Goal: Task Accomplishment & Management: Manage account settings

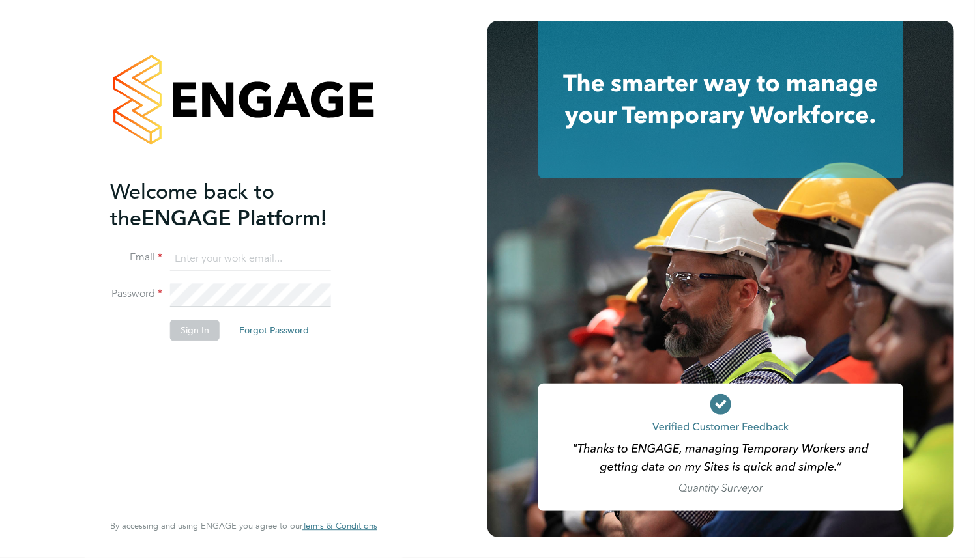
click at [263, 257] on input at bounding box center [250, 259] width 161 height 23
paste input "supportuser4@engagetech.com"
type input "supportuser4@engagetech.com"
click at [193, 333] on button "Sign In" at bounding box center [195, 331] width 50 height 21
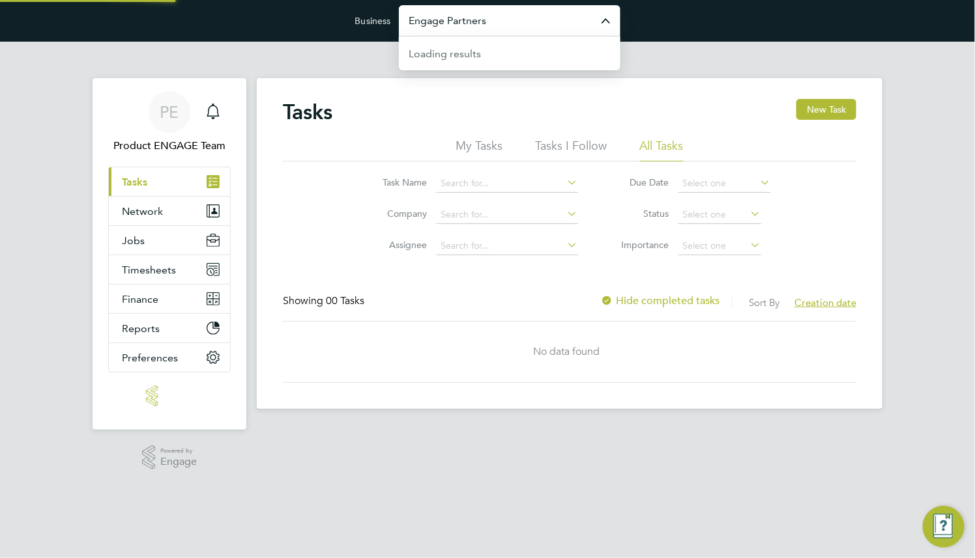
click at [538, 18] on input "Engage Partners" at bounding box center [510, 20] width 222 height 31
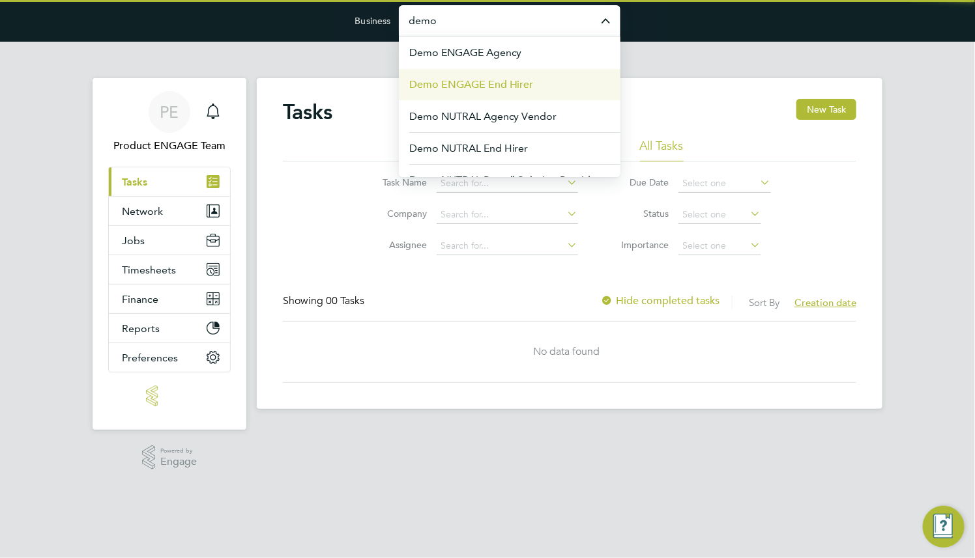
click at [525, 80] on span "Demo ENGAGE End Hirer" at bounding box center [471, 85] width 124 height 16
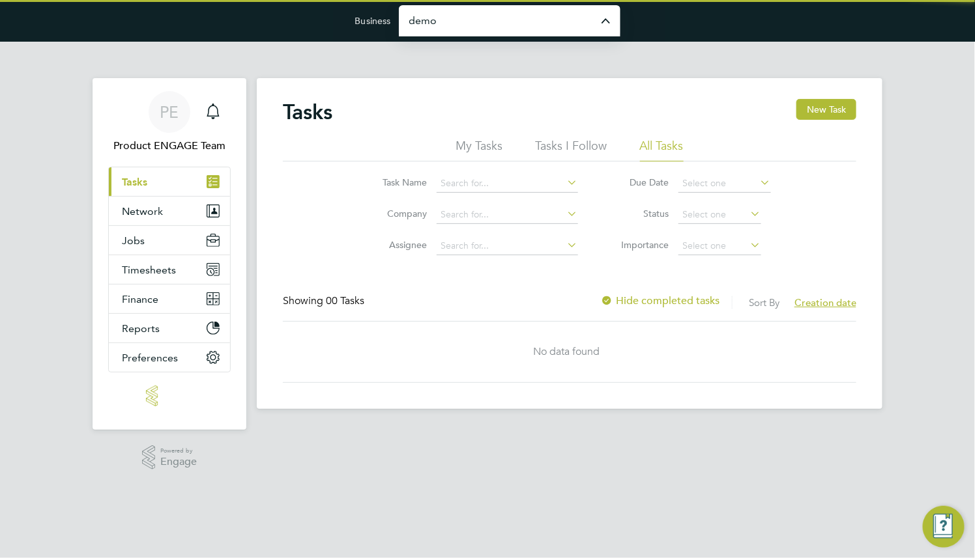
type input "Demo ENGAGE End Hirer"
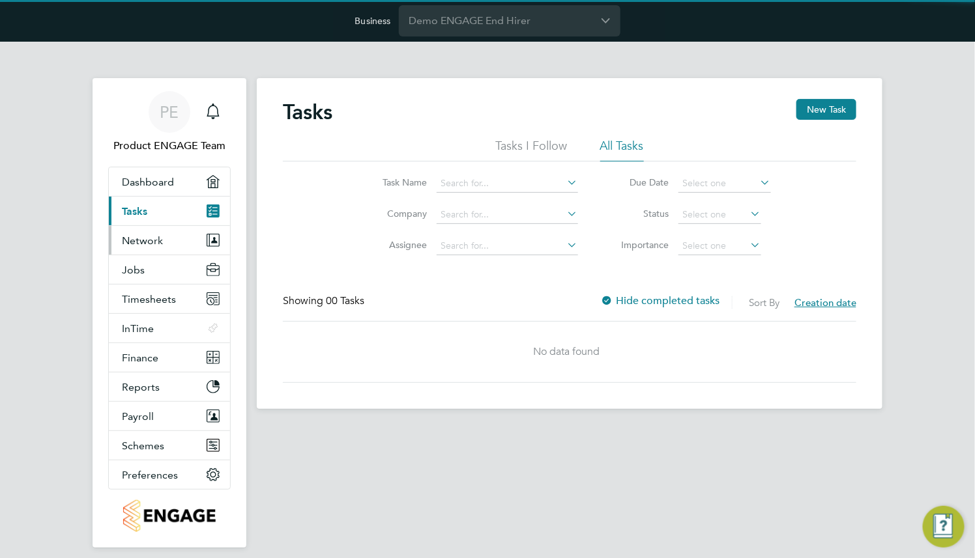
click at [158, 239] on span "Network" at bounding box center [142, 241] width 41 height 12
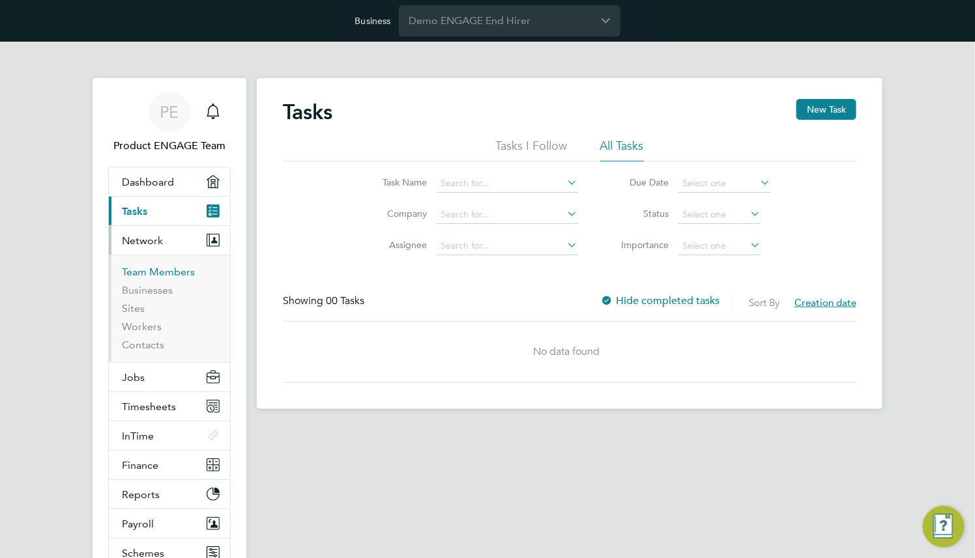
click at [165, 268] on link "Team Members" at bounding box center [158, 272] width 73 height 12
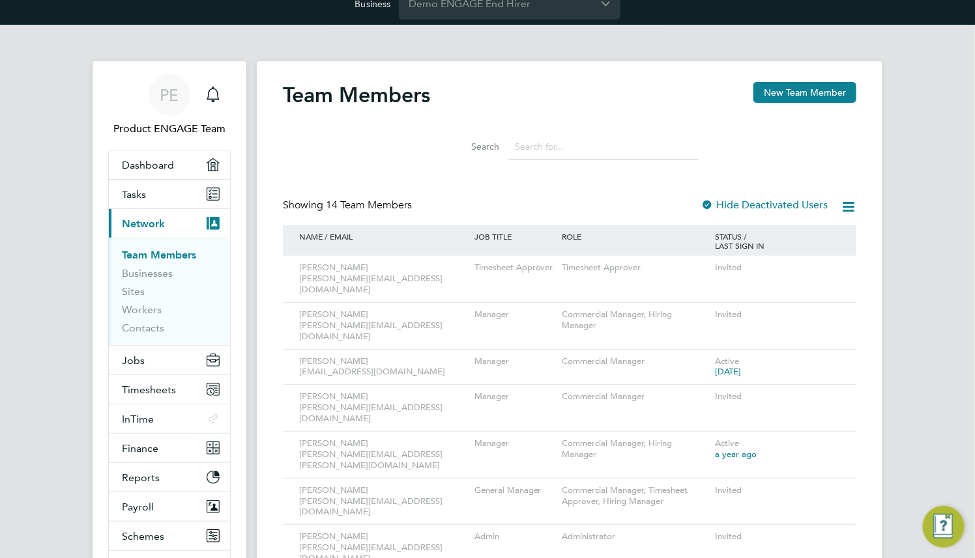
scroll to position [195, 0]
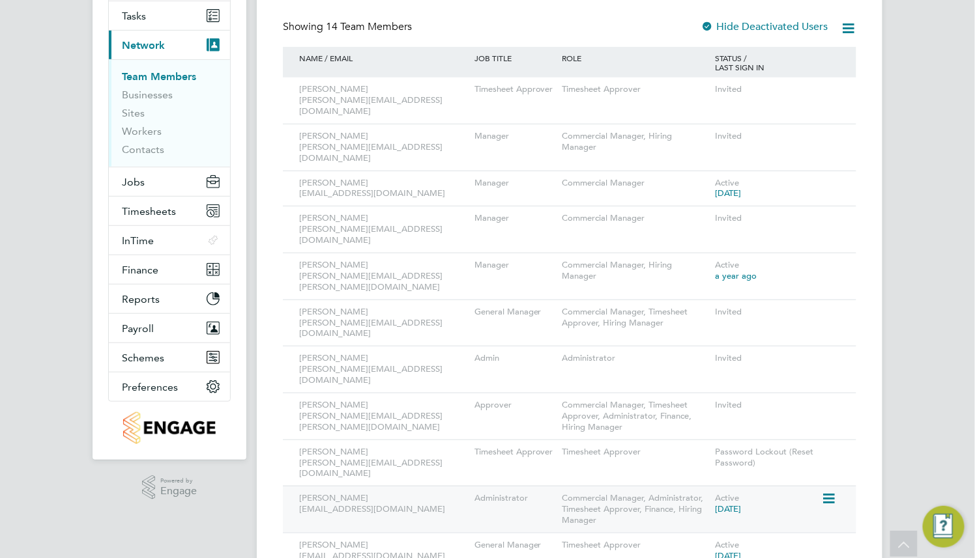
click at [831, 491] on icon at bounding box center [827, 499] width 13 height 16
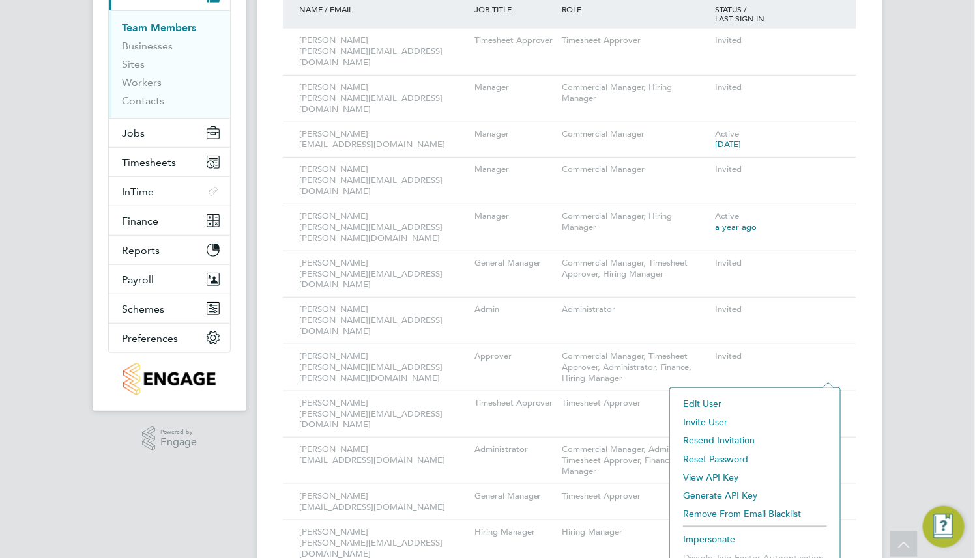
scroll to position [284, 0]
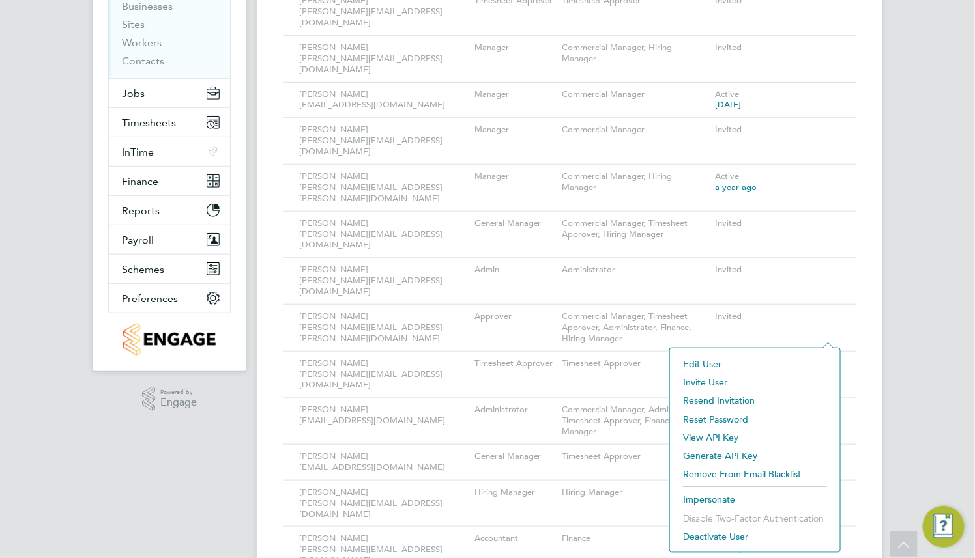
click at [709, 501] on li "Impersonate" at bounding box center [754, 500] width 157 height 18
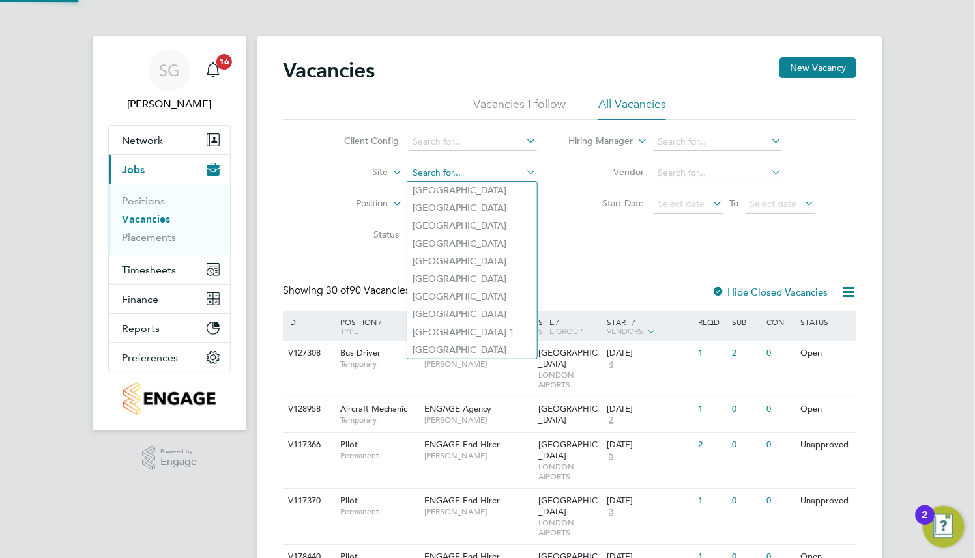
click at [444, 175] on input at bounding box center [473, 173] width 128 height 18
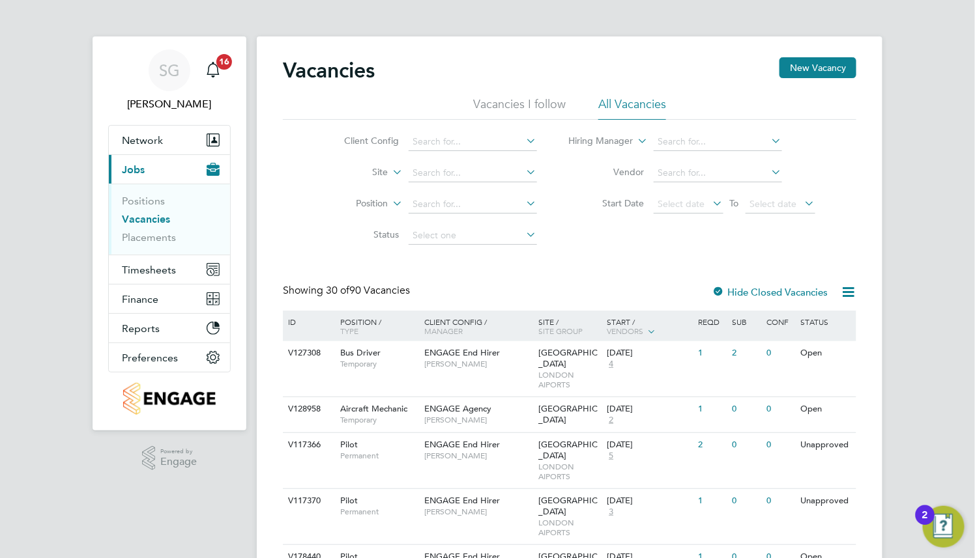
click at [471, 264] on li "[GEOGRAPHIC_DATA]" at bounding box center [472, 262] width 130 height 18
type input "[GEOGRAPHIC_DATA]"
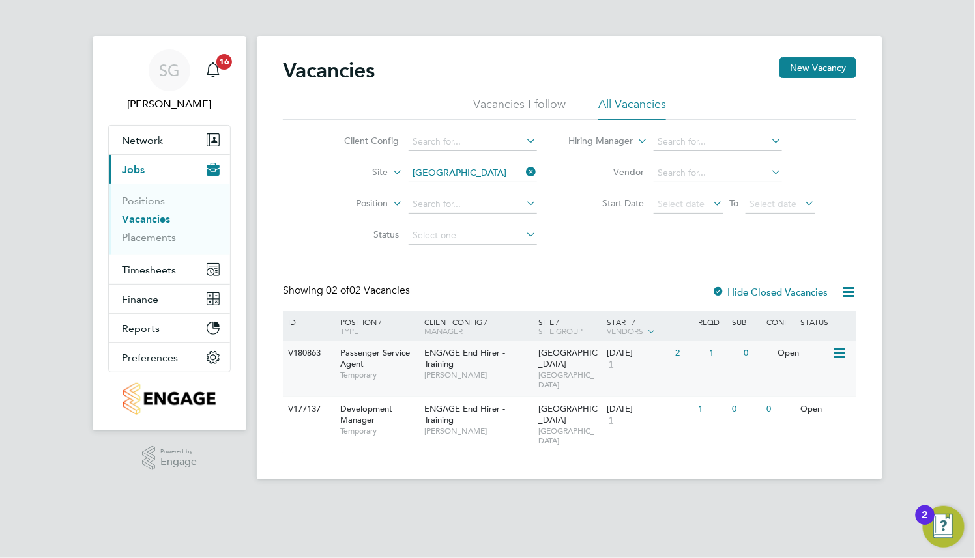
click at [502, 352] on span "ENGAGE End Hirer - Training" at bounding box center [465, 358] width 81 height 22
click at [524, 173] on icon at bounding box center [524, 172] width 0 height 18
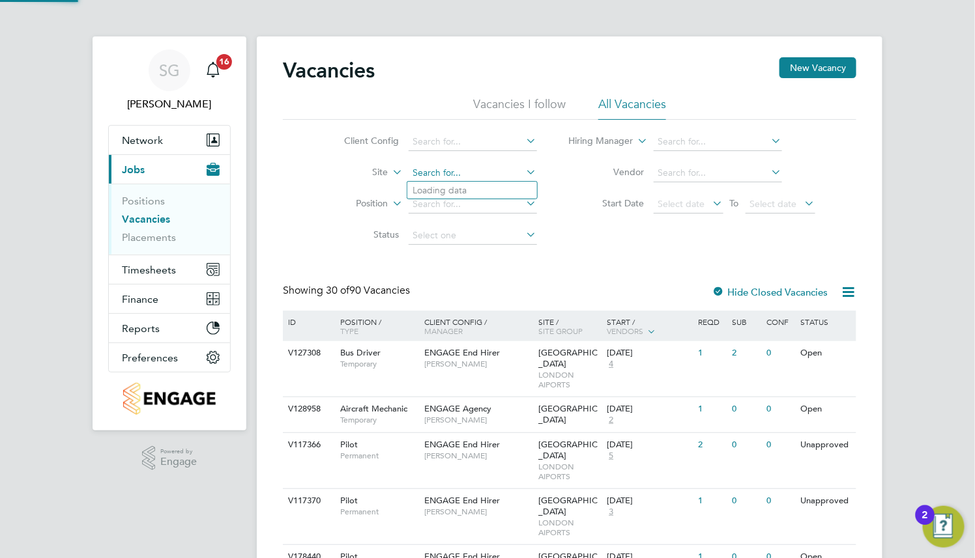
click at [448, 170] on input at bounding box center [473, 173] width 128 height 18
click at [465, 261] on li "[GEOGRAPHIC_DATA]" at bounding box center [472, 262] width 130 height 18
type input "[GEOGRAPHIC_DATA]"
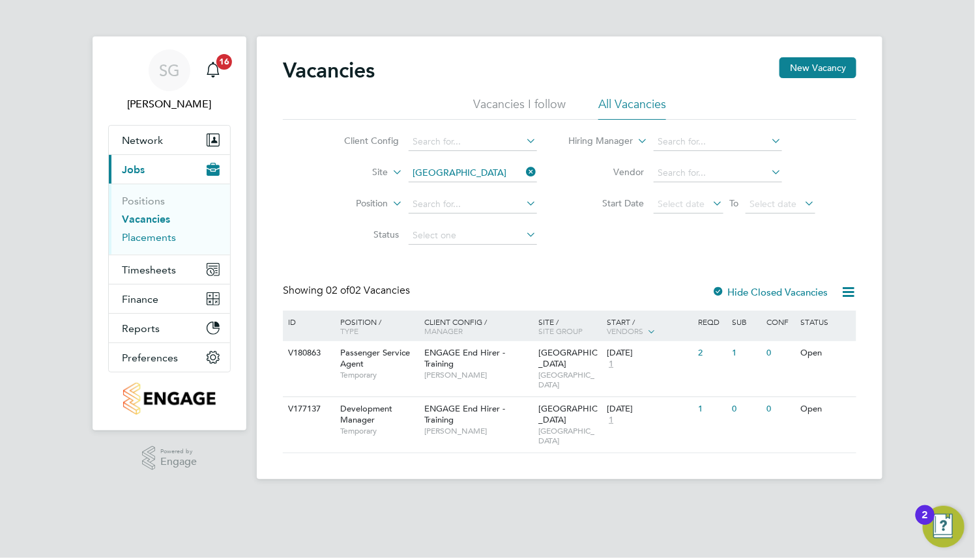
click at [167, 237] on link "Placements" at bounding box center [149, 237] width 54 height 12
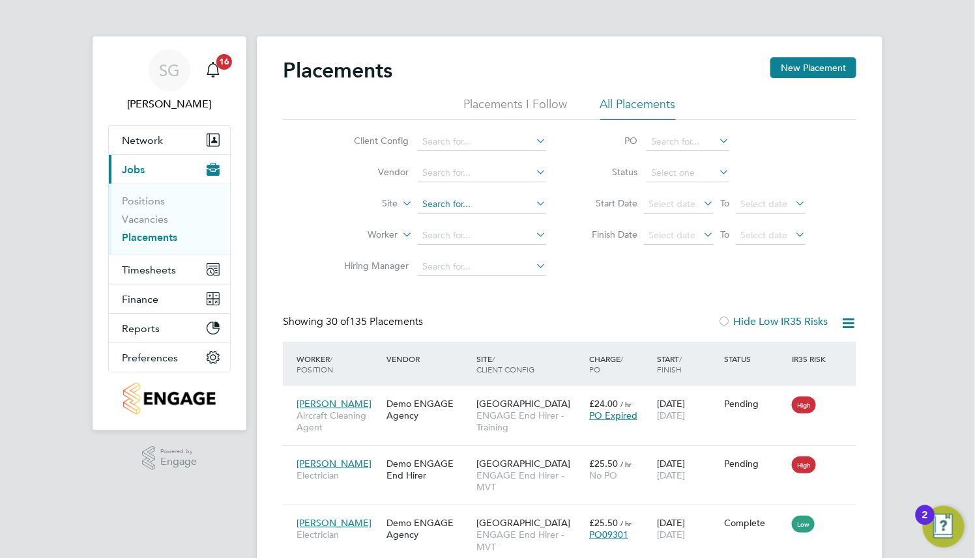
click at [463, 203] on input at bounding box center [482, 204] width 128 height 18
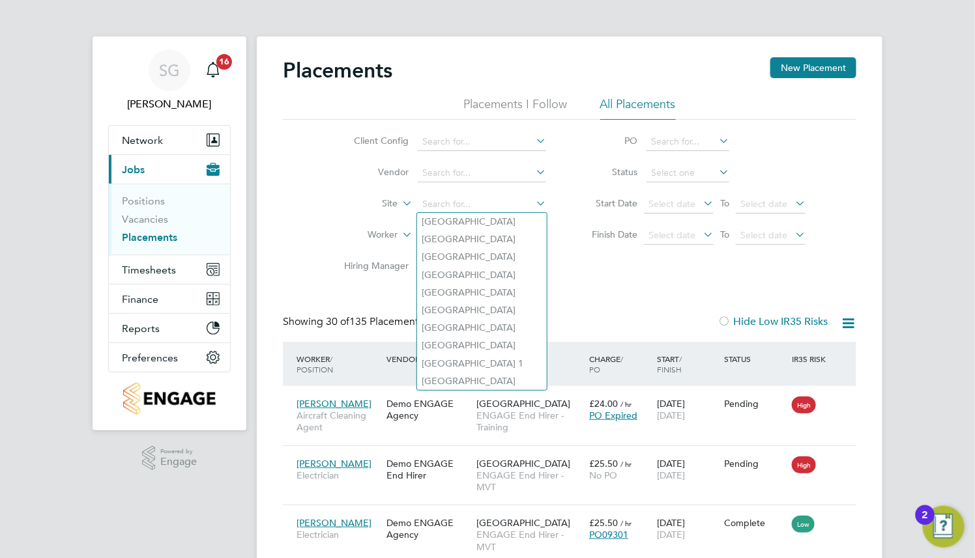
click at [479, 127] on li "Client Config" at bounding box center [439, 141] width 245 height 31
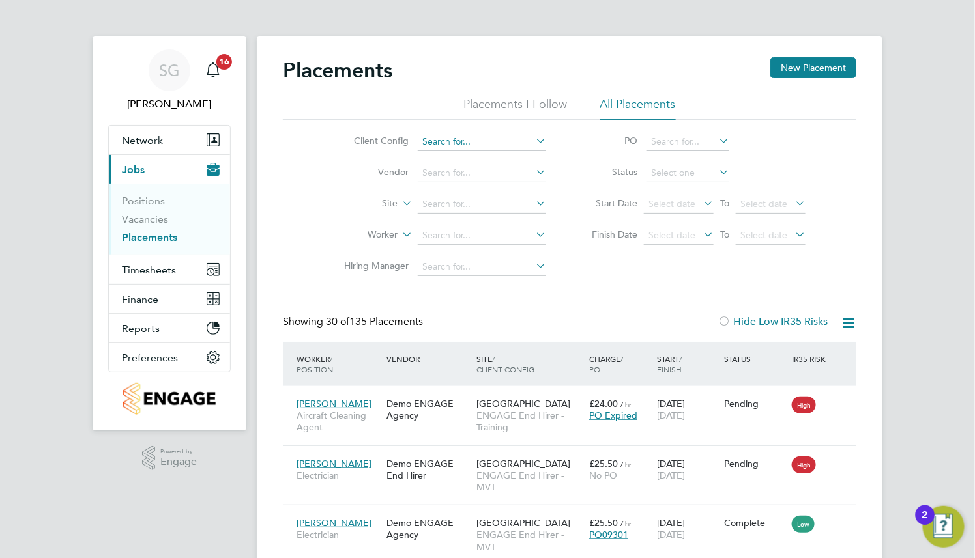
click at [480, 143] on input at bounding box center [482, 142] width 128 height 18
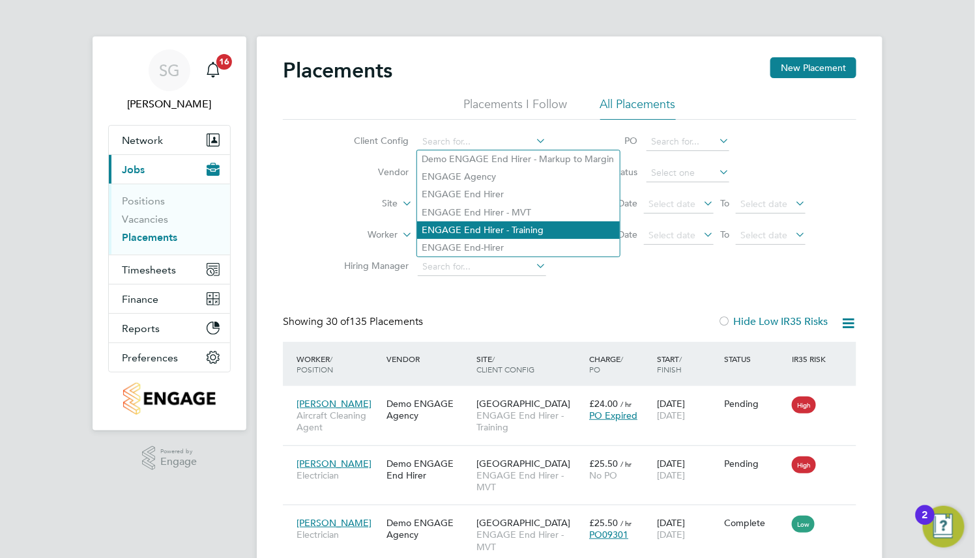
click at [504, 227] on li "ENGAGE End Hirer - Training" at bounding box center [518, 231] width 203 height 18
type input "ENGAGE End Hirer - Training"
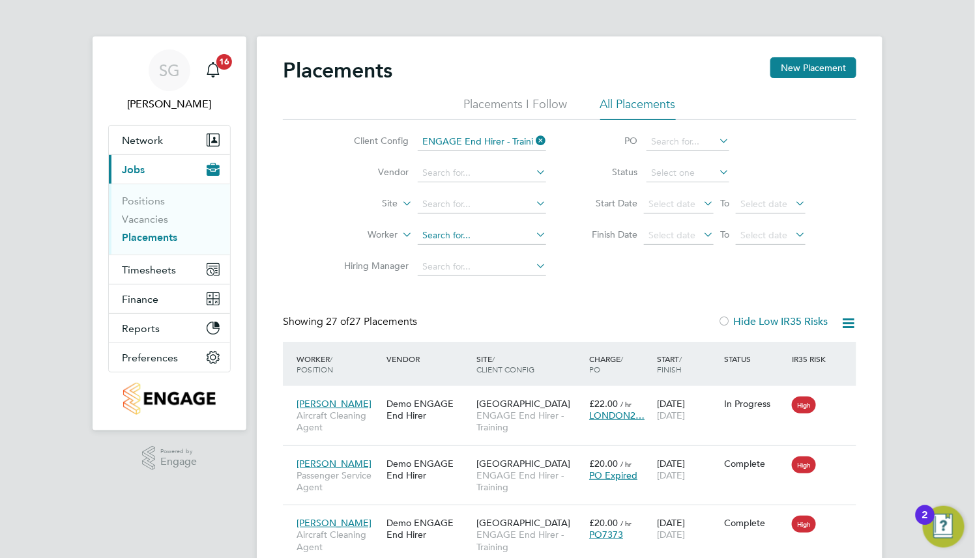
click at [495, 232] on input at bounding box center [482, 236] width 128 height 18
click at [493, 209] on input at bounding box center [482, 204] width 128 height 18
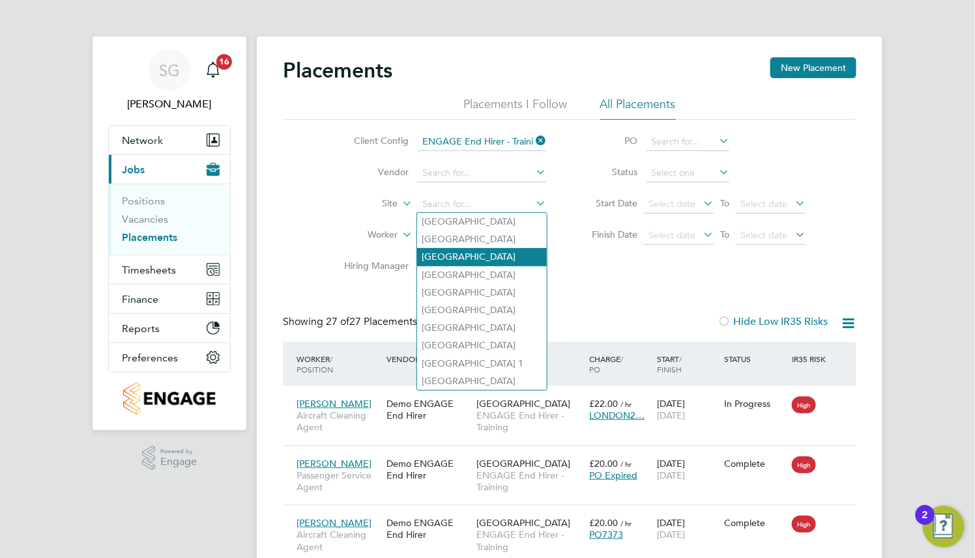
click at [490, 254] on li "Brighton Terminal" at bounding box center [482, 257] width 130 height 18
type input "Brighton Terminal"
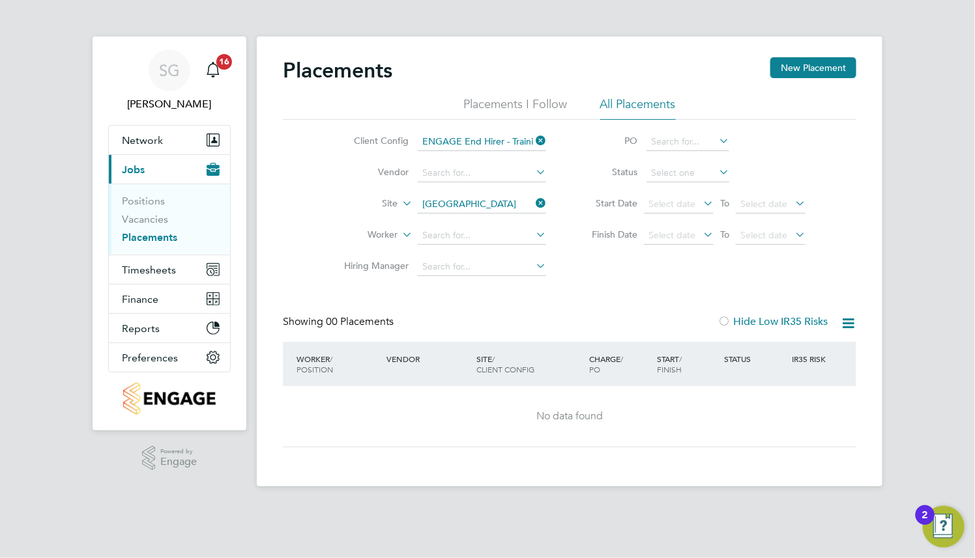
click at [533, 203] on icon at bounding box center [533, 203] width 0 height 18
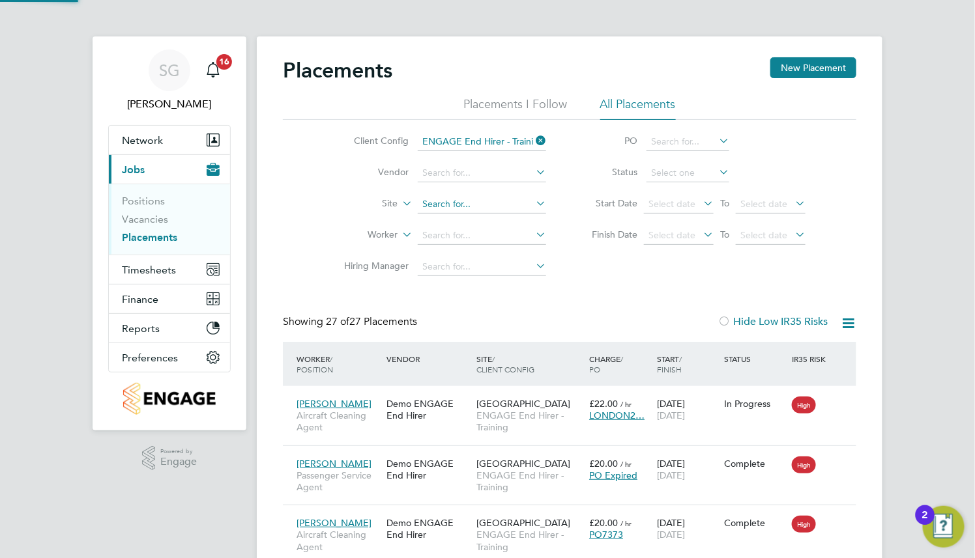
click at [498, 202] on input at bounding box center [482, 204] width 128 height 18
click at [486, 286] on li "Cardiff Airport" at bounding box center [482, 293] width 130 height 18
type input "Cardiff Airport"
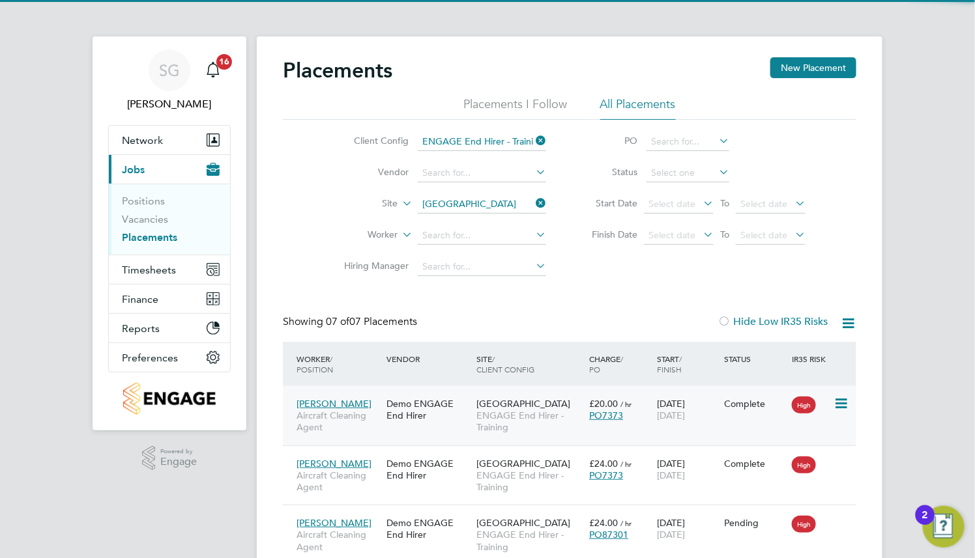
click at [497, 409] on div "Cardiff Airport ENGAGE End Hirer - Training" at bounding box center [529, 416] width 113 height 49
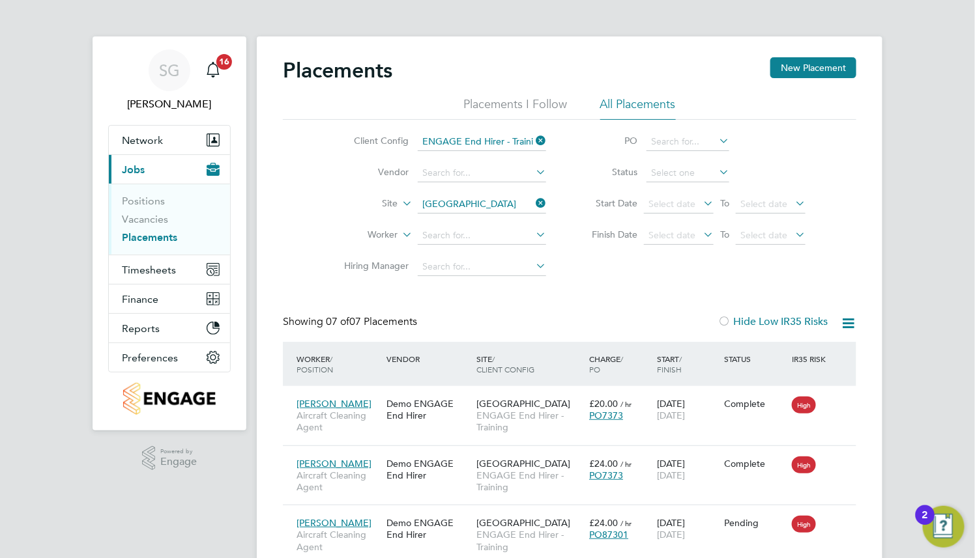
click at [533, 140] on icon at bounding box center [533, 141] width 0 height 18
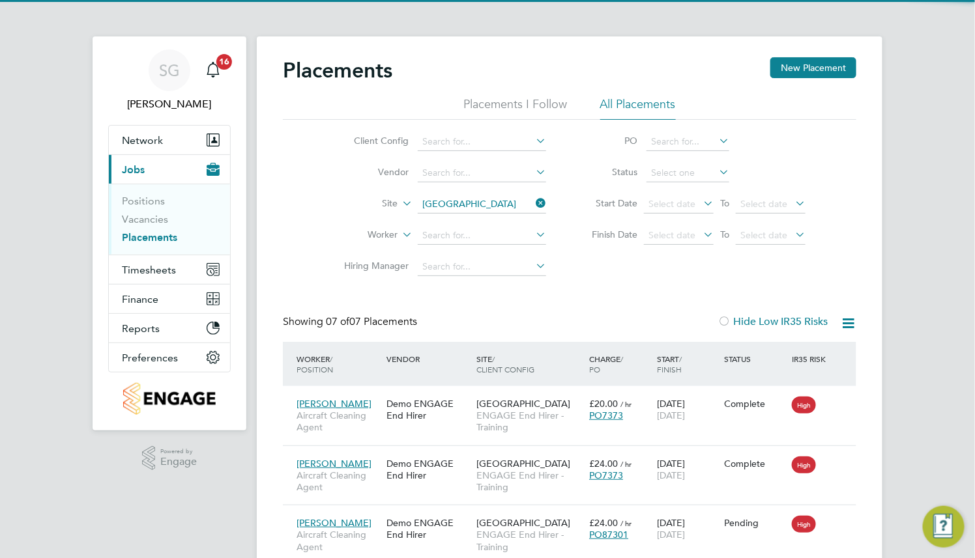
click at [533, 203] on icon at bounding box center [533, 203] width 0 height 18
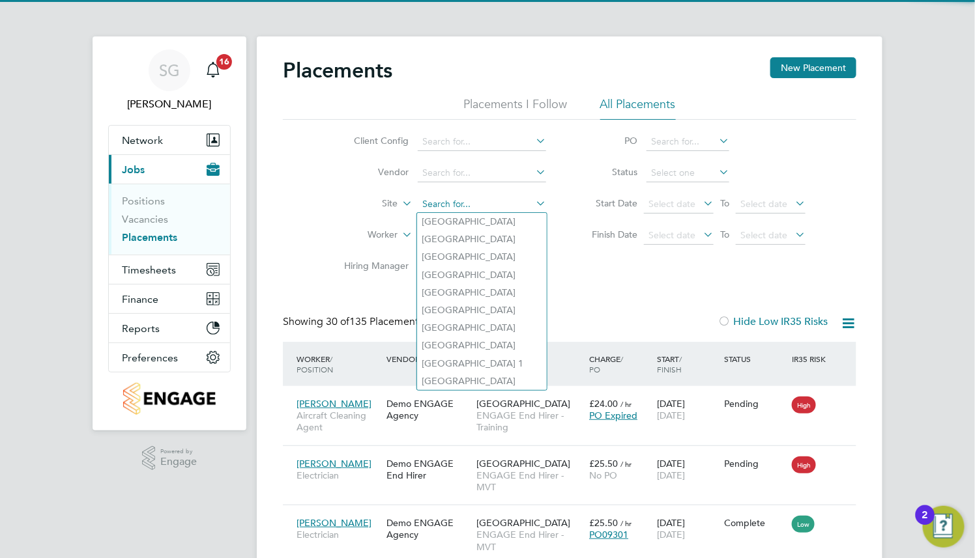
click at [500, 203] on input at bounding box center [482, 204] width 128 height 18
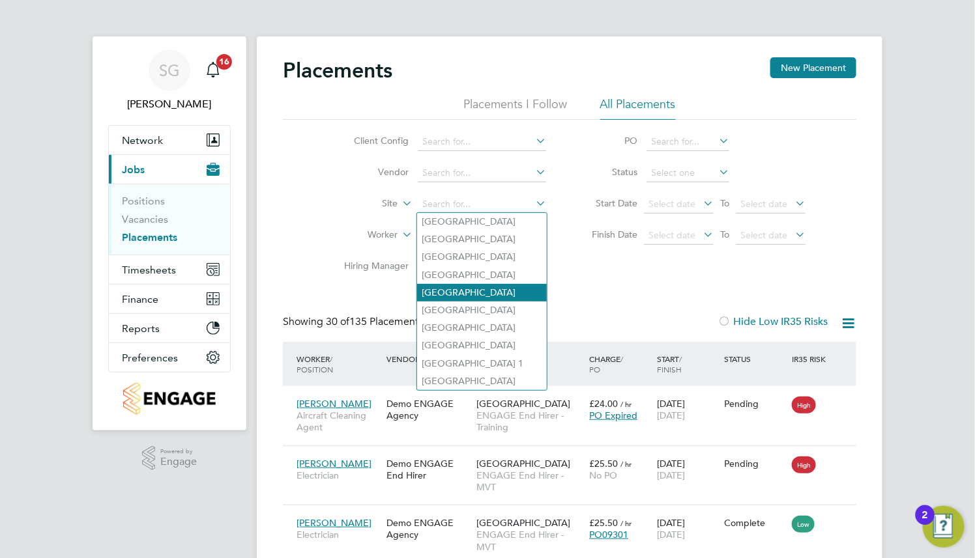
click at [490, 294] on li "Cardiff Airport" at bounding box center [482, 293] width 130 height 18
type input "Cardiff Airport"
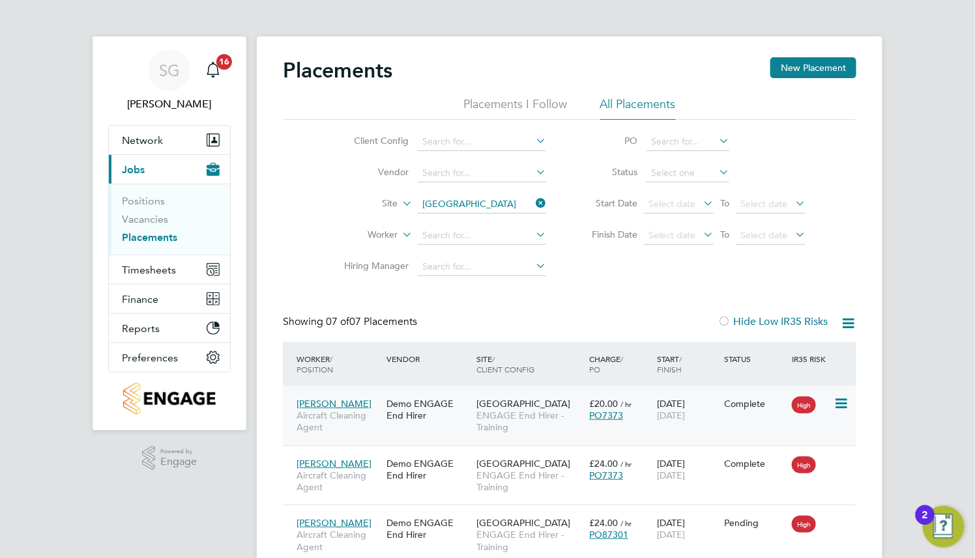
click at [444, 403] on div "Demo ENGAGE End Hirer" at bounding box center [428, 410] width 90 height 36
click at [533, 205] on icon at bounding box center [533, 203] width 0 height 18
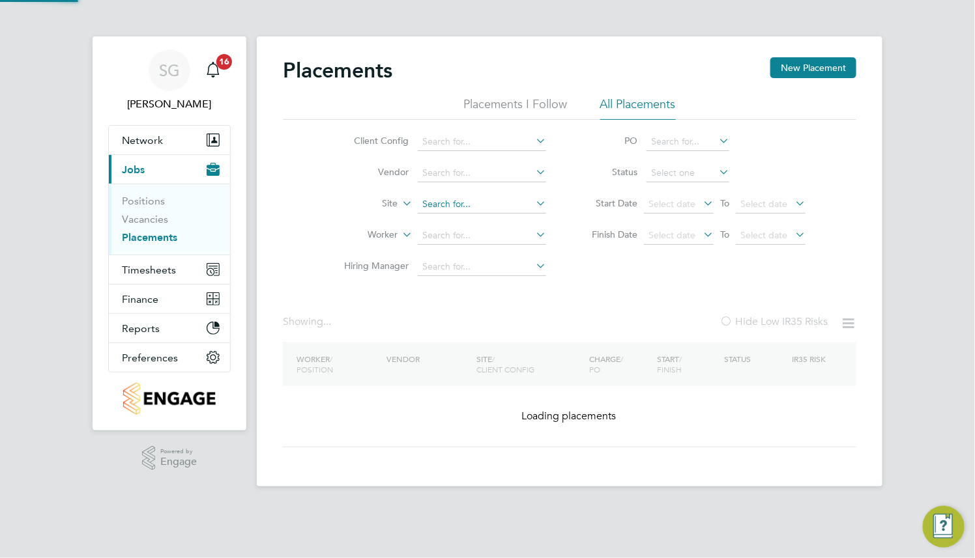
click at [496, 206] on input at bounding box center [482, 204] width 128 height 18
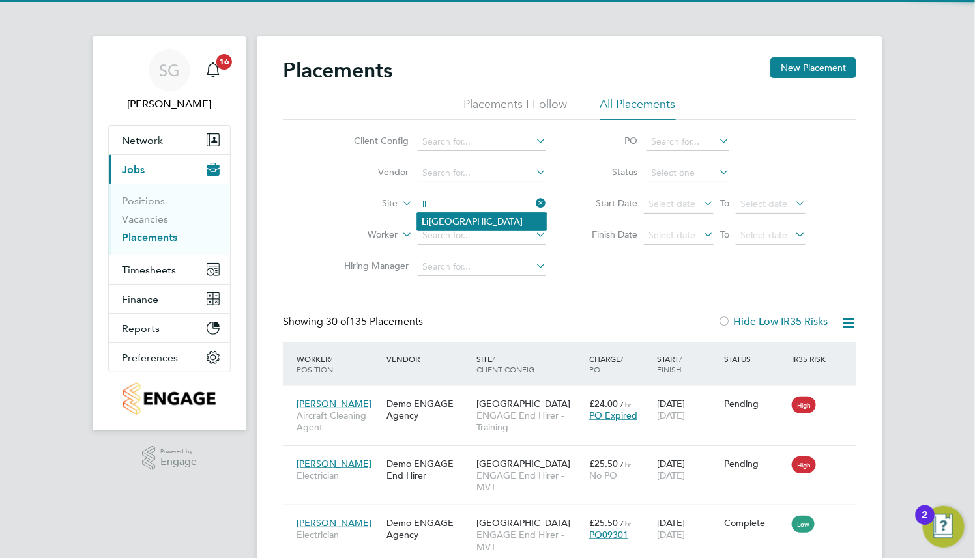
click at [496, 220] on li "Li verpool Airport" at bounding box center [482, 222] width 130 height 18
type input "[GEOGRAPHIC_DATA]"
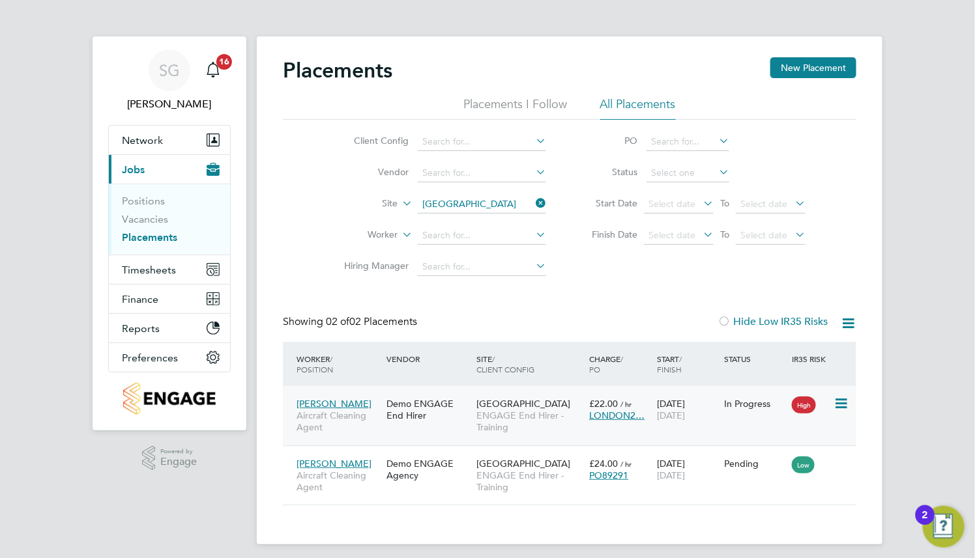
click at [396, 414] on div "Demo ENGAGE End Hirer" at bounding box center [428, 410] width 90 height 36
click at [448, 339] on div "Showing 02 of 02 Placements Hide Low IR35 Risks" at bounding box center [569, 328] width 573 height 27
click at [465, 321] on div "Showing 02 of 02 Placements Hide Low IR35 Risks" at bounding box center [569, 328] width 573 height 27
click at [533, 201] on icon at bounding box center [533, 203] width 0 height 18
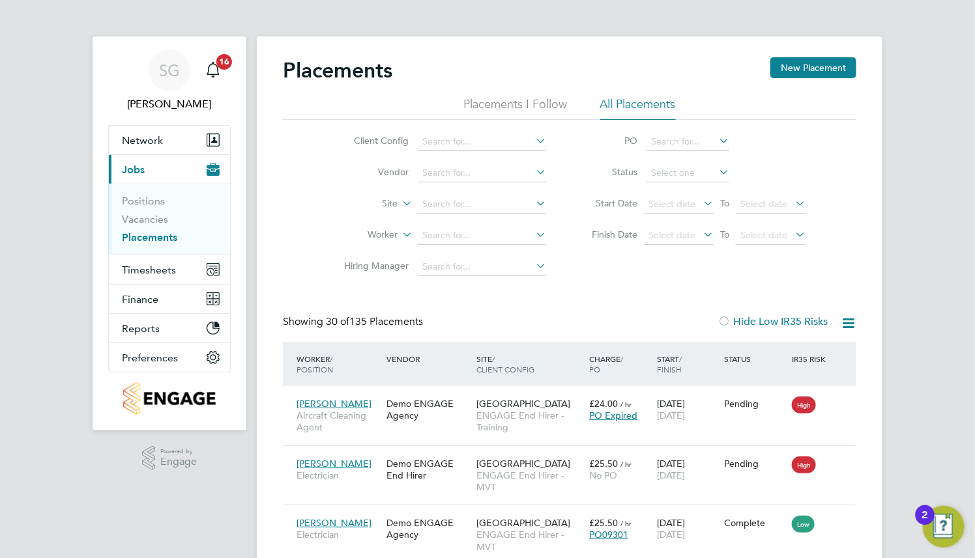
scroll to position [49, 113]
click at [442, 206] on input at bounding box center [482, 204] width 128 height 18
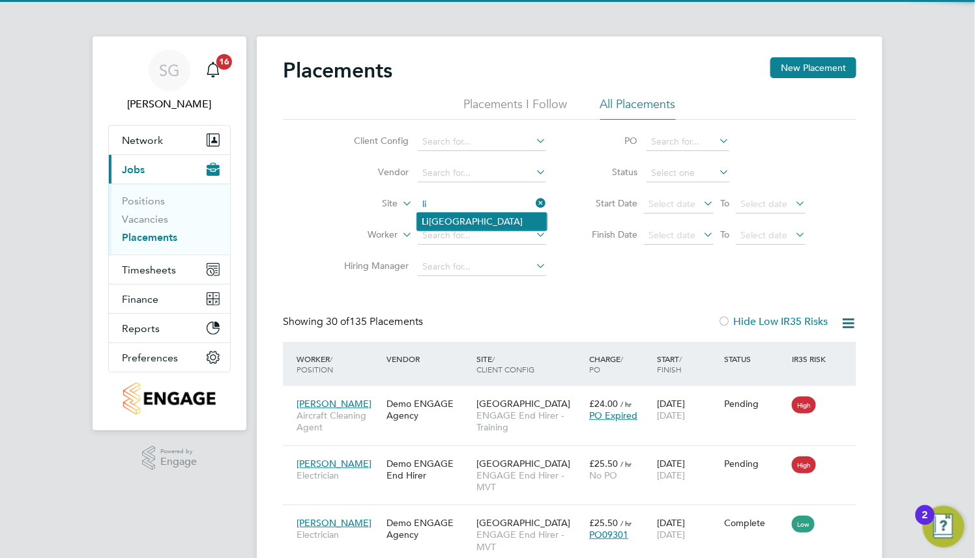
click at [446, 216] on li "Li verpool Airport" at bounding box center [482, 222] width 130 height 18
type input "Liverpool Airport"
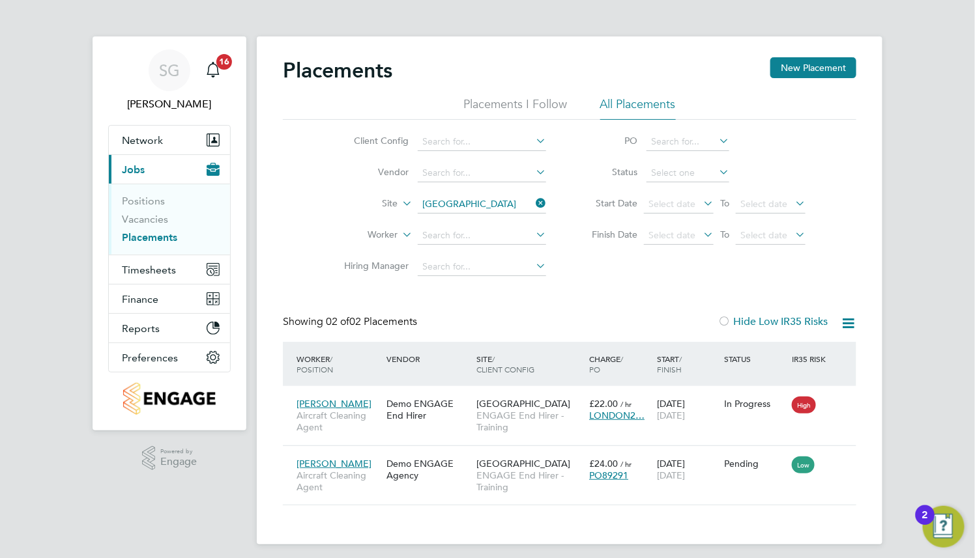
click at [533, 202] on icon at bounding box center [533, 203] width 0 height 18
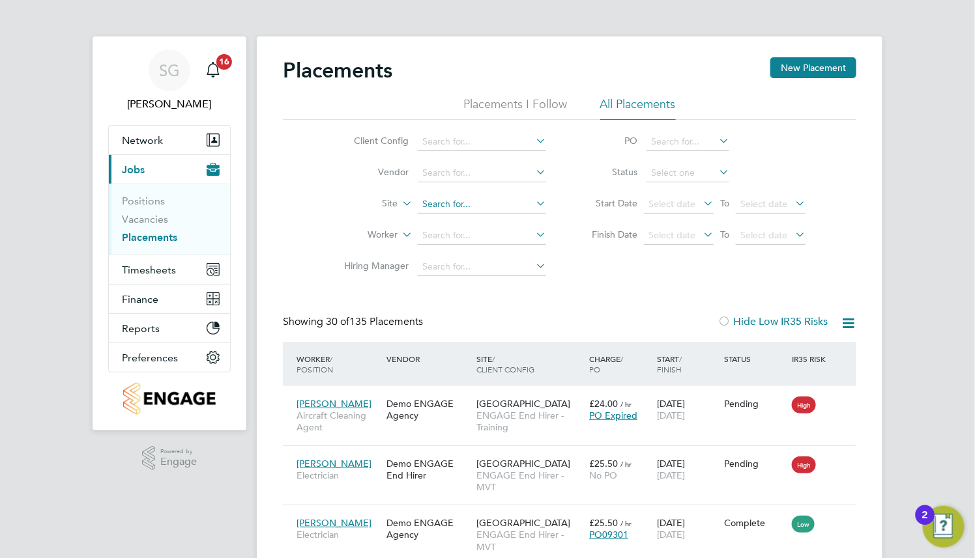
click at [459, 205] on input at bounding box center [482, 204] width 128 height 18
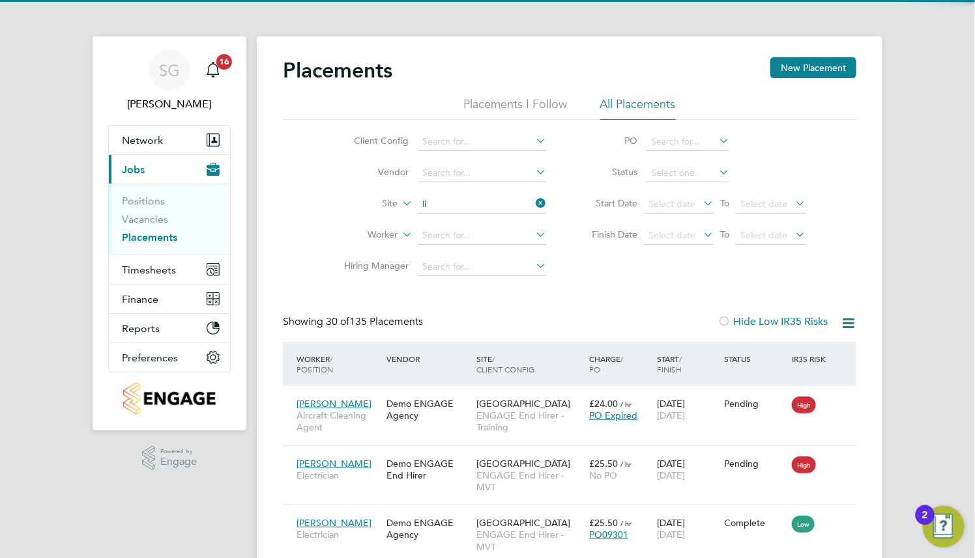
click at [460, 223] on li "Li verpool Airport" at bounding box center [482, 222] width 130 height 18
type input "Liverpool Airport"
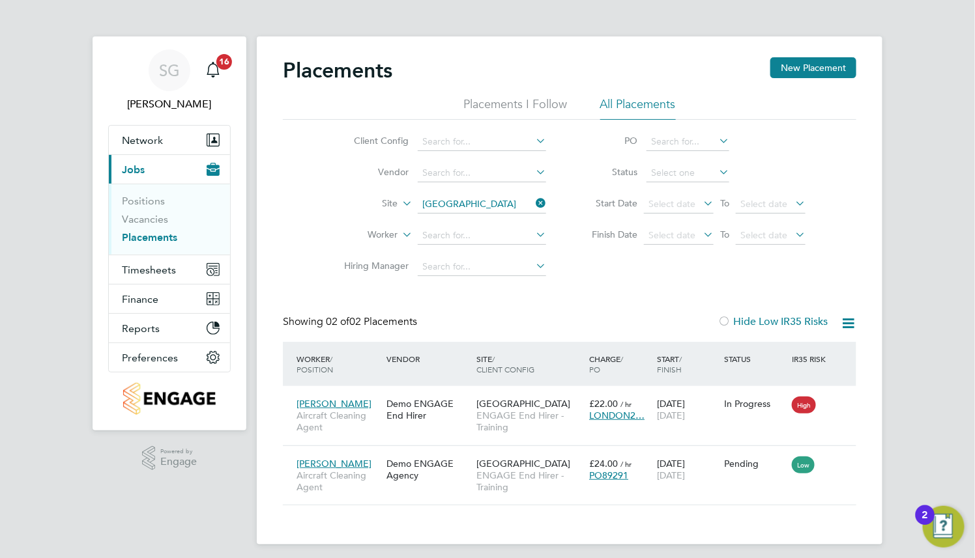
click at [533, 199] on icon at bounding box center [533, 203] width 0 height 18
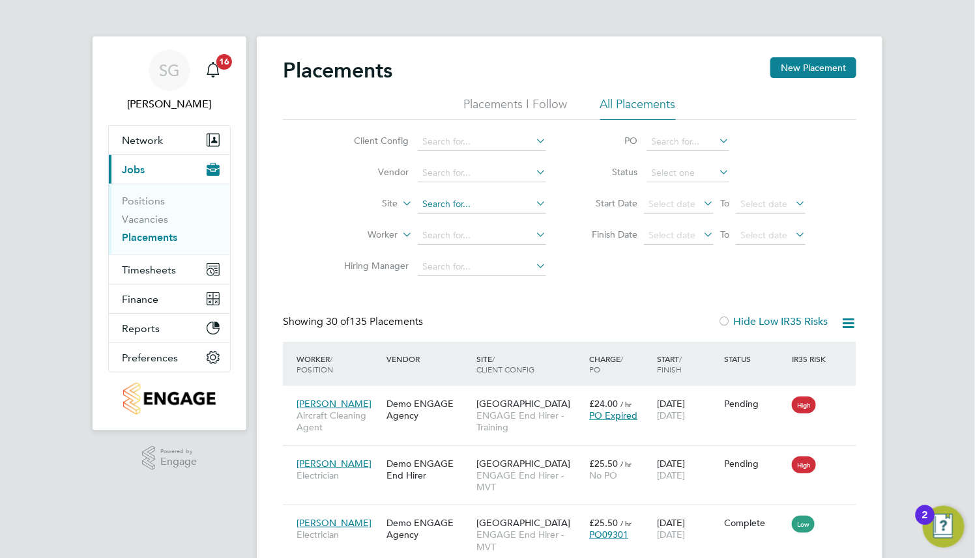
click at [455, 206] on input at bounding box center [482, 204] width 128 height 18
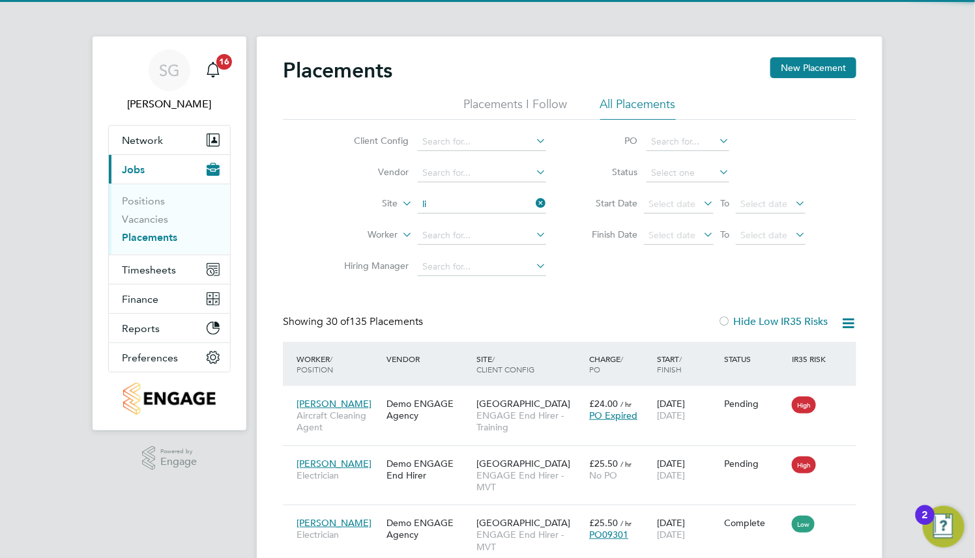
click at [457, 222] on li "Li verpool Airport" at bounding box center [482, 222] width 130 height 18
type input "Liverpool Airport"
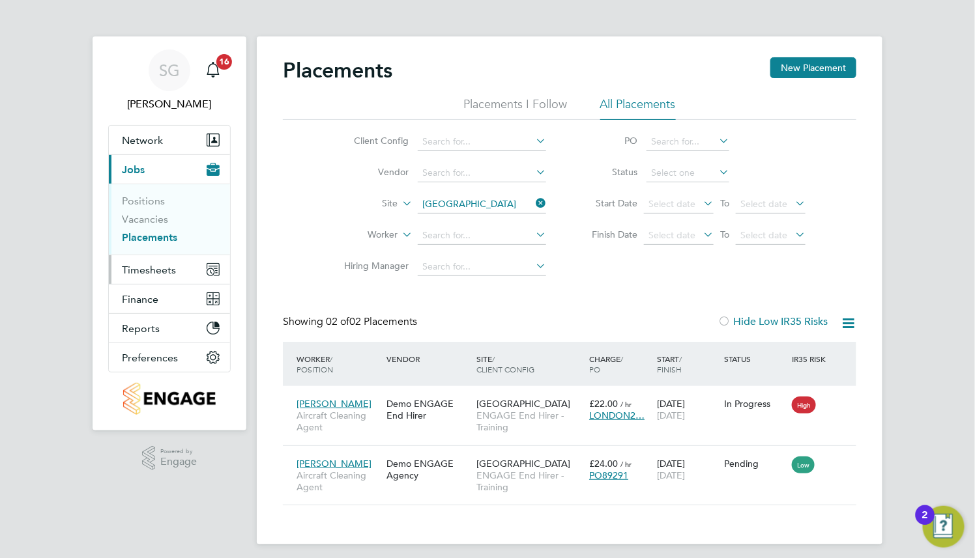
click at [151, 267] on span "Timesheets" at bounding box center [149, 270] width 54 height 12
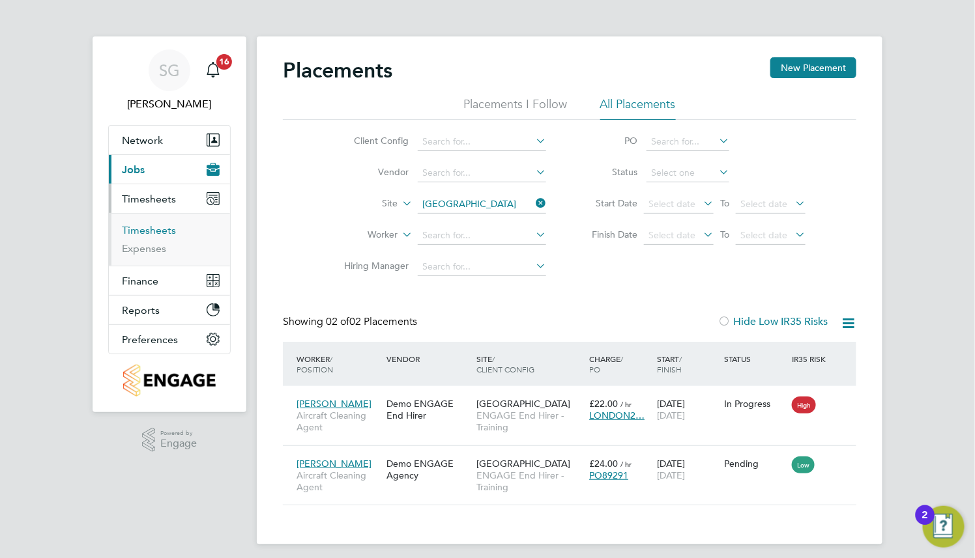
click at [154, 230] on link "Timesheets" at bounding box center [149, 230] width 54 height 12
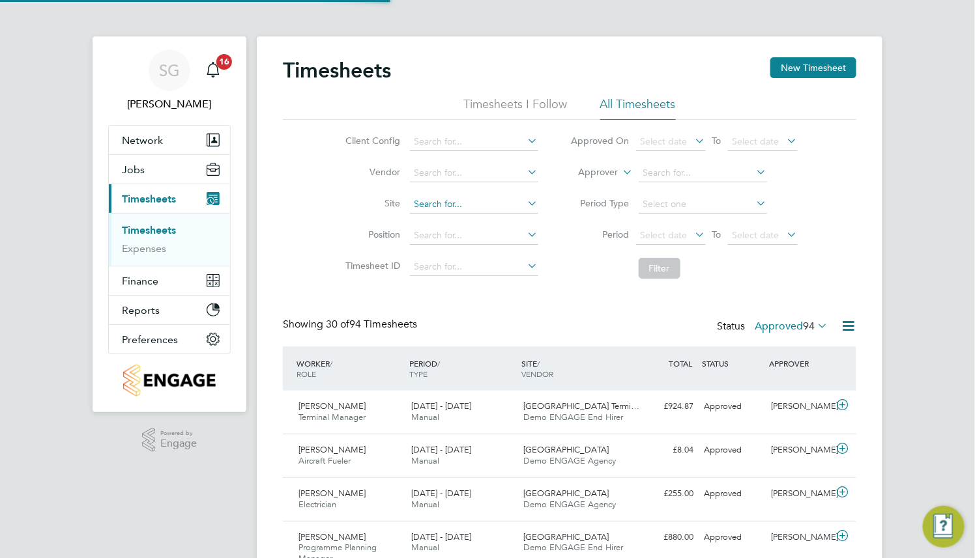
scroll to position [33, 113]
click at [476, 196] on input at bounding box center [474, 204] width 128 height 18
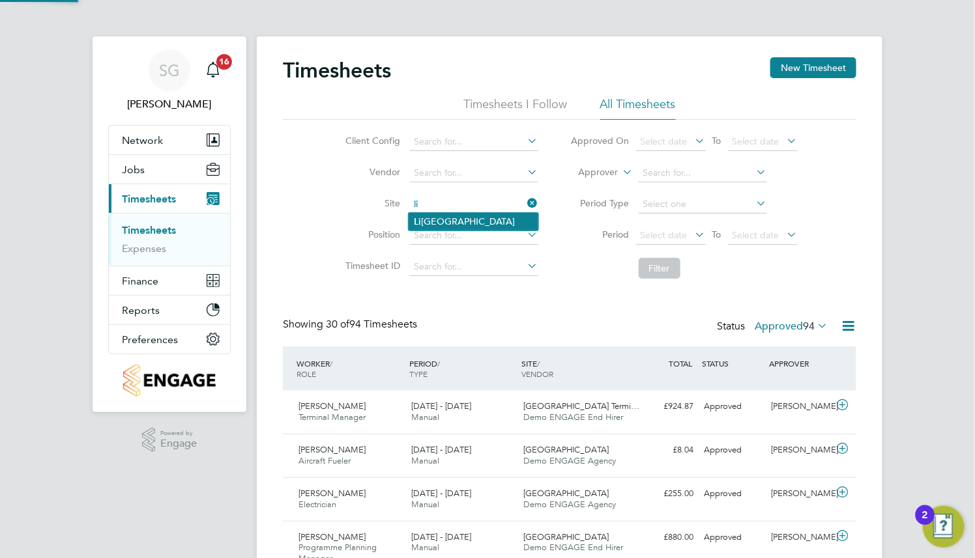
click at [478, 220] on li "Li verpool Airport" at bounding box center [474, 222] width 130 height 18
type input "Liverpool Airport"
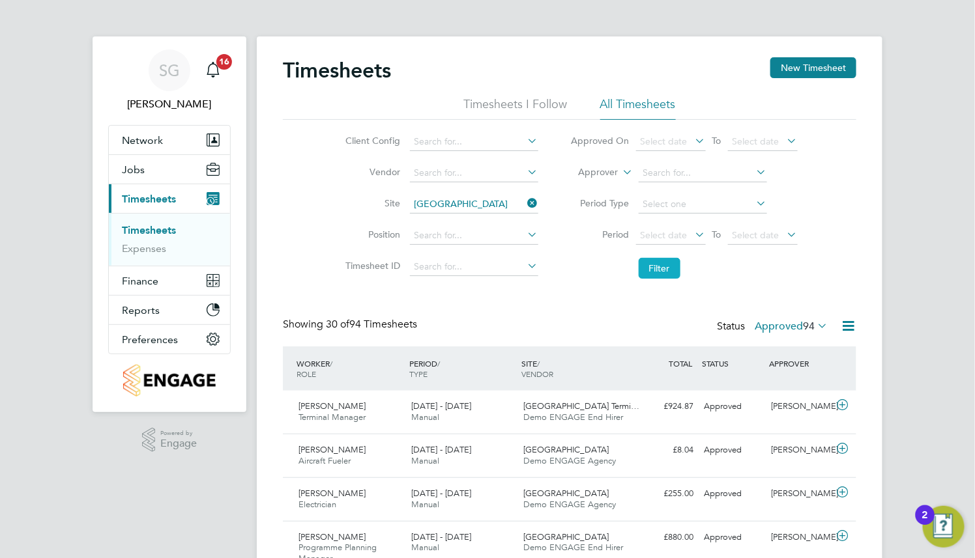
click at [667, 266] on button "Filter" at bounding box center [659, 268] width 42 height 21
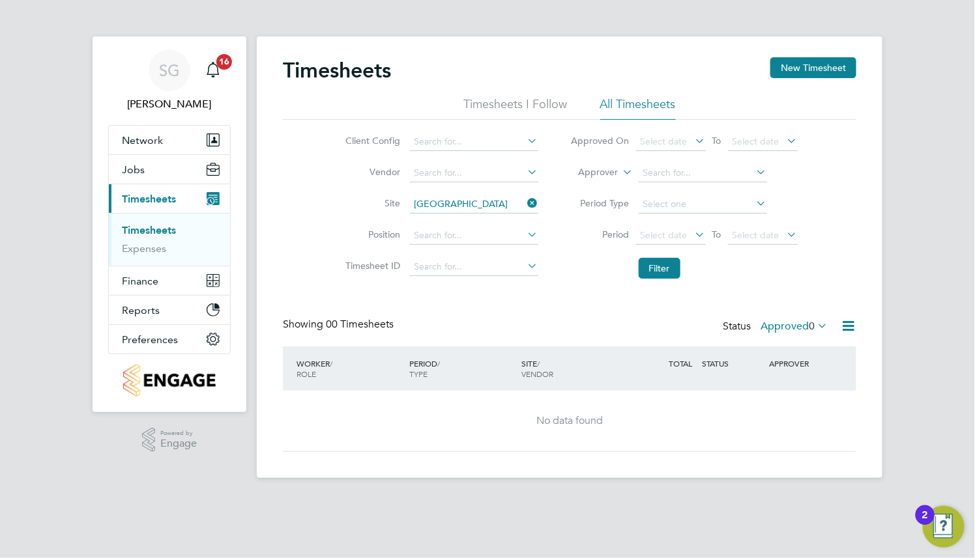
click at [799, 329] on label "Approved 0" at bounding box center [793, 326] width 67 height 13
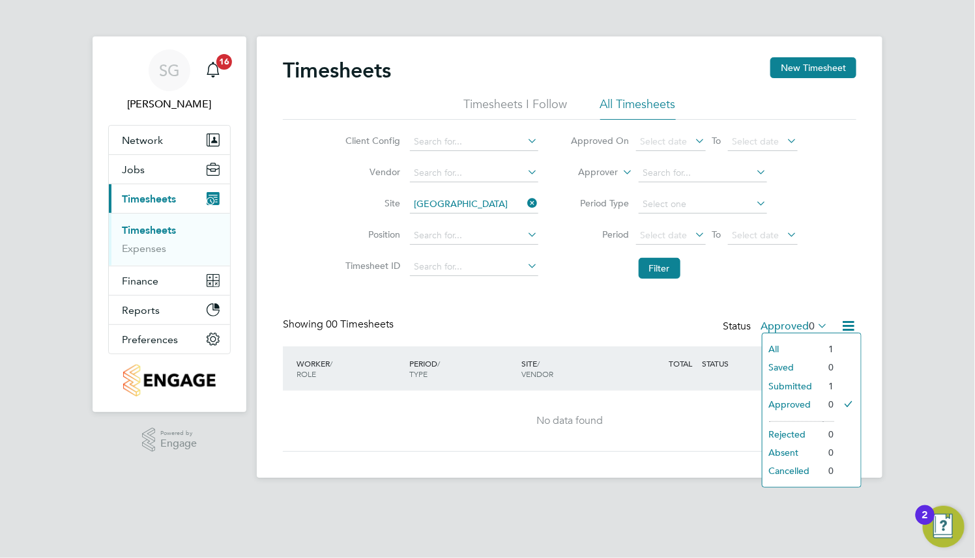
click at [788, 386] on li "Submitted" at bounding box center [792, 386] width 60 height 18
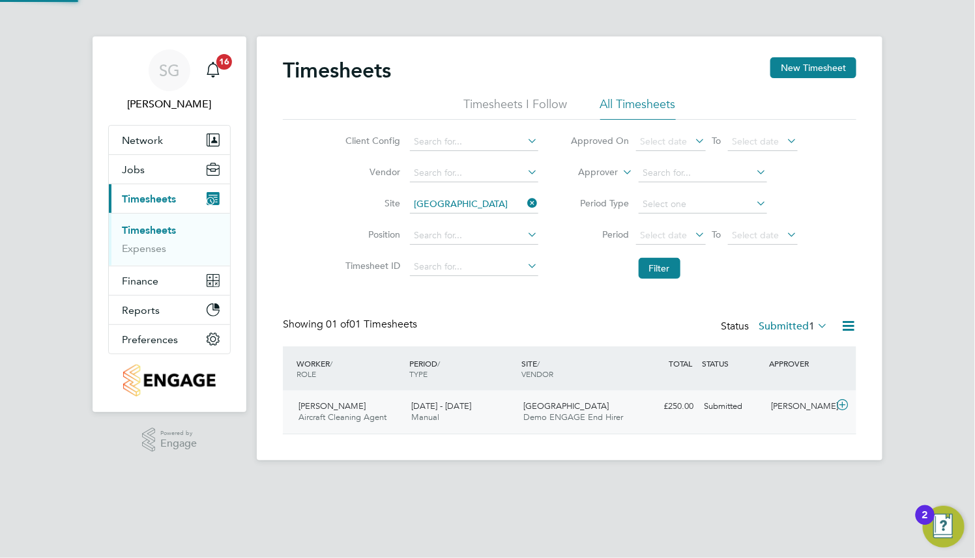
click at [566, 413] on span "Demo ENGAGE End Hirer" at bounding box center [574, 417] width 100 height 11
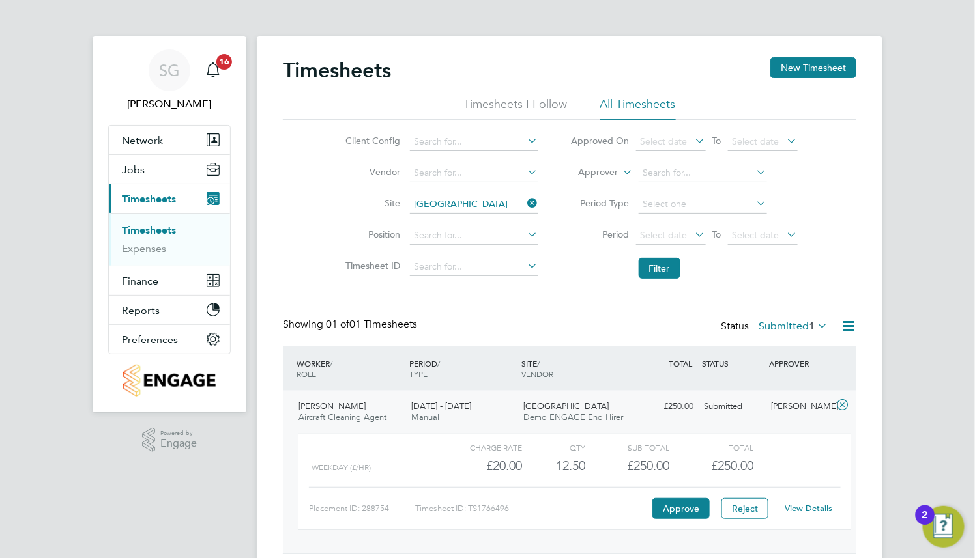
click at [810, 511] on link "View Details" at bounding box center [809, 508] width 48 height 11
click at [151, 175] on button "Jobs" at bounding box center [169, 169] width 121 height 29
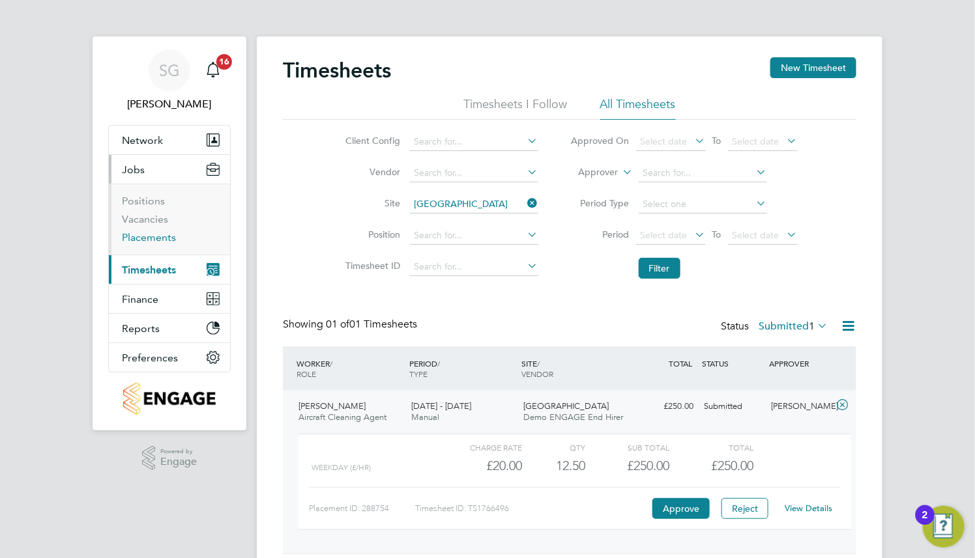
click at [158, 231] on link "Placements" at bounding box center [149, 237] width 54 height 12
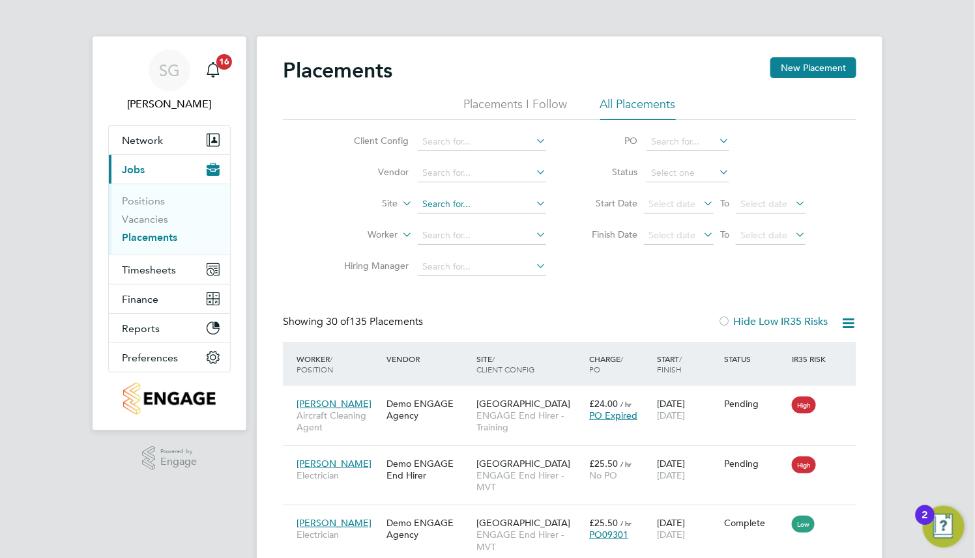
click at [465, 206] on input at bounding box center [482, 204] width 128 height 18
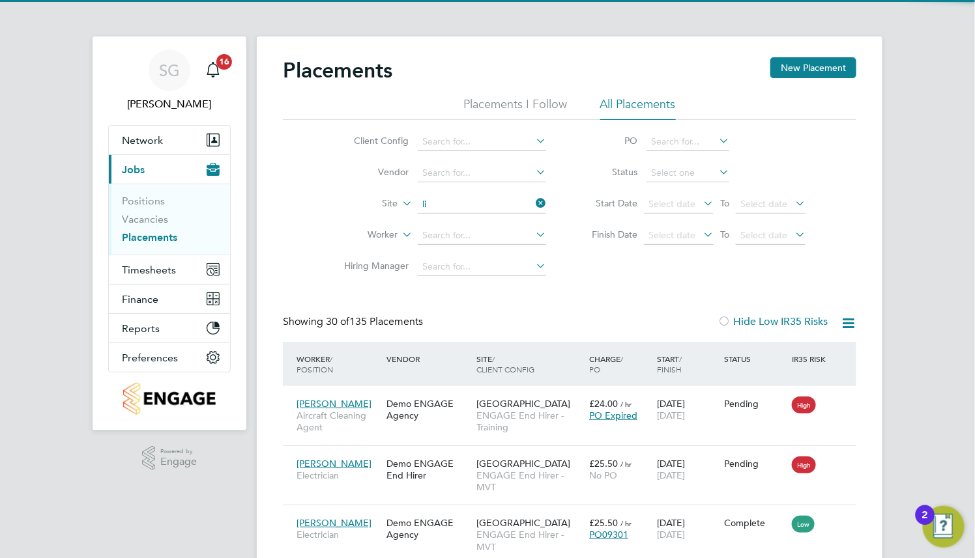
click at [469, 218] on li "Li verpool Airport" at bounding box center [482, 222] width 130 height 18
type input "Liverpool Airport"
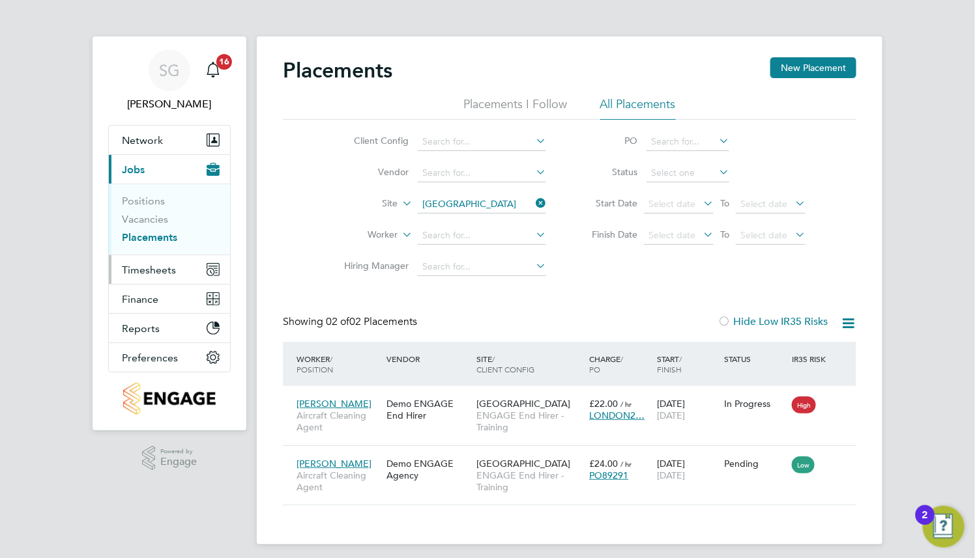
click at [153, 267] on span "Timesheets" at bounding box center [149, 270] width 54 height 12
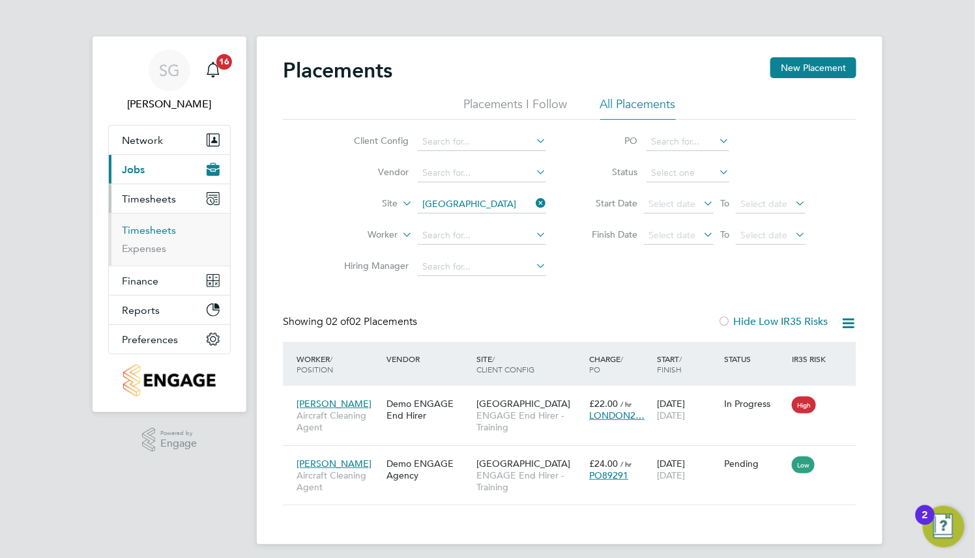
drag, startPoint x: 162, startPoint y: 229, endPoint x: 183, endPoint y: 227, distance: 21.6
click at [162, 229] on link "Timesheets" at bounding box center [149, 230] width 54 height 12
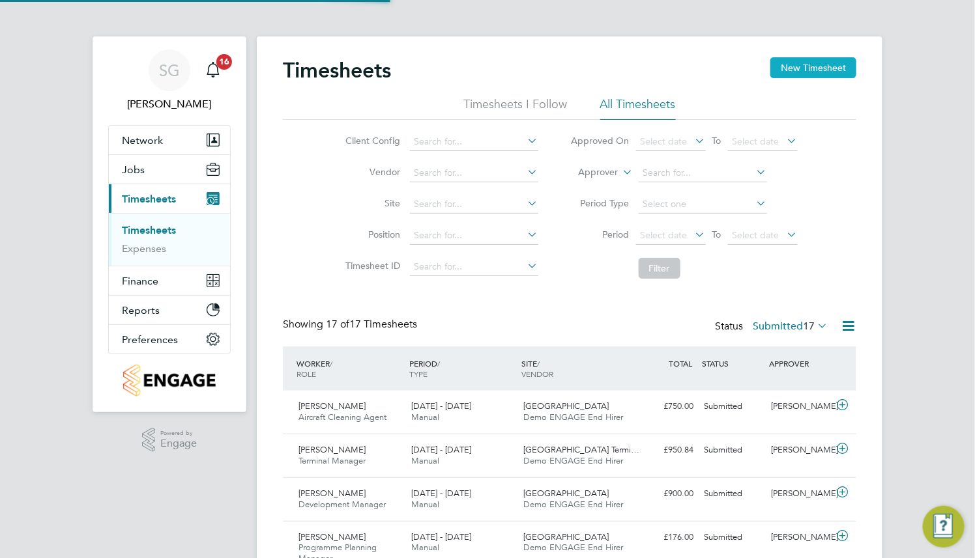
scroll to position [33, 113]
click at [846, 59] on button "New Timesheet" at bounding box center [813, 67] width 86 height 21
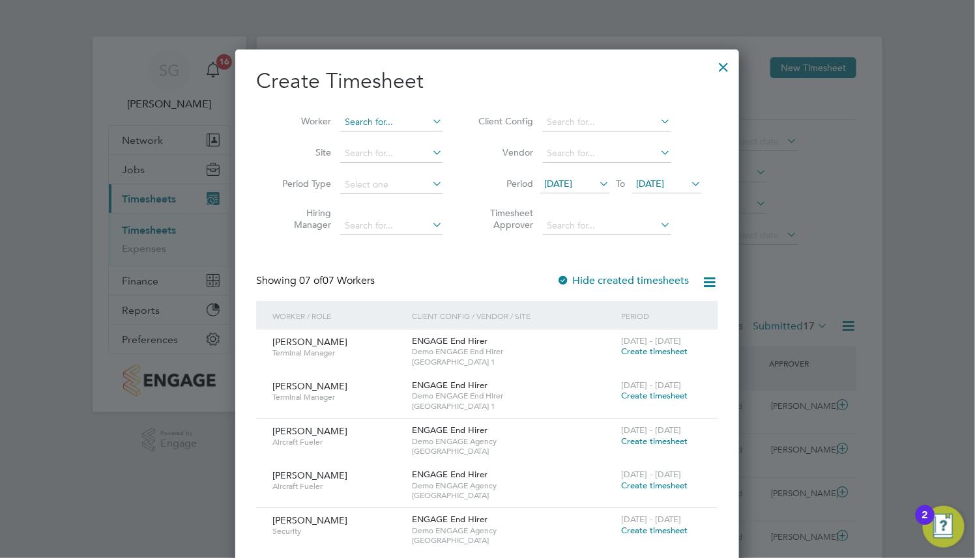
click at [378, 119] on input at bounding box center [391, 122] width 102 height 18
click at [379, 135] on li "Den nis Bray" at bounding box center [391, 140] width 104 height 18
type input "Dennis Bray"
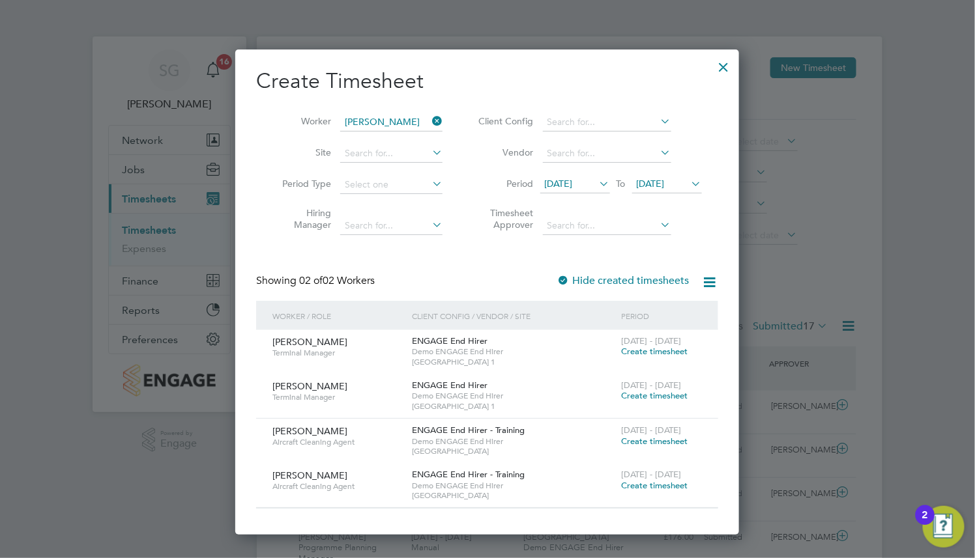
click at [659, 346] on span "Create timesheet" at bounding box center [654, 351] width 66 height 11
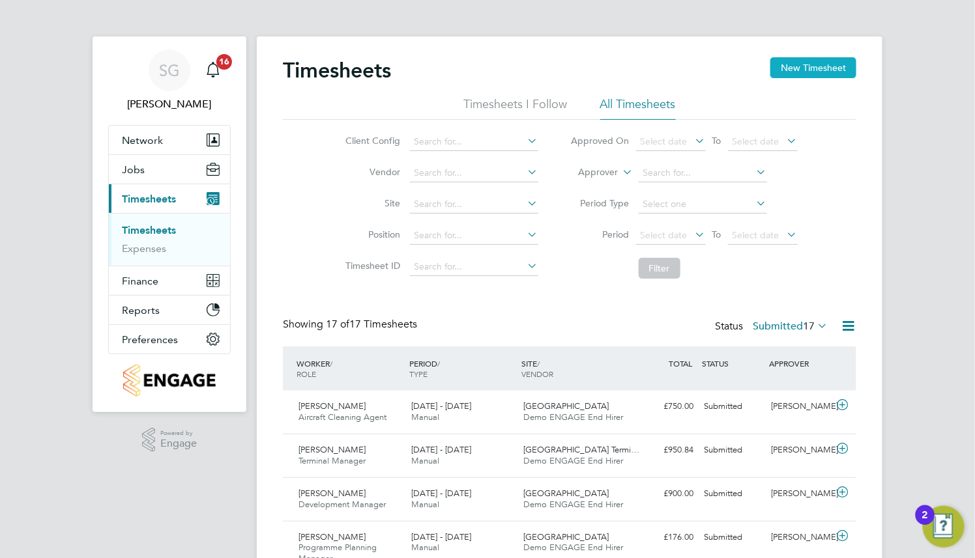
click at [834, 68] on button "New Timesheet" at bounding box center [813, 67] width 86 height 21
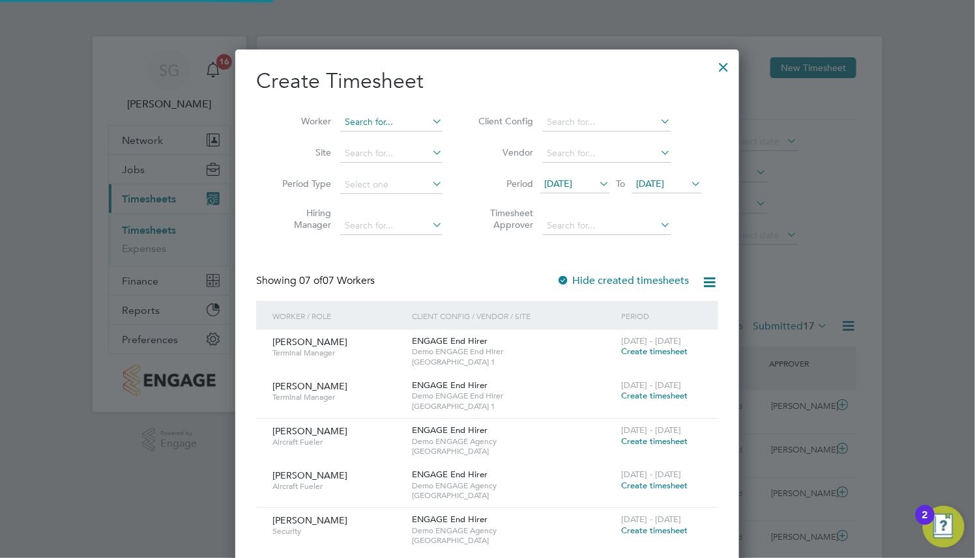
click at [414, 121] on input at bounding box center [391, 122] width 102 height 18
click at [388, 136] on li "Den nis Bray" at bounding box center [391, 140] width 104 height 18
type input "Dennis Bray"
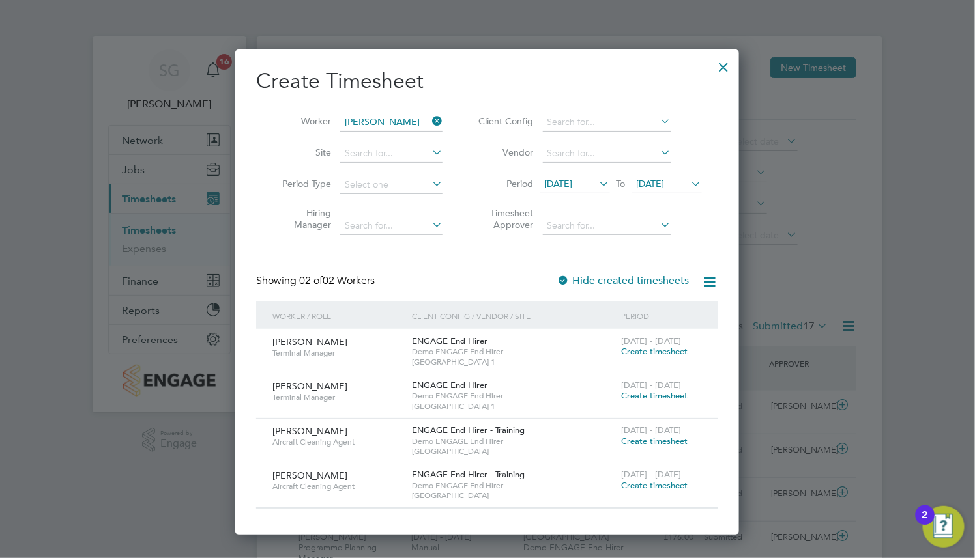
click at [629, 443] on span "Create timesheet" at bounding box center [654, 441] width 66 height 11
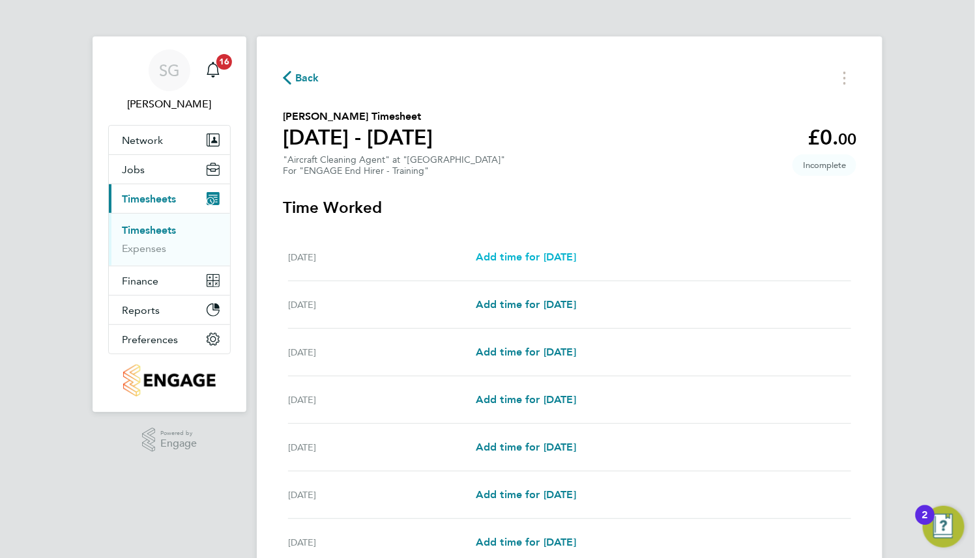
click at [573, 252] on span "Add time for Mon 15 Sep" at bounding box center [526, 257] width 100 height 12
select select "30"
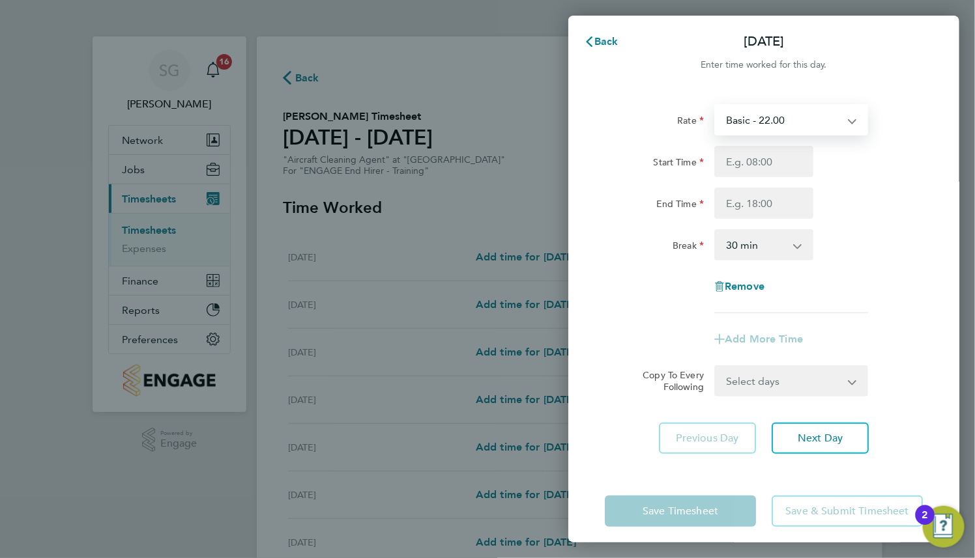
click at [818, 126] on select "Basic - 22.00 Weekday - 20.00 Overtime - 35.00 Bank Holiday - 29.00 Sick" at bounding box center [783, 120] width 136 height 29
select select "30"
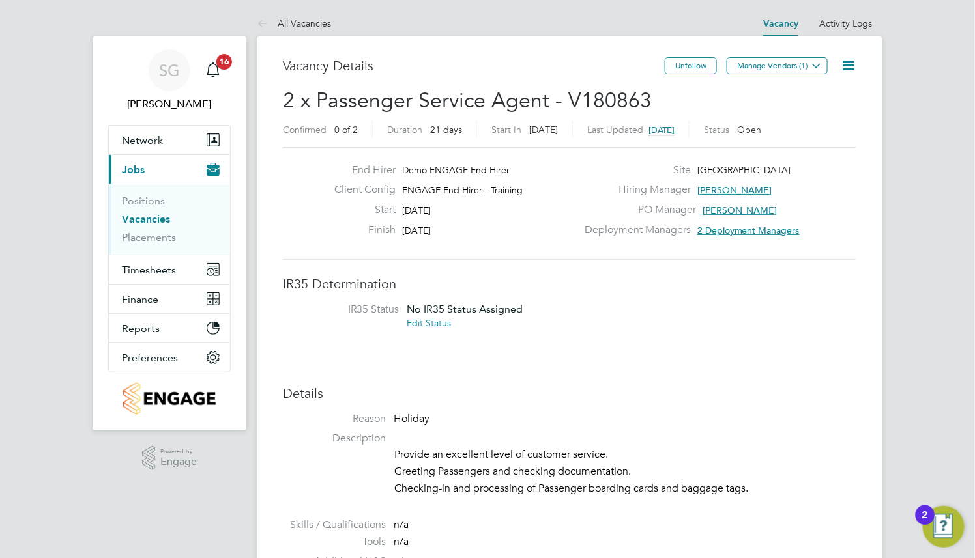
click at [844, 63] on icon at bounding box center [848, 65] width 16 height 16
click at [831, 113] on li "Update Status" at bounding box center [816, 115] width 76 height 18
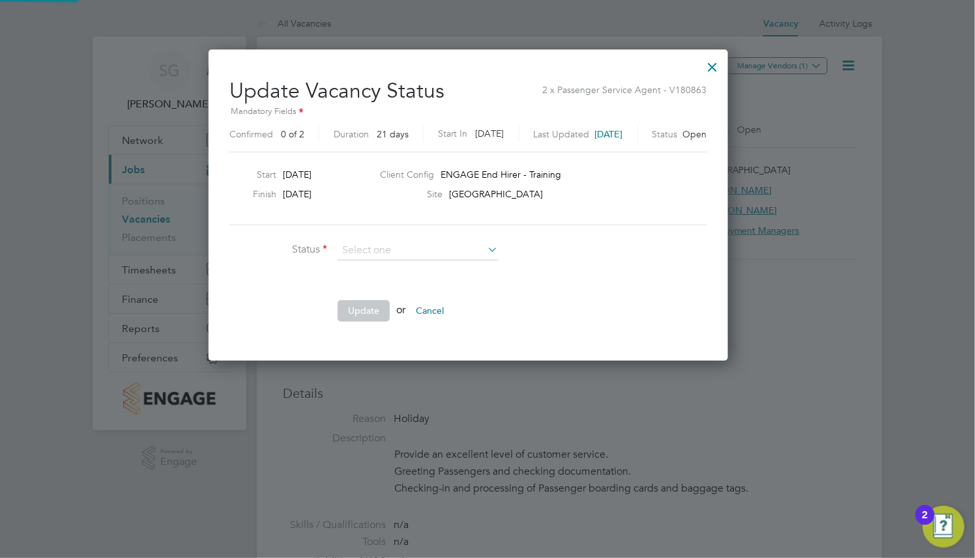
scroll to position [311, 558]
click at [448, 257] on input at bounding box center [417, 251] width 161 height 20
click at [446, 281] on li "Closed" at bounding box center [418, 285] width 162 height 17
type input "Closed"
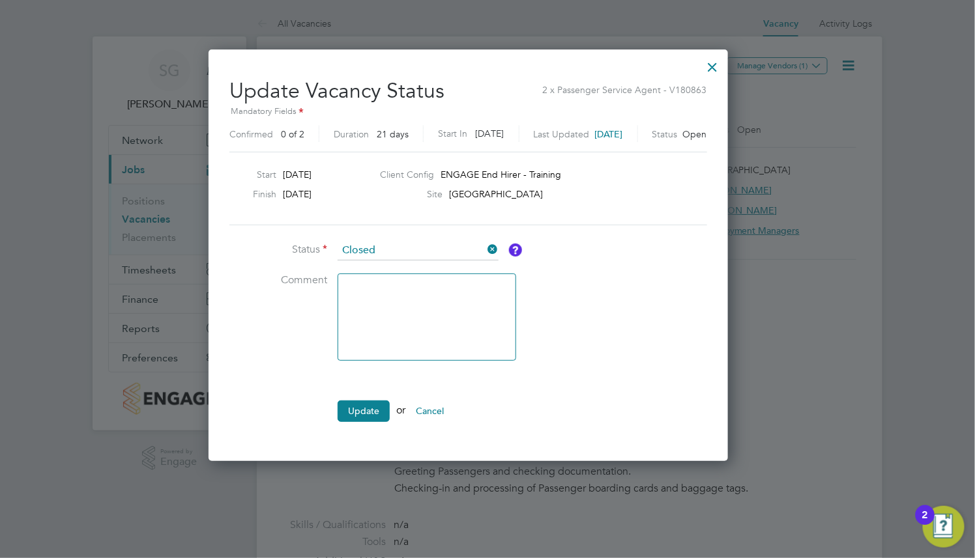
click at [440, 292] on textarea at bounding box center [426, 317] width 179 height 87
paste textarea "No more Workers are needed at the moment but may be required again in the near …"
type textarea "No more Workers are needed at the moment but may be required again in the near …"
click at [543, 309] on li "Comment No more Workers are needed at the moment but may be required again in t…" at bounding box center [424, 324] width 391 height 100
click at [364, 410] on button "Update" at bounding box center [363, 411] width 52 height 21
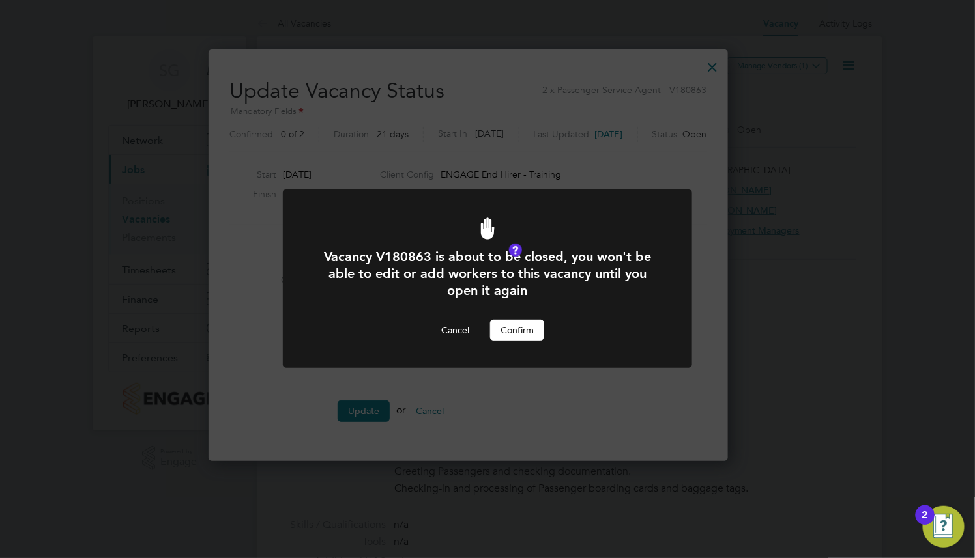
click at [524, 331] on button "Confirm" at bounding box center [517, 330] width 54 height 21
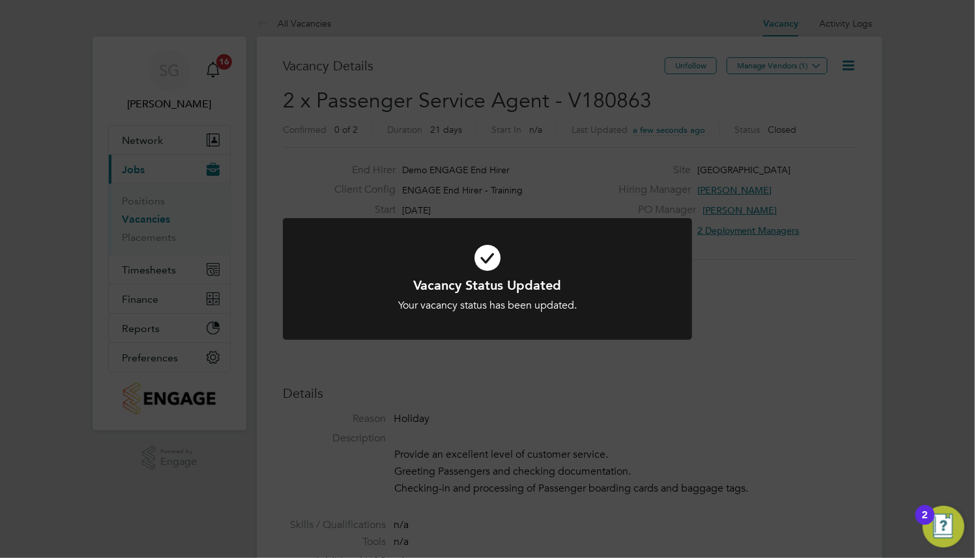
click at [524, 331] on div at bounding box center [487, 279] width 409 height 122
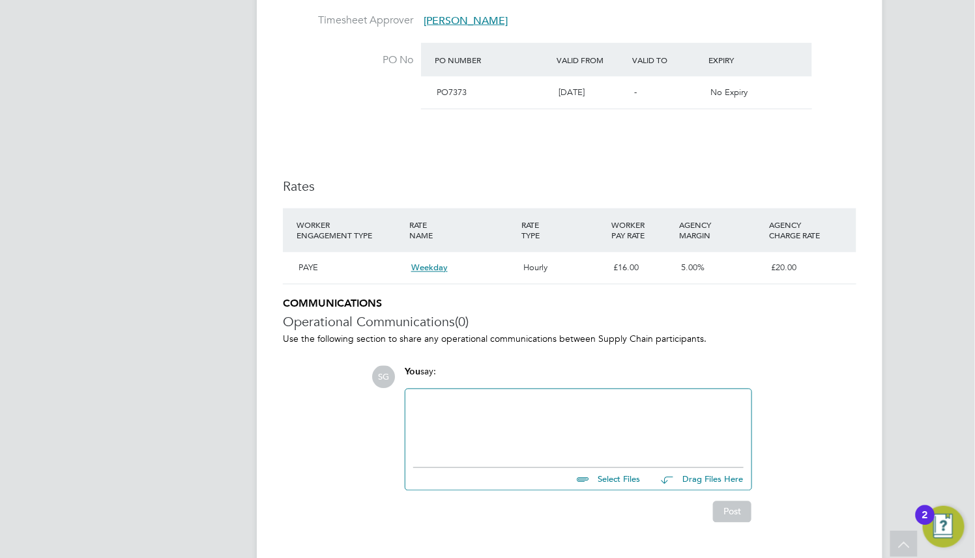
scroll to position [769, 0]
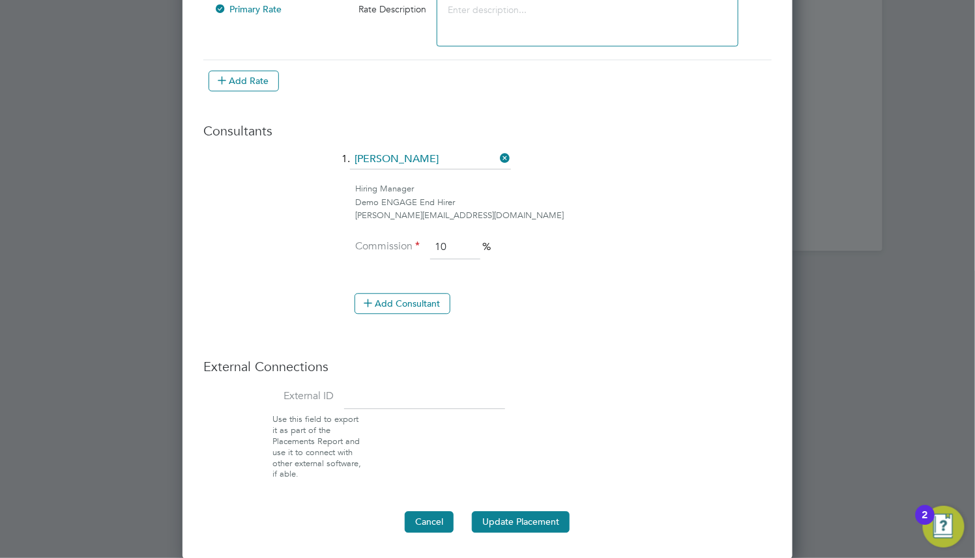
click at [438, 513] on button "Cancel" at bounding box center [429, 521] width 49 height 21
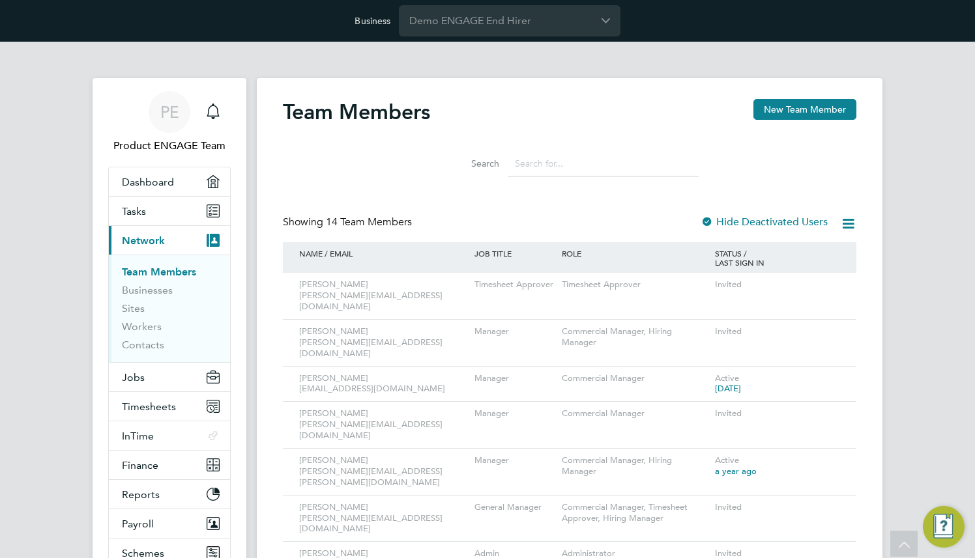
click at [145, 364] on button "Jobs" at bounding box center [169, 377] width 121 height 29
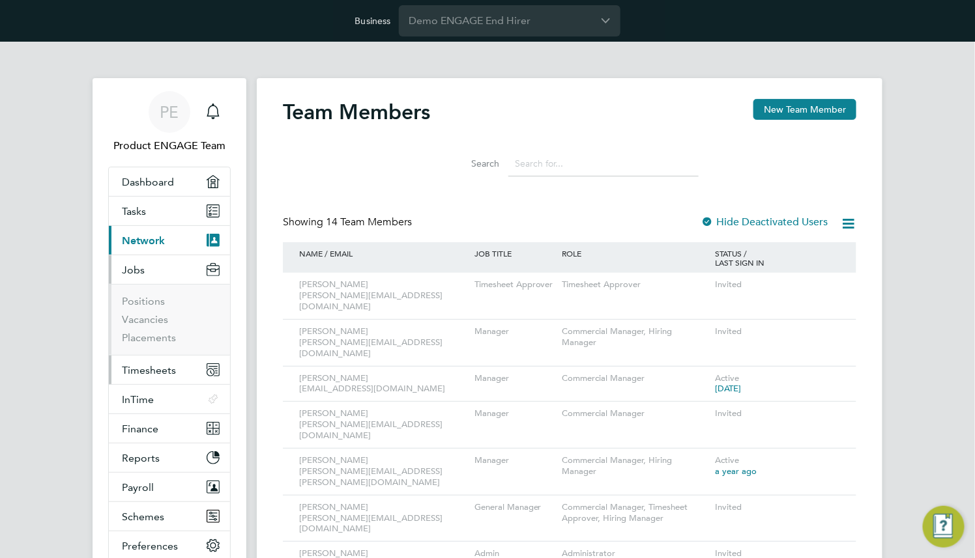
click at [165, 378] on button "Timesheets" at bounding box center [169, 370] width 121 height 29
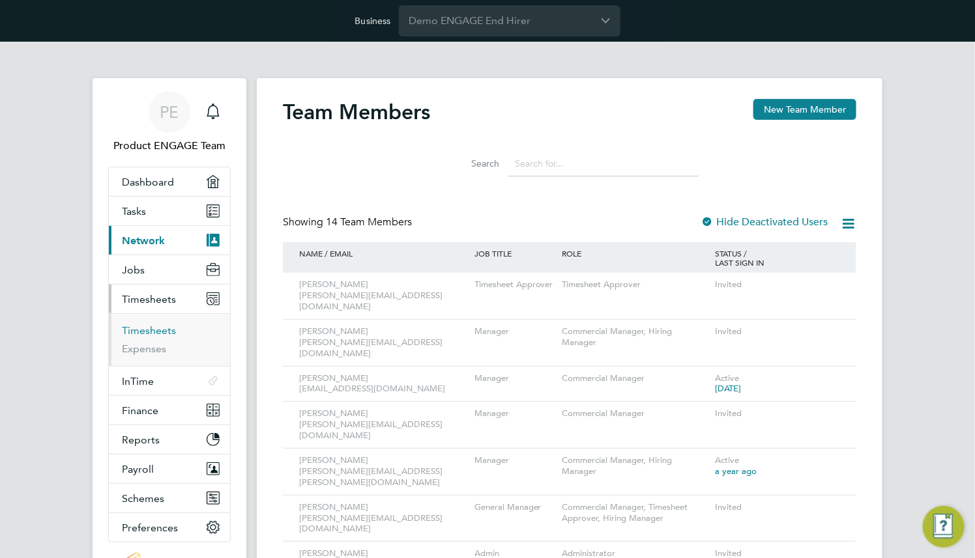
click at [155, 332] on link "Timesheets" at bounding box center [149, 330] width 54 height 12
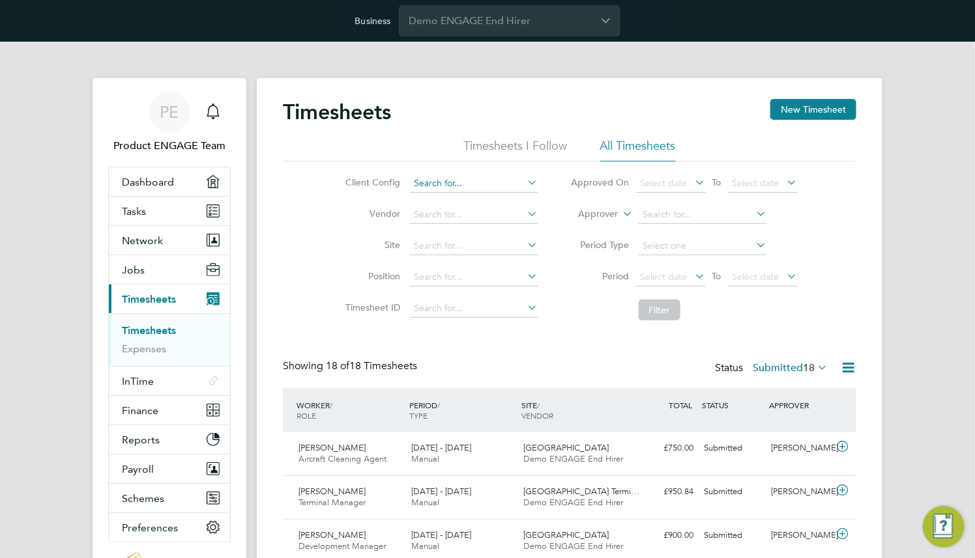
click at [502, 189] on input at bounding box center [474, 184] width 128 height 18
click at [509, 272] on li "ENGAGE End Hirer - Training" at bounding box center [510, 272] width 203 height 18
type input "ENGAGE End Hirer - Training"
click at [525, 177] on icon at bounding box center [525, 182] width 0 height 18
click at [482, 246] on input at bounding box center [474, 246] width 128 height 18
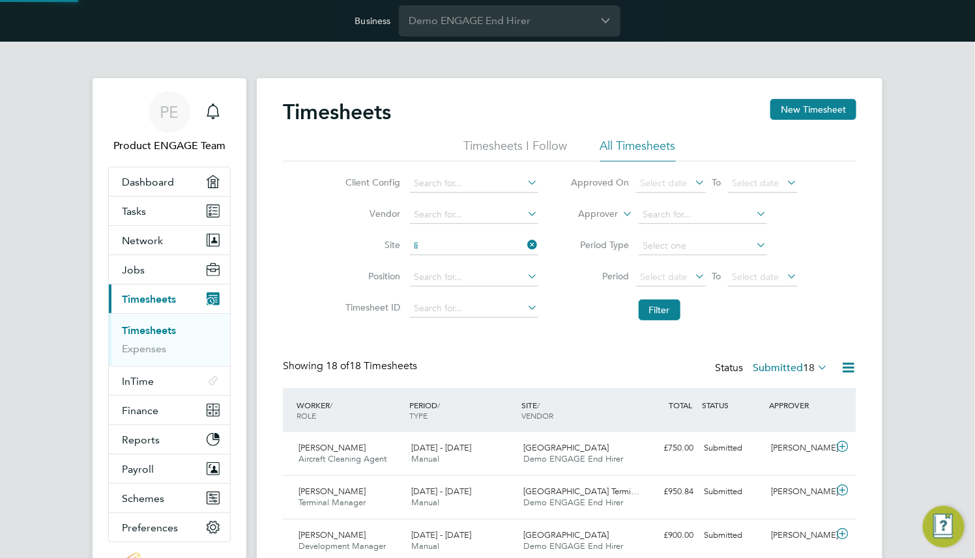
click at [490, 265] on li "Li verpool Airport" at bounding box center [474, 264] width 130 height 18
type input "[GEOGRAPHIC_DATA]"
click at [674, 313] on button "Filter" at bounding box center [659, 310] width 42 height 21
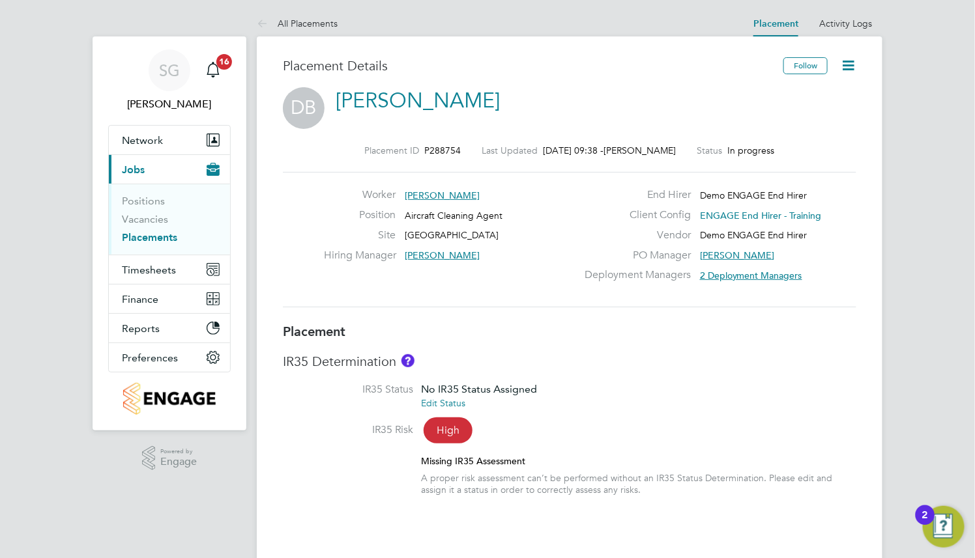
click at [536, 204] on div "Worker [PERSON_NAME]" at bounding box center [452, 198] width 257 height 20
type input "[PERSON_NAME]"
type input "[DATE]"
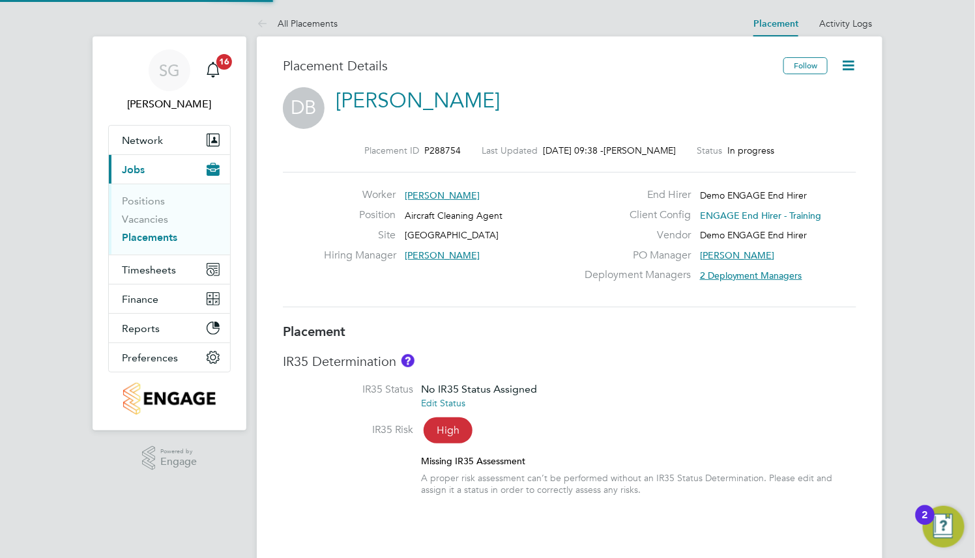
type input "08:00"
type input "18:00"
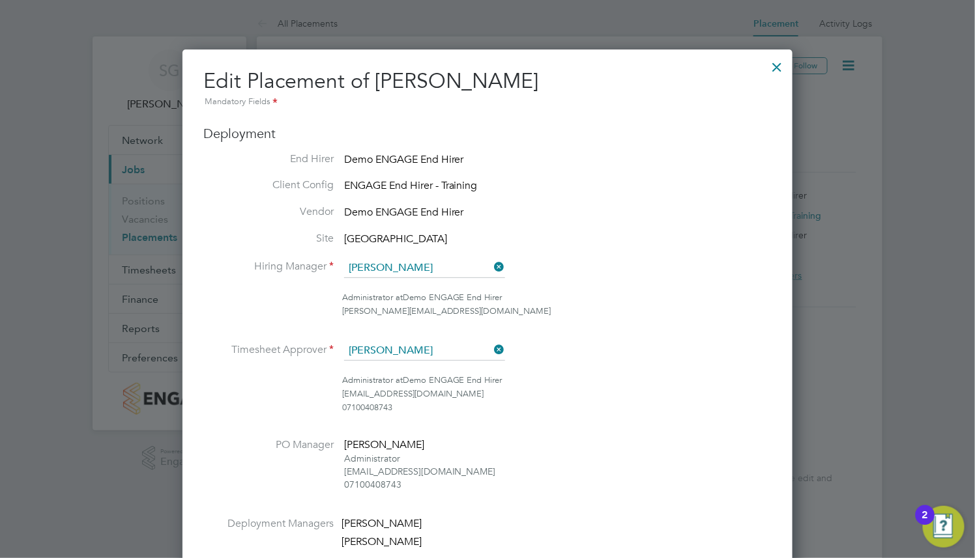
drag, startPoint x: 772, startPoint y: 65, endPoint x: 765, endPoint y: 66, distance: 7.2
click at [772, 66] on div at bounding box center [777, 63] width 23 height 23
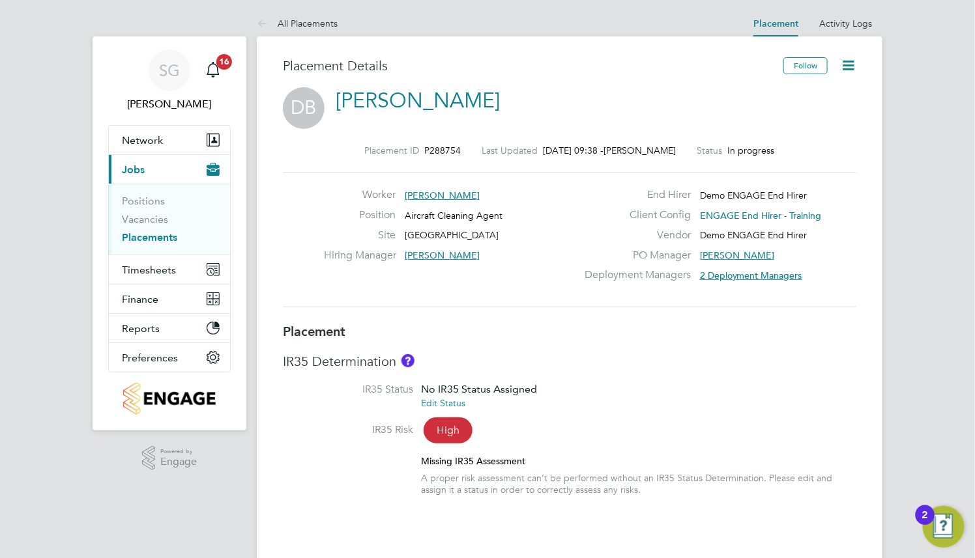
click at [841, 68] on icon at bounding box center [848, 65] width 16 height 16
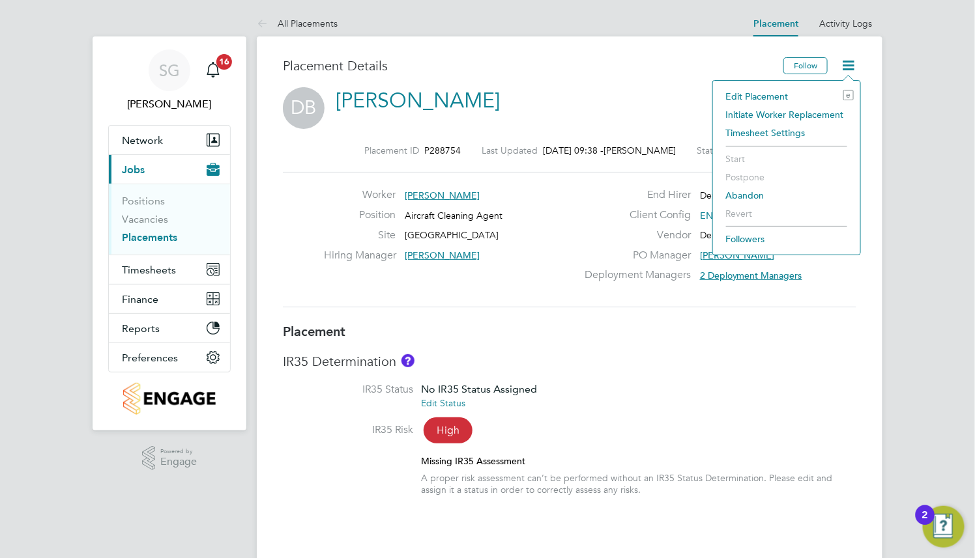
click at [779, 93] on li "Edit Placement e" at bounding box center [786, 96] width 134 height 18
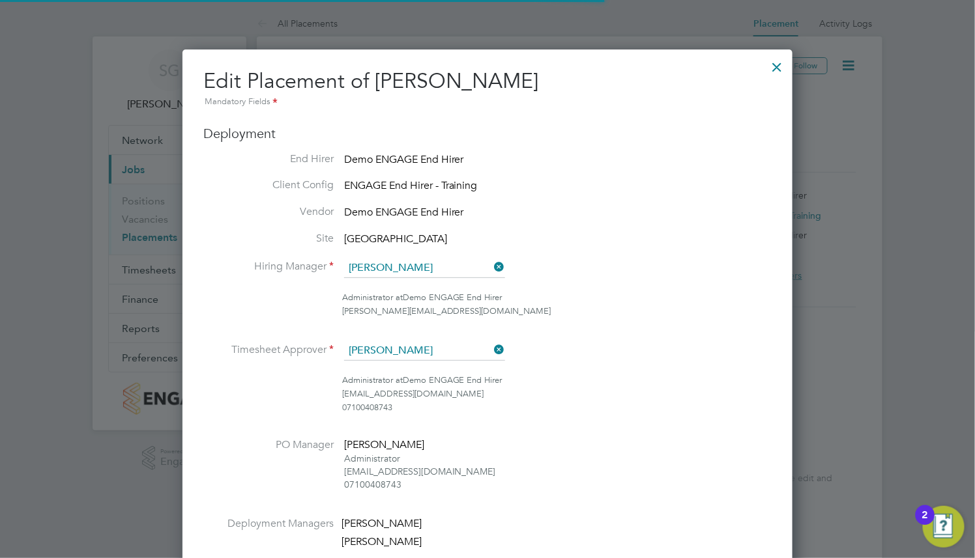
scroll to position [27, 568]
click at [779, 70] on div at bounding box center [777, 63] width 23 height 23
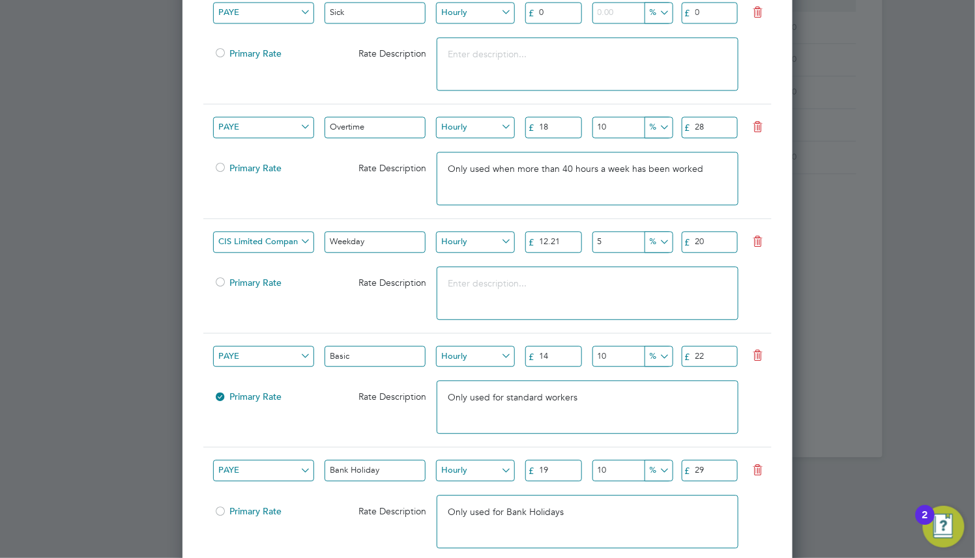
click at [561, 121] on input "18" at bounding box center [553, 128] width 57 height 22
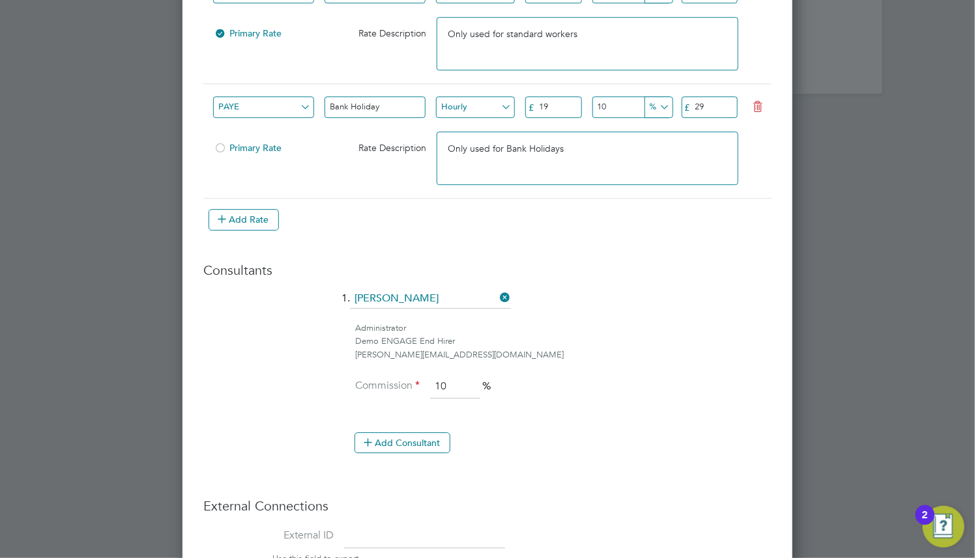
scroll to position [1482, 0]
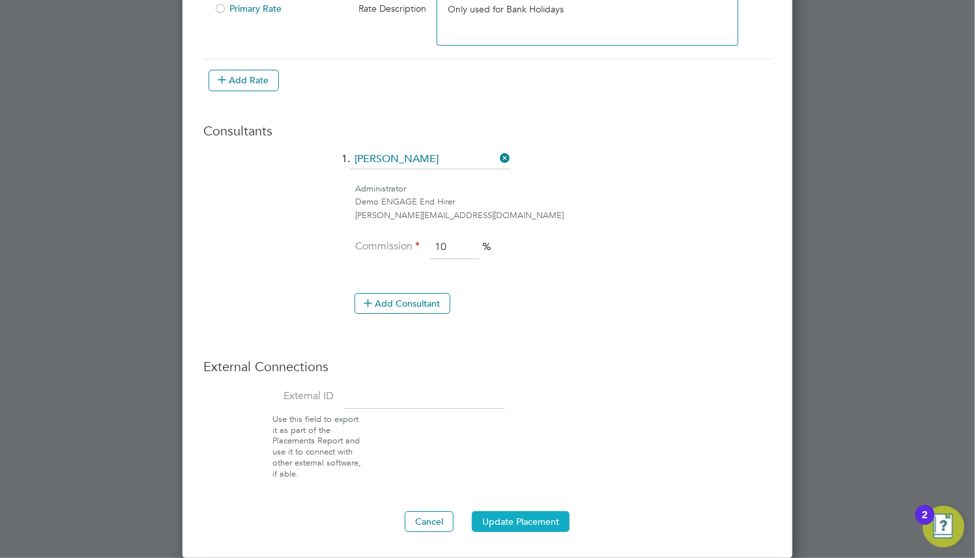
type input "19"
click at [518, 519] on button "Update Placement" at bounding box center [521, 521] width 98 height 21
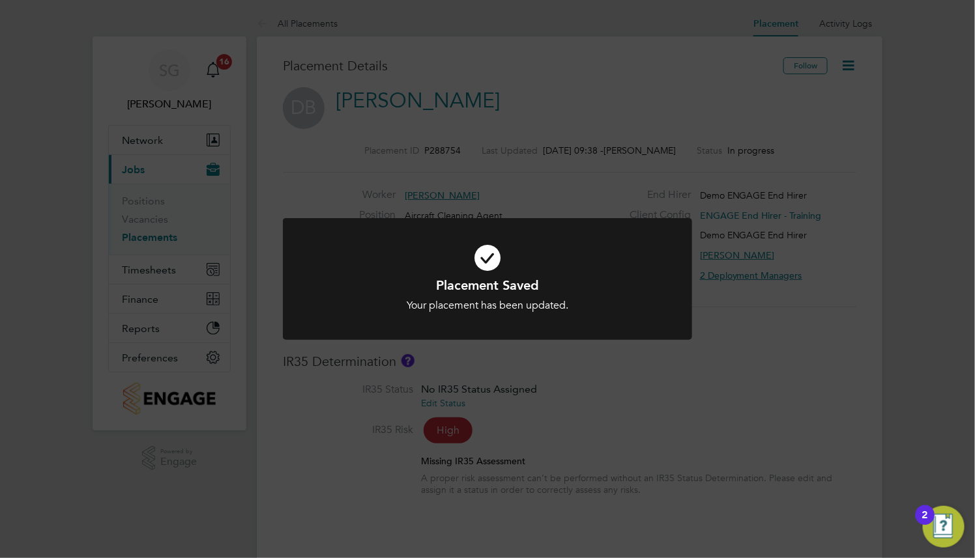
click at [518, 519] on div "Placement Saved Your placement has been updated. Cancel Okay" at bounding box center [487, 279] width 975 height 558
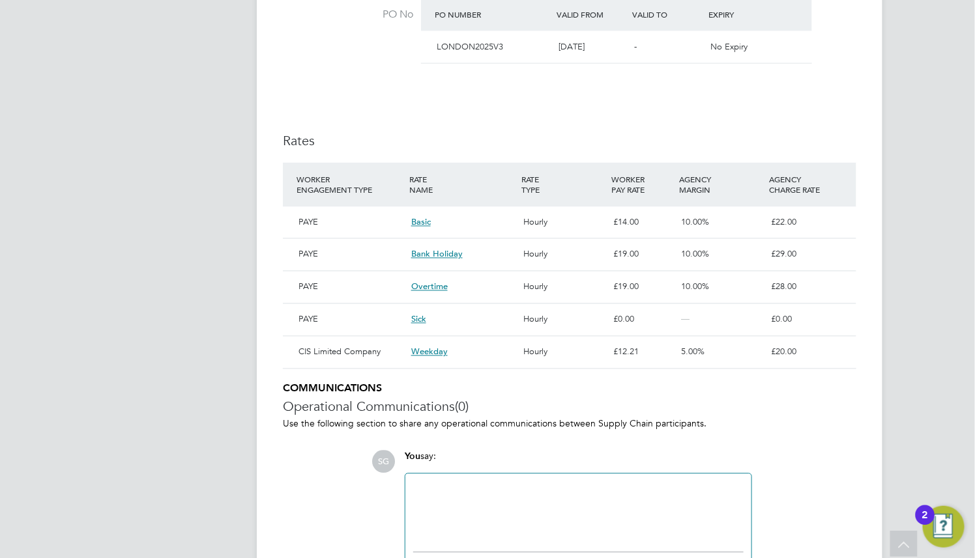
scroll to position [0, 0]
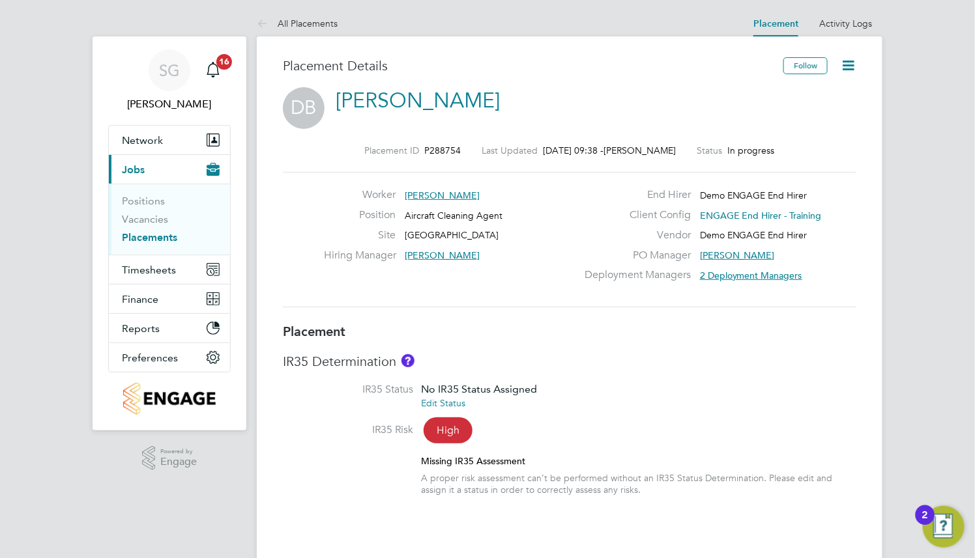
click at [844, 61] on icon at bounding box center [848, 65] width 16 height 16
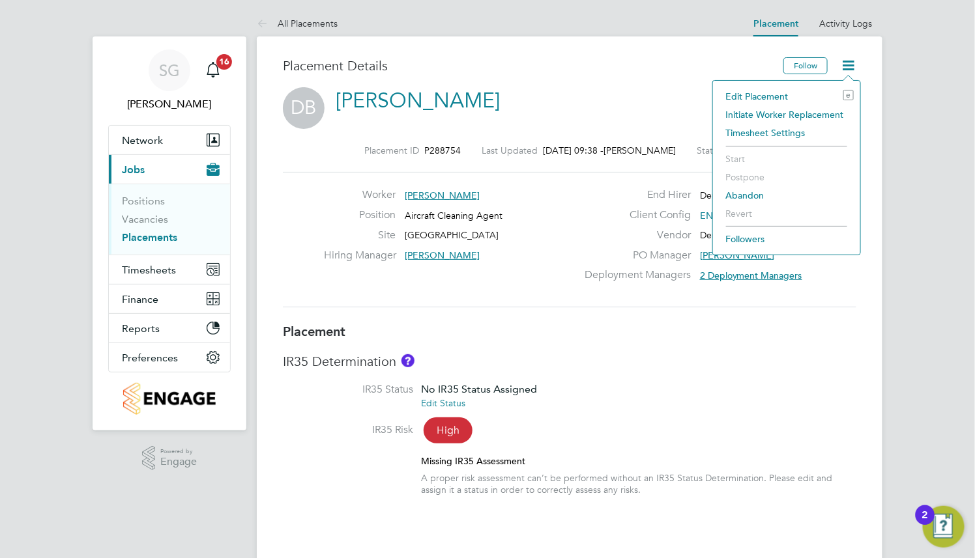
click at [782, 93] on li "Edit Placement e" at bounding box center [786, 96] width 134 height 18
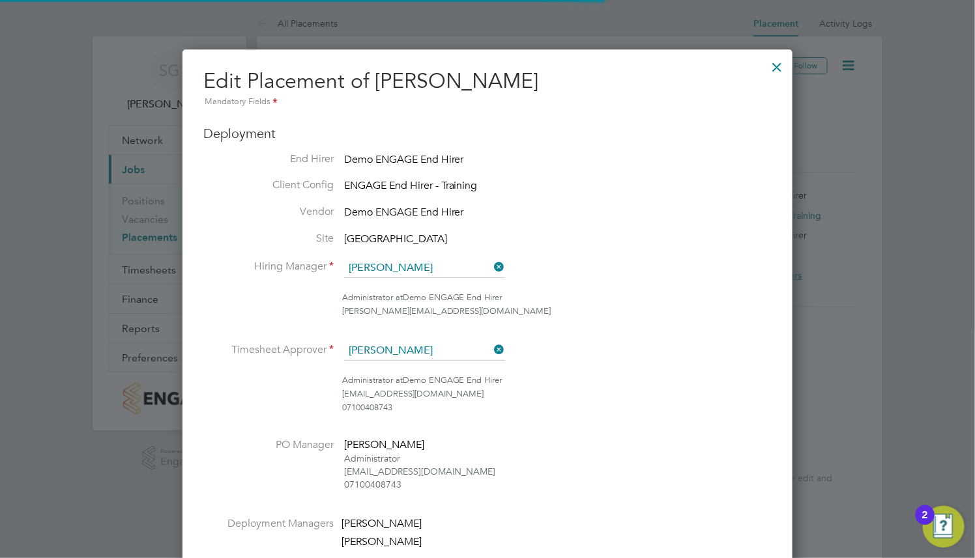
scroll to position [27, 568]
click at [778, 69] on div at bounding box center [777, 63] width 23 height 23
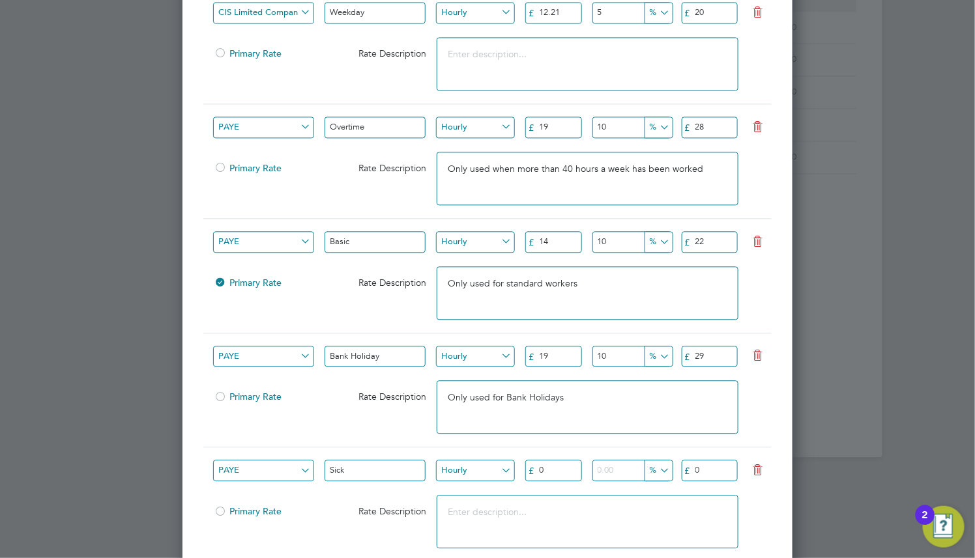
click at [724, 124] on input "28" at bounding box center [709, 128] width 57 height 22
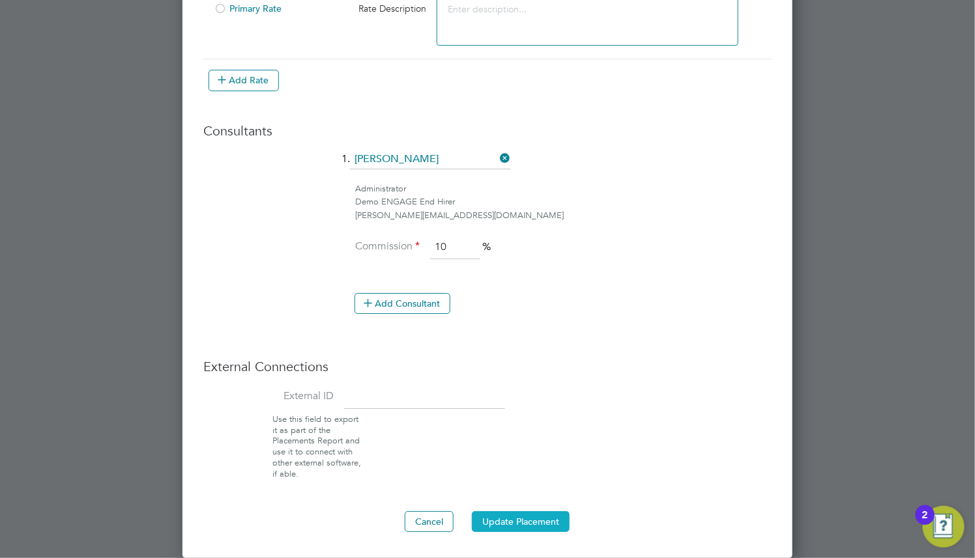
type input "35"
click at [517, 521] on button "Update Placement" at bounding box center [521, 521] width 98 height 21
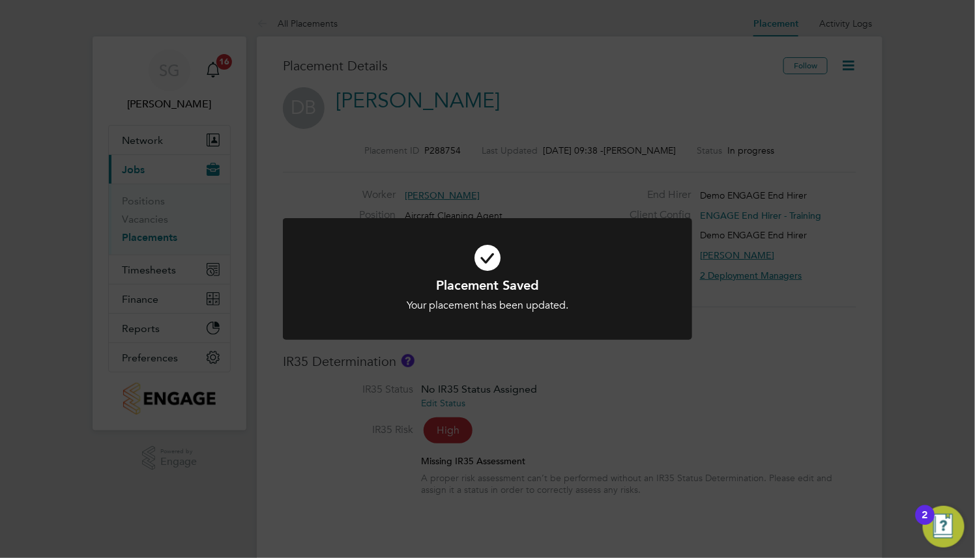
click at [517, 521] on div "Placement Saved Your placement has been updated. Cancel Okay" at bounding box center [487, 279] width 975 height 558
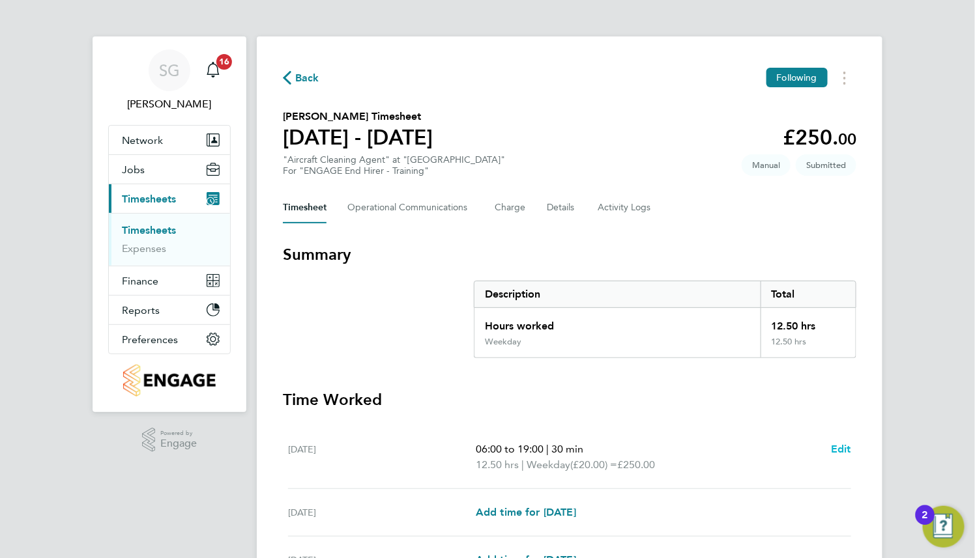
click at [850, 452] on span "Edit" at bounding box center [841, 449] width 20 height 12
select select "30"
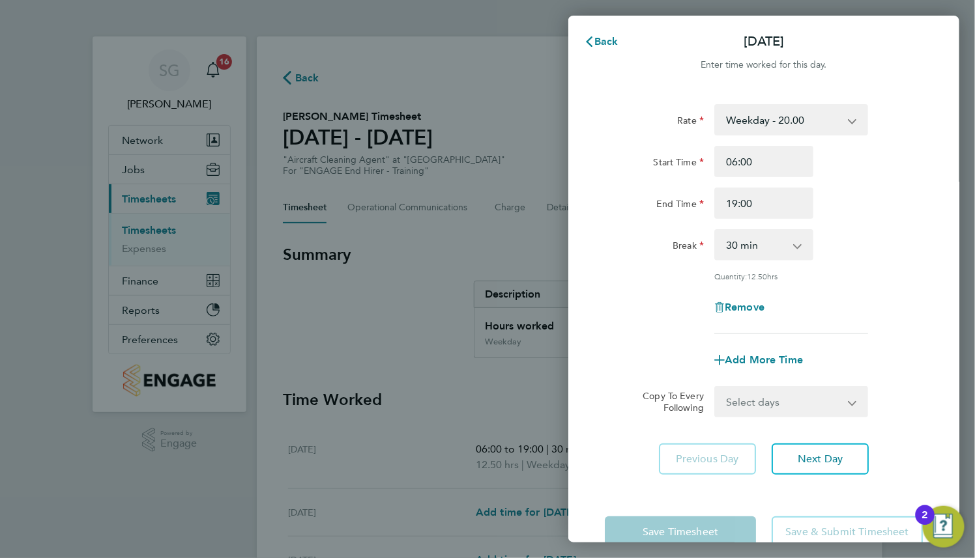
click at [805, 122] on select "Weekday - 20.00 Sick Overtime - 28.00 Basic - 22.00 Bank Holiday - 29.00" at bounding box center [783, 120] width 136 height 29
select select "30"
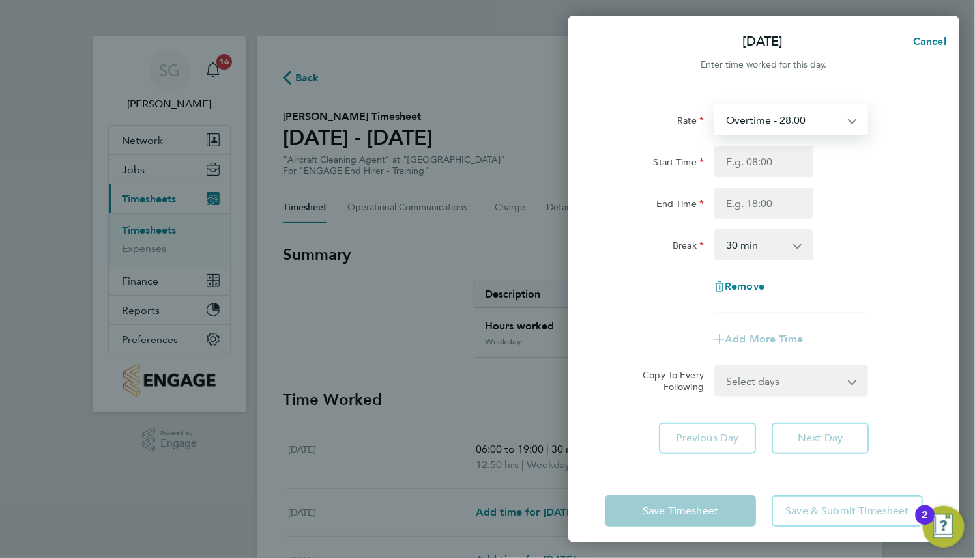
click at [833, 120] on select "Overtime - 28.00 Sick Weekday - 20.00 Basic - 22.00 Bank Holiday - 29.00" at bounding box center [783, 120] width 136 height 29
click at [926, 51] on button "Cancel" at bounding box center [925, 42] width 67 height 26
select select "30"
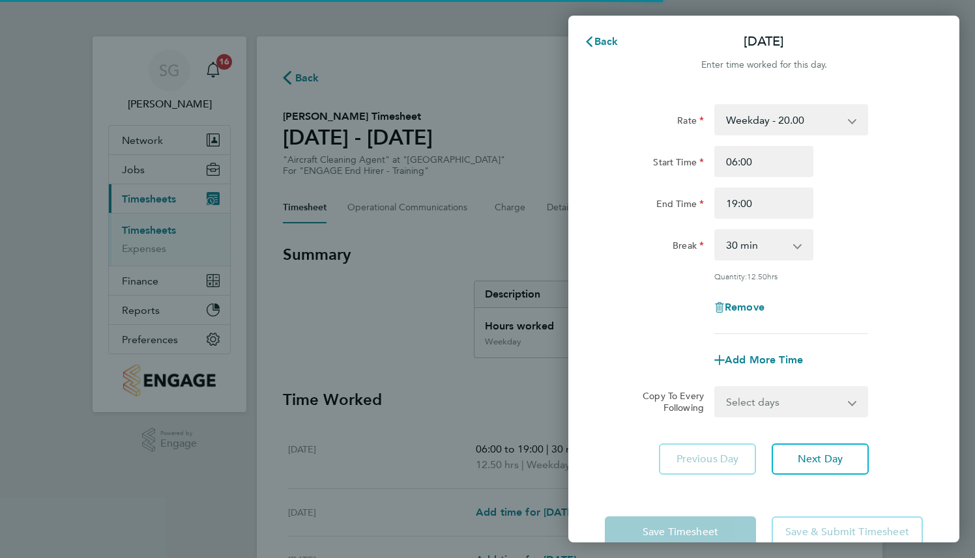
select select "30"
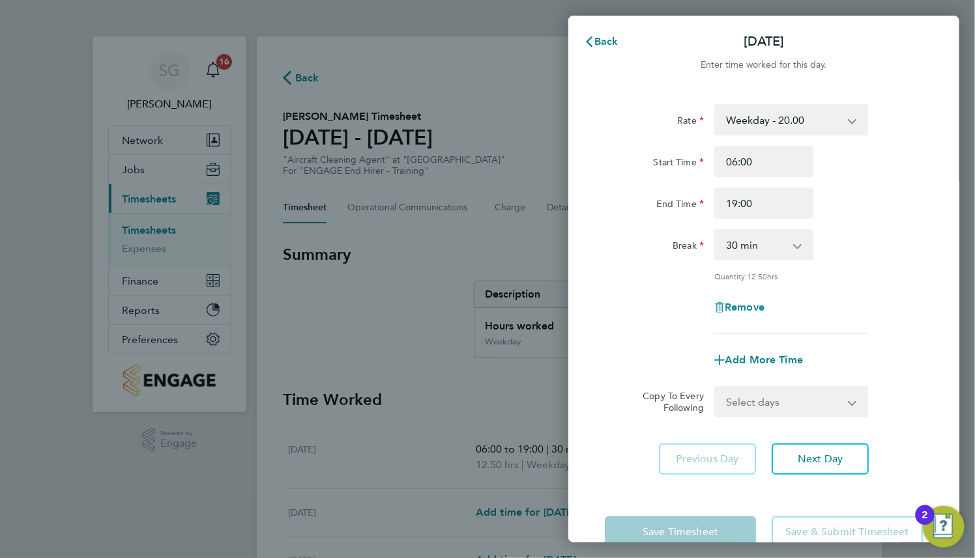
click at [823, 117] on select "Weekday - 20.00 Overtime - 35.00 Basic - 22.00 Bank Holiday - 29.00 Sick" at bounding box center [783, 120] width 136 height 29
click at [605, 43] on span "Back" at bounding box center [606, 41] width 24 height 12
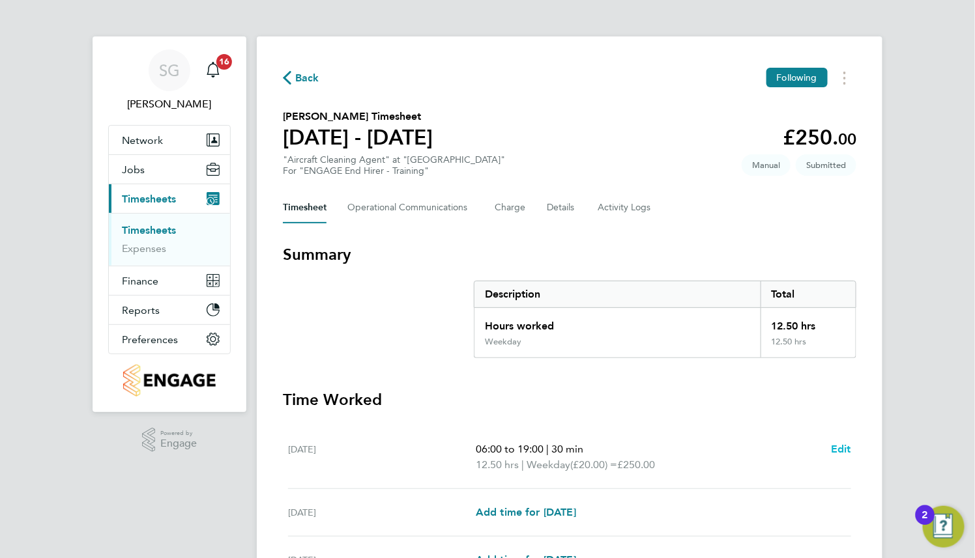
click at [840, 449] on span "Edit" at bounding box center [841, 449] width 20 height 12
select select "30"
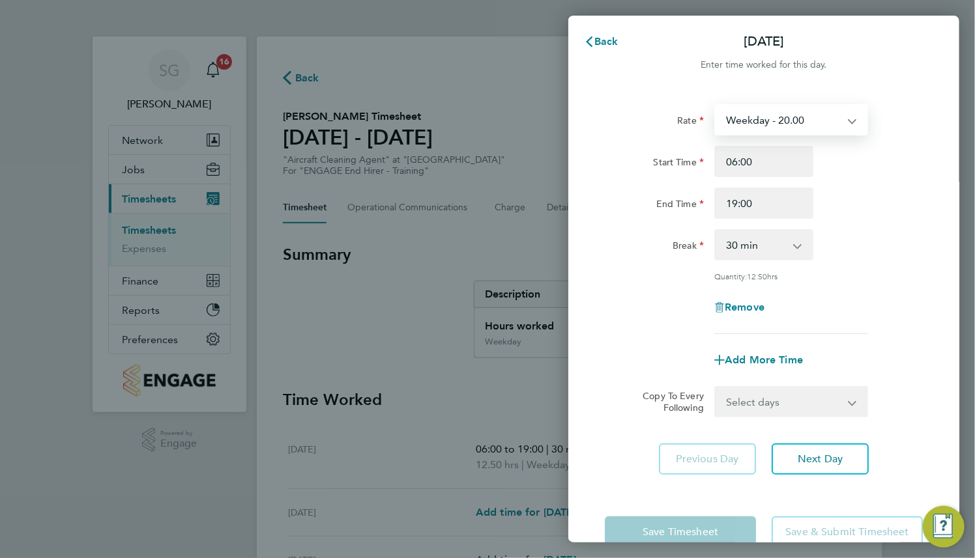
click at [803, 132] on select "Weekday - 20.00 Overtime - 35.00 Basic - 22.00 Bank Holiday - 29.00 Sick" at bounding box center [783, 120] width 136 height 29
select select "30"
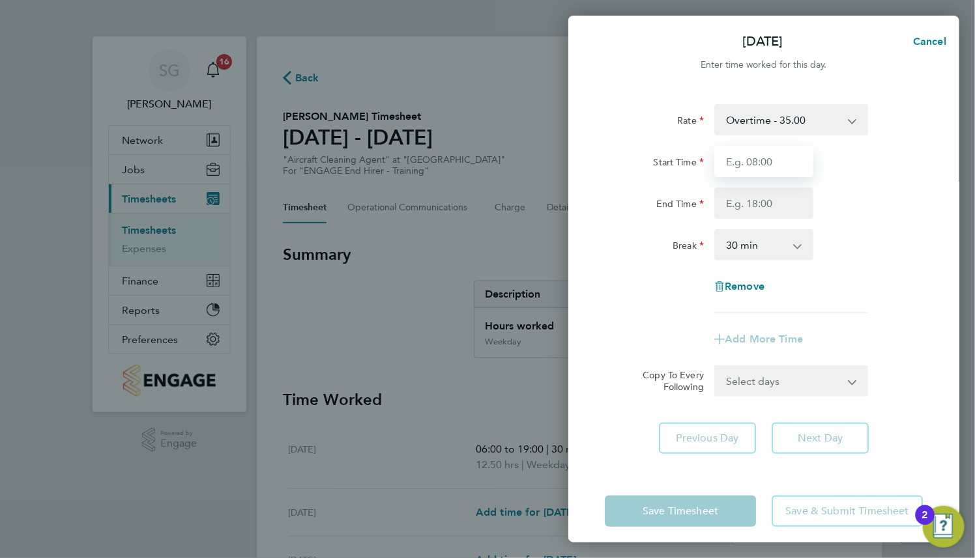
click at [794, 173] on input "Start Time" at bounding box center [763, 161] width 99 height 31
click at [934, 36] on span "Cancel" at bounding box center [927, 41] width 37 height 12
select select "30"
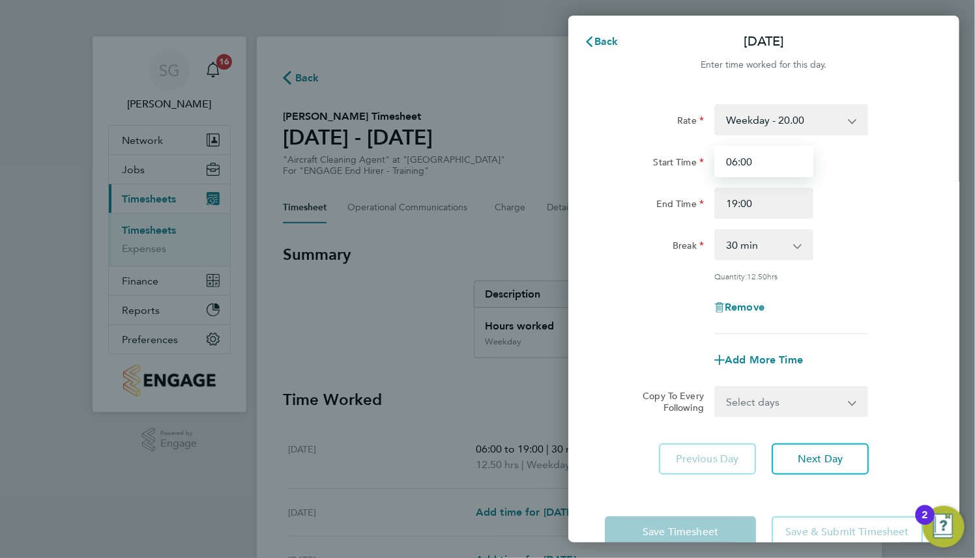
click at [780, 164] on input "06:00" at bounding box center [763, 161] width 99 height 31
click at [760, 165] on input "06:00" at bounding box center [763, 161] width 99 height 31
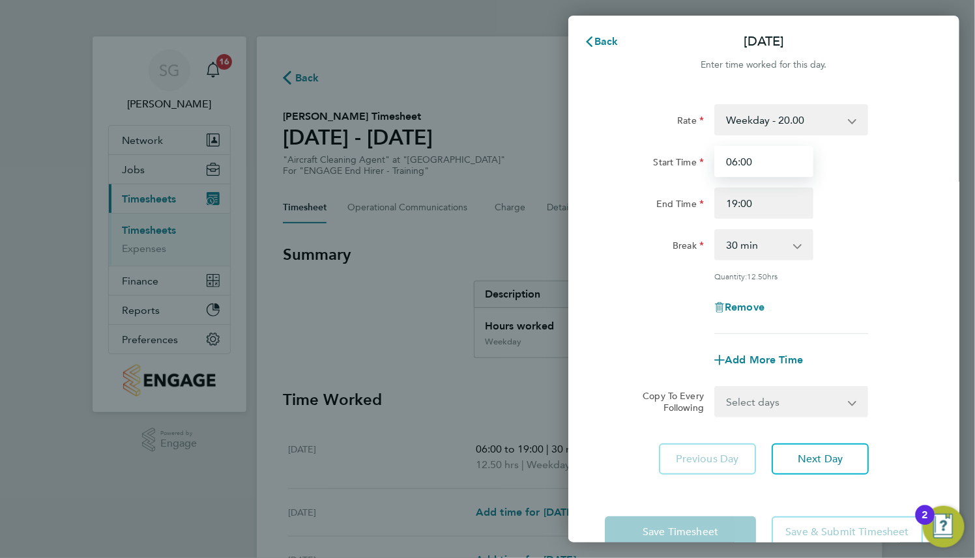
click at [760, 165] on input "06:00" at bounding box center [763, 161] width 99 height 31
type input "09:00"
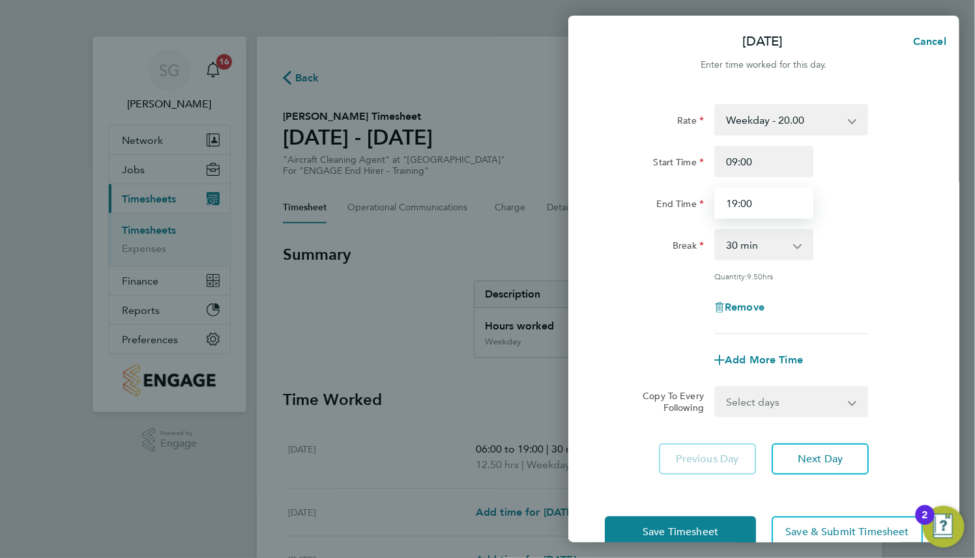
click at [749, 199] on input "19:00" at bounding box center [763, 203] width 99 height 31
click at [736, 200] on input "19:00" at bounding box center [763, 203] width 99 height 31
type input "17:00"
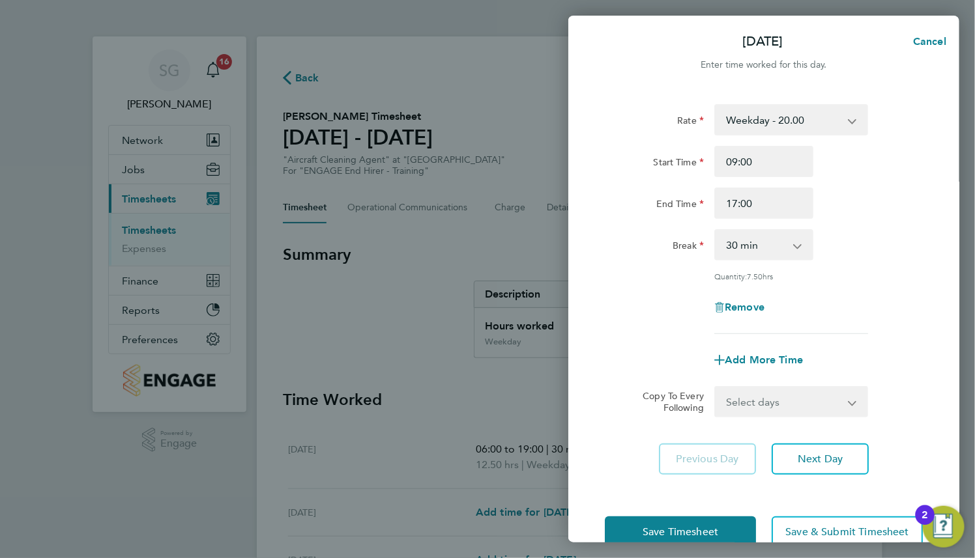
click at [854, 213] on div "End Time 17:00" at bounding box center [763, 203] width 328 height 31
click at [804, 242] on app-icon-cross-button at bounding box center [804, 245] width 16 height 29
click at [769, 248] on select "0 min 15 min 30 min 45 min 60 min 75 min 90 min" at bounding box center [755, 245] width 81 height 29
select select "0"
click at [715, 231] on select "0 min 15 min 30 min 45 min 60 min 75 min 90 min" at bounding box center [755, 245] width 81 height 29
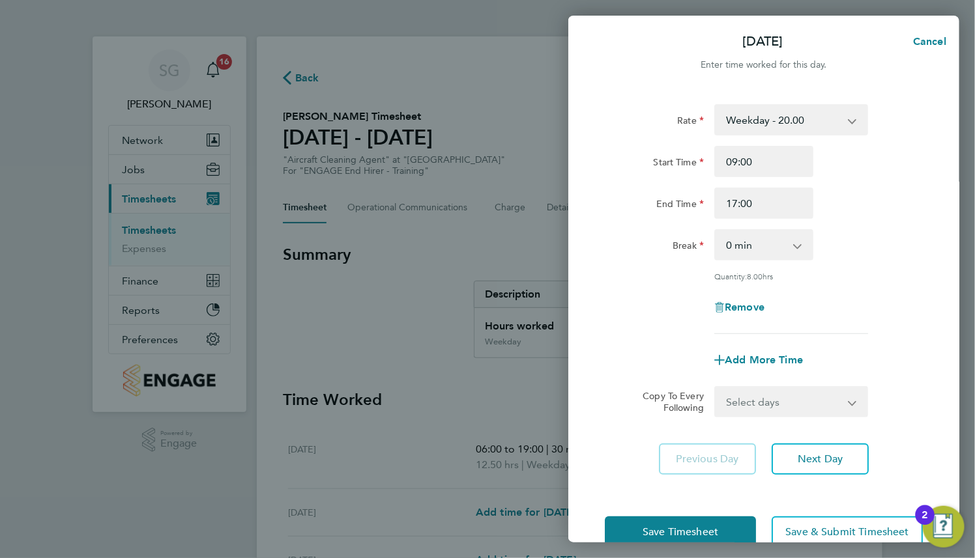
click at [891, 272] on div "Quantity: 8.00 hrs" at bounding box center [763, 276] width 328 height 10
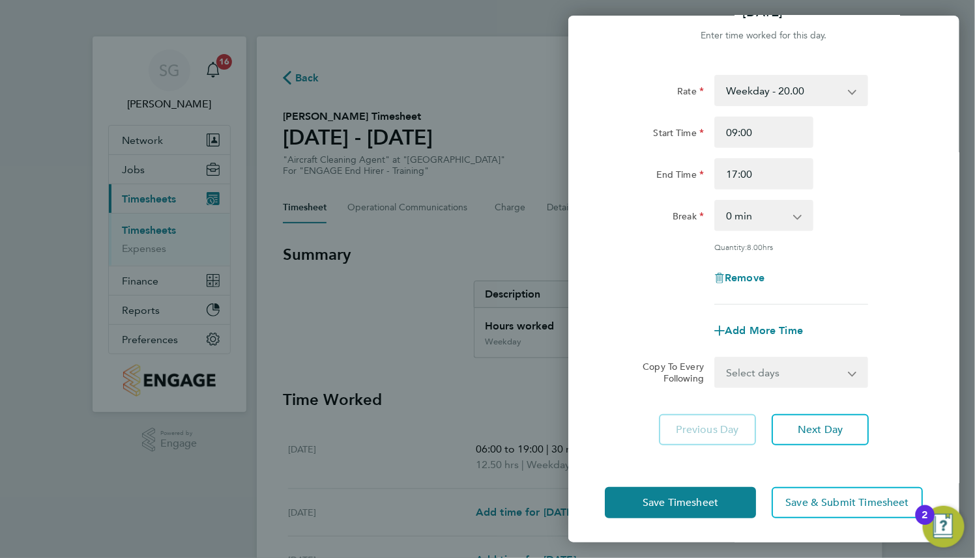
click at [788, 379] on select "Select days Day Weekday (Mon-Fri) Weekend (Sat-Sun) [DATE] [DATE] [DATE] [DATE]…" at bounding box center [783, 372] width 137 height 29
select select "WEEKDAY"
click at [715, 358] on select "Select days Day Weekday (Mon-Fri) Weekend (Sat-Sun) [DATE] [DATE] [DATE] [DATE]…" at bounding box center [783, 372] width 137 height 29
select select "[DATE]"
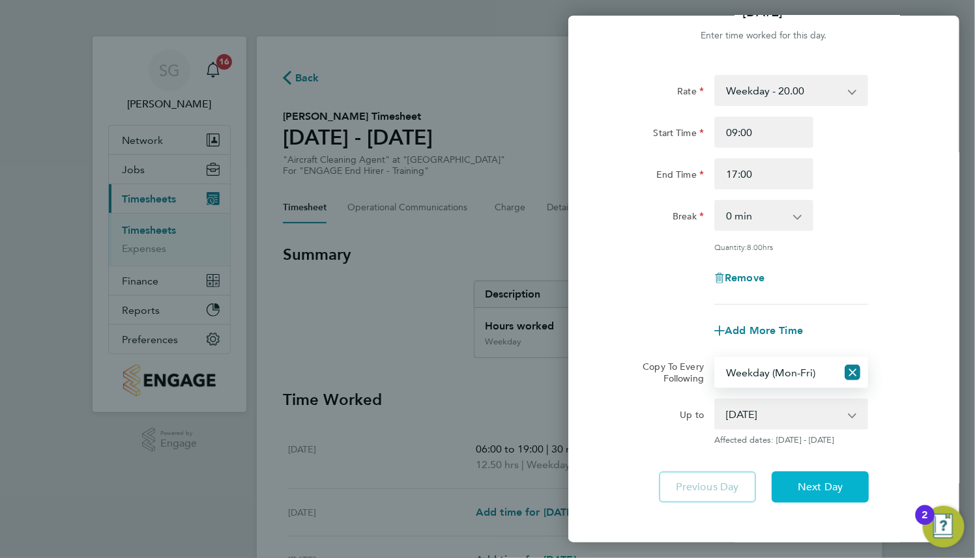
click at [798, 481] on span "Next Day" at bounding box center [819, 487] width 45 height 13
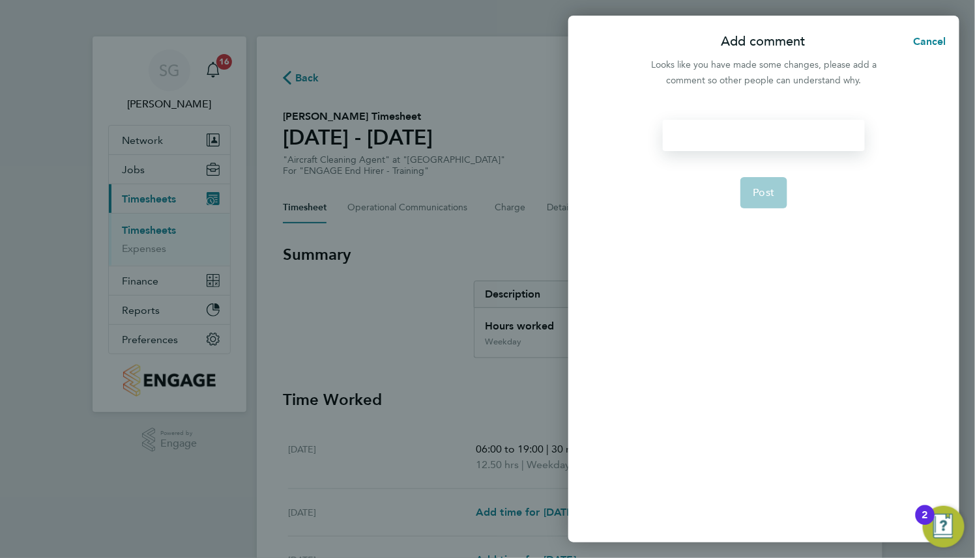
click at [799, 135] on div at bounding box center [763, 135] width 201 height 31
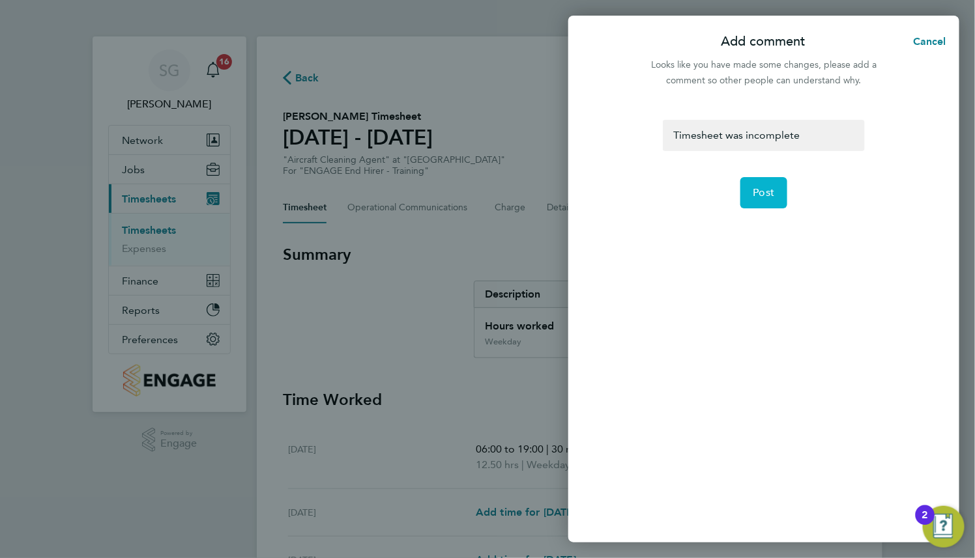
click at [775, 186] on button "Post" at bounding box center [764, 192] width 48 height 31
select select "0: null"
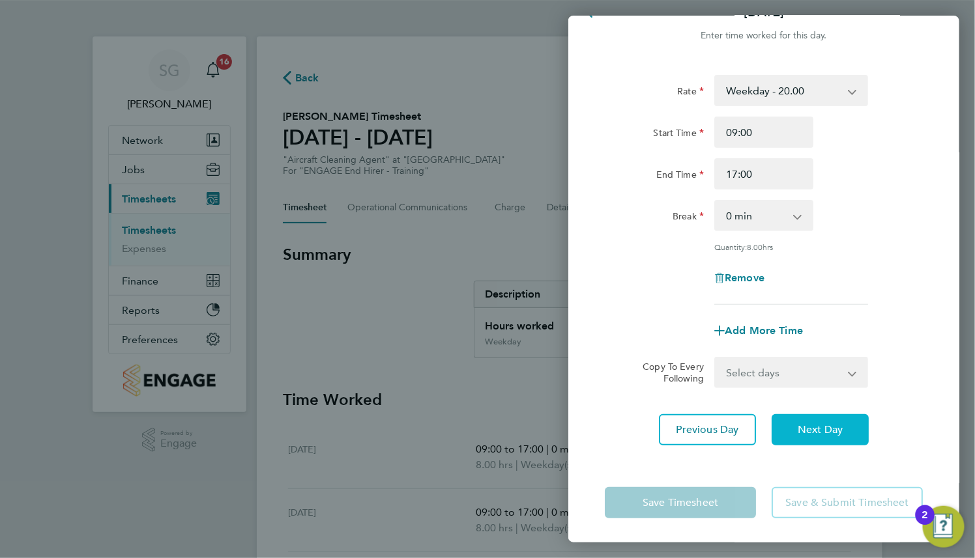
click at [818, 433] on span "Next Day" at bounding box center [819, 429] width 45 height 13
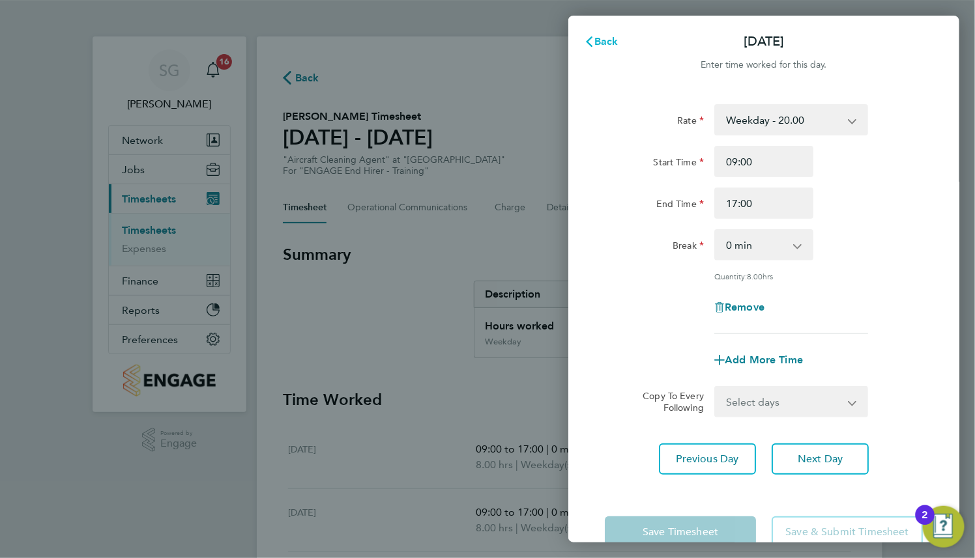
click at [612, 39] on span "Back" at bounding box center [606, 41] width 24 height 12
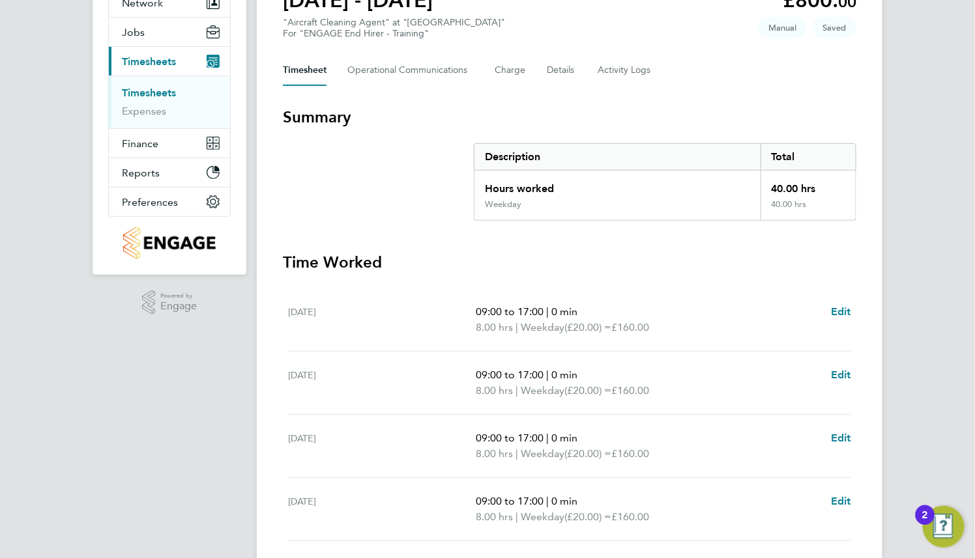
scroll to position [195, 0]
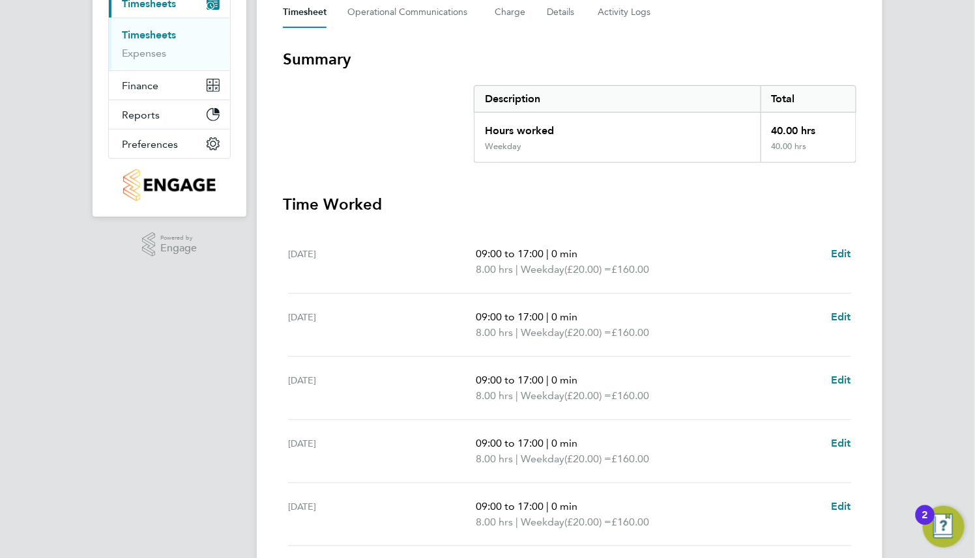
click at [852, 247] on ul "[DATE] 09:00 to 17:00 | 0 min 8.00 hrs | Weekday (£20.00) = £160.00 Edit [DATE]…" at bounding box center [569, 436] width 573 height 411
click at [849, 250] on span "Edit" at bounding box center [841, 254] width 20 height 12
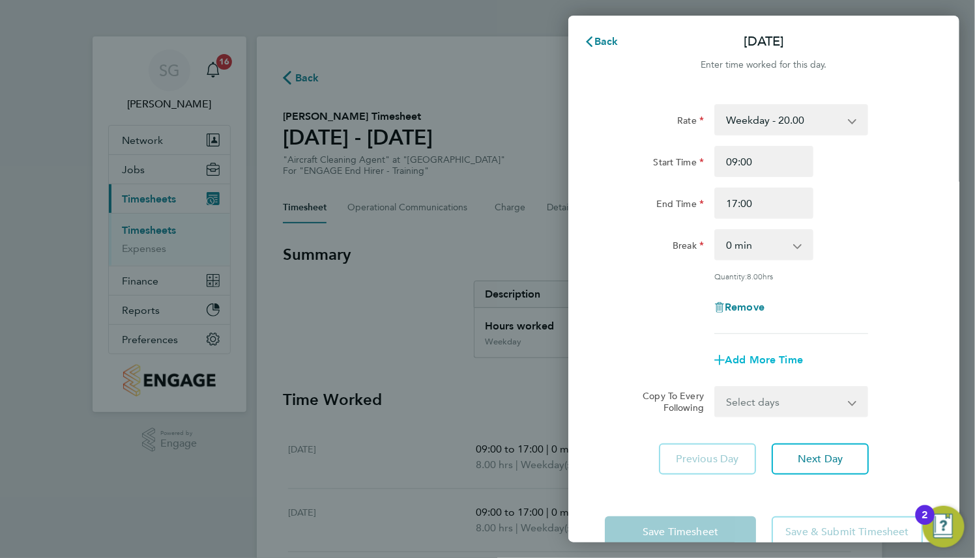
click at [769, 364] on span "Add More Time" at bounding box center [763, 360] width 78 height 12
select select "null"
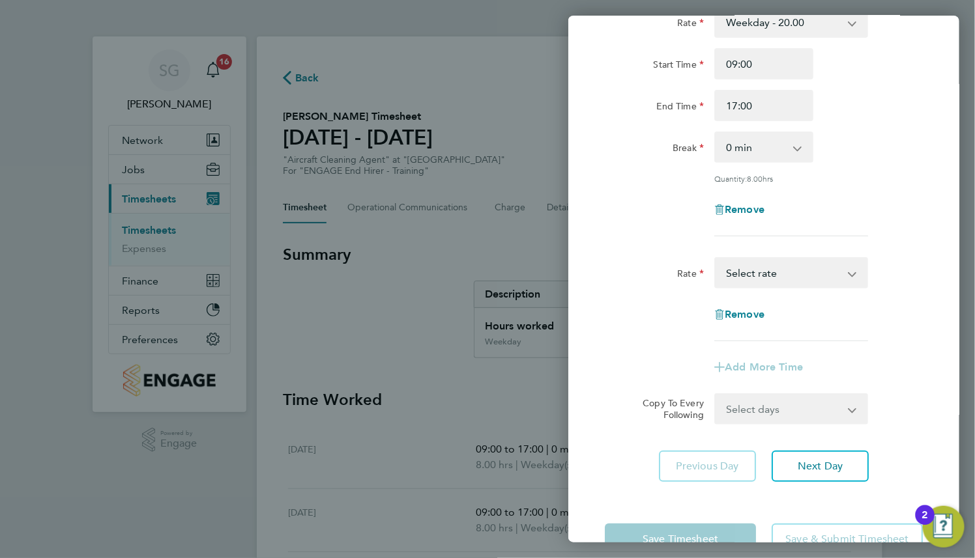
scroll to position [134, 0]
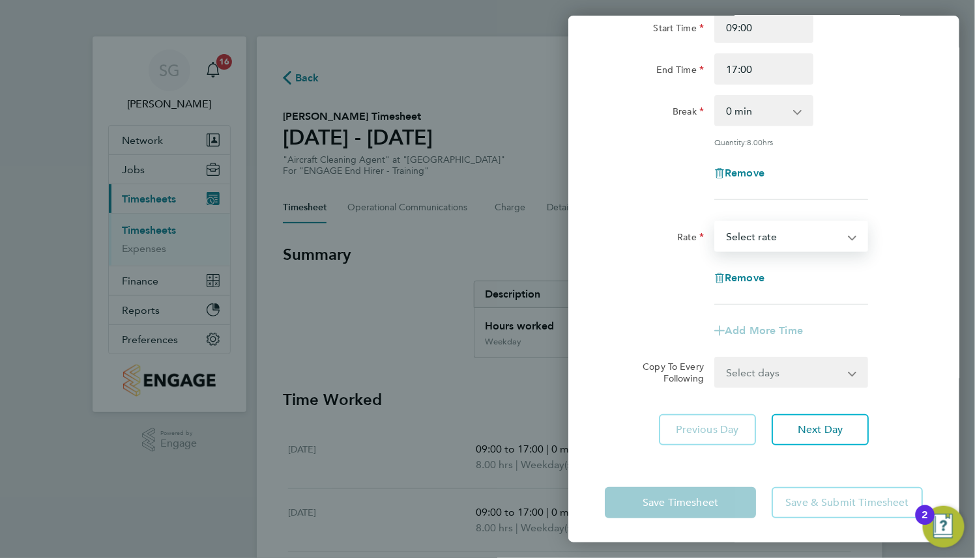
click at [813, 242] on select "Weekday - 20.00 Overtime - 35.00 Basic - 22.00 Bank Holiday - 29.00 Sick Select…" at bounding box center [783, 236] width 136 height 29
select select "30"
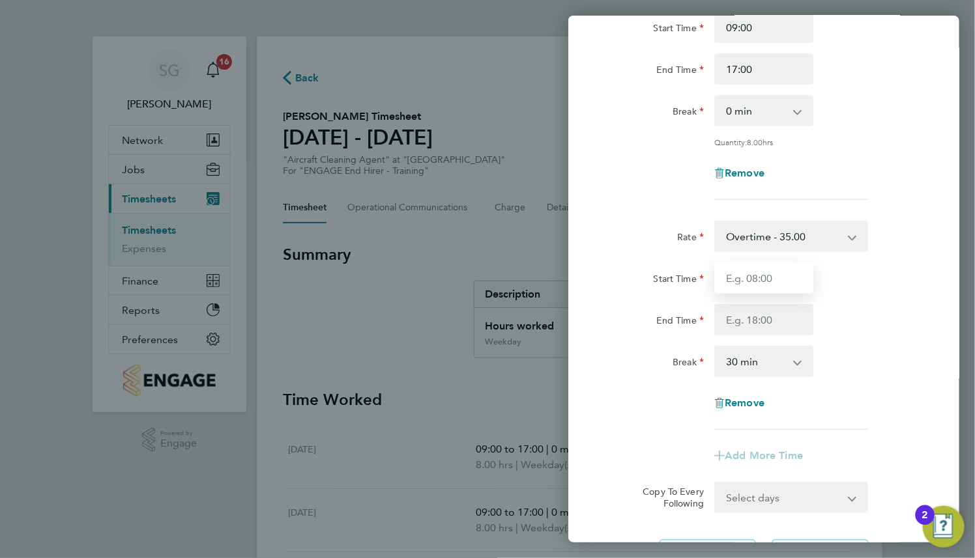
click at [782, 277] on input "Start Time" at bounding box center [763, 278] width 99 height 31
click at [797, 276] on input "9" at bounding box center [763, 278] width 99 height 31
type input "17:00"
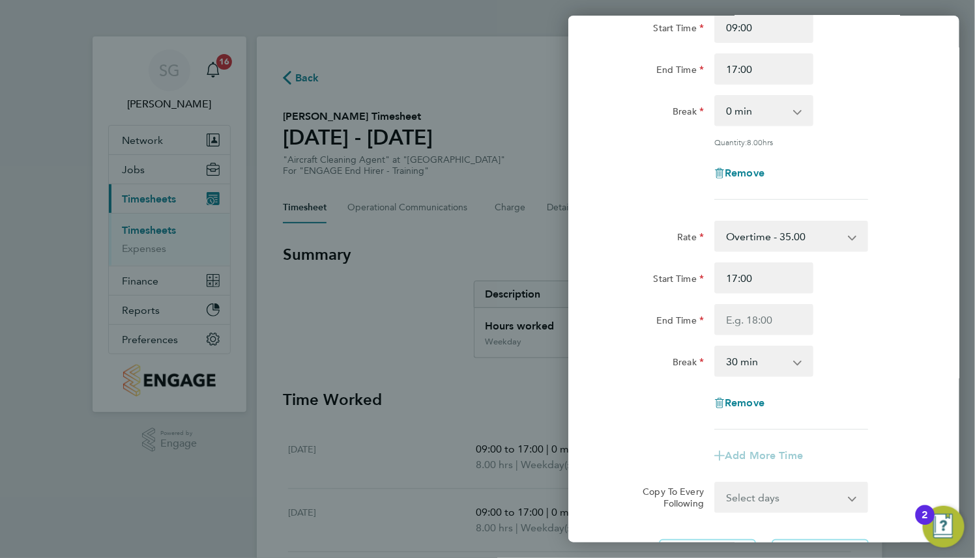
click at [863, 306] on div "End Time" at bounding box center [763, 319] width 328 height 31
click at [800, 319] on input "End Time" at bounding box center [763, 319] width 99 height 31
type input "19:00"
click at [862, 323] on div "End Time 19:00" at bounding box center [763, 319] width 328 height 31
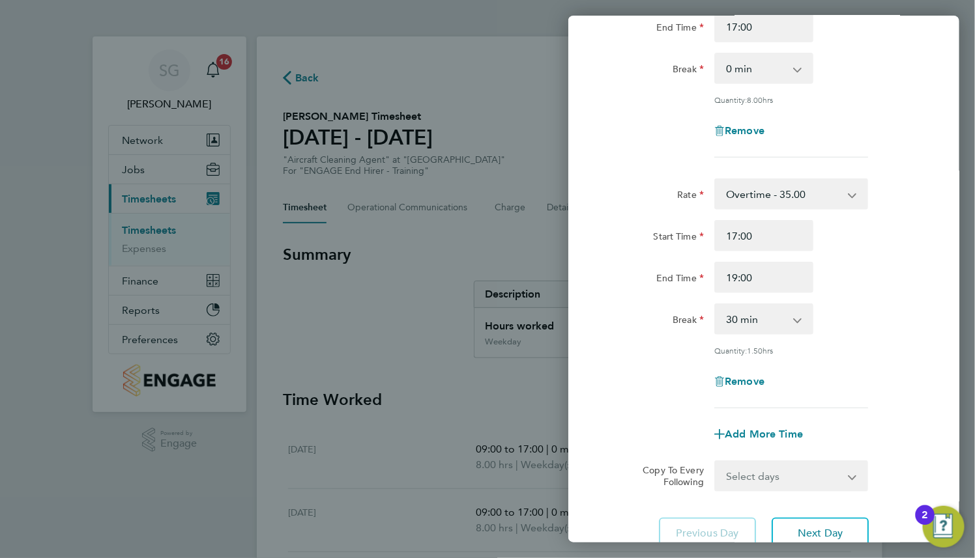
scroll to position [280, 0]
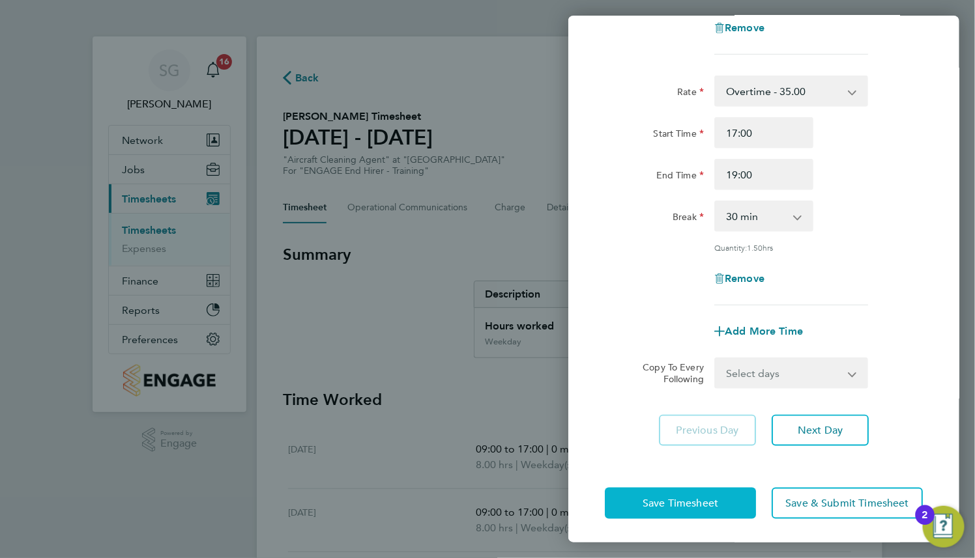
click at [699, 512] on button "Save Timesheet" at bounding box center [680, 503] width 151 height 31
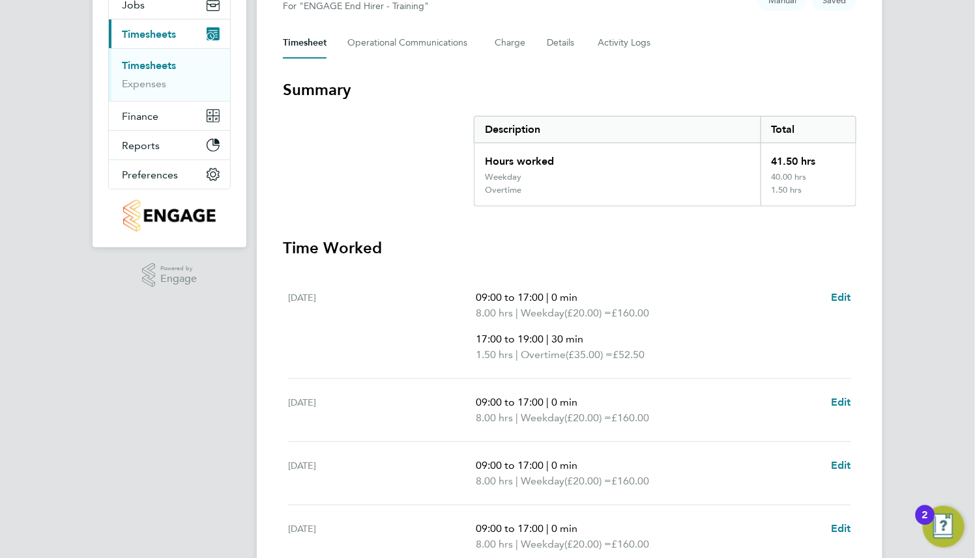
scroll to position [195, 0]
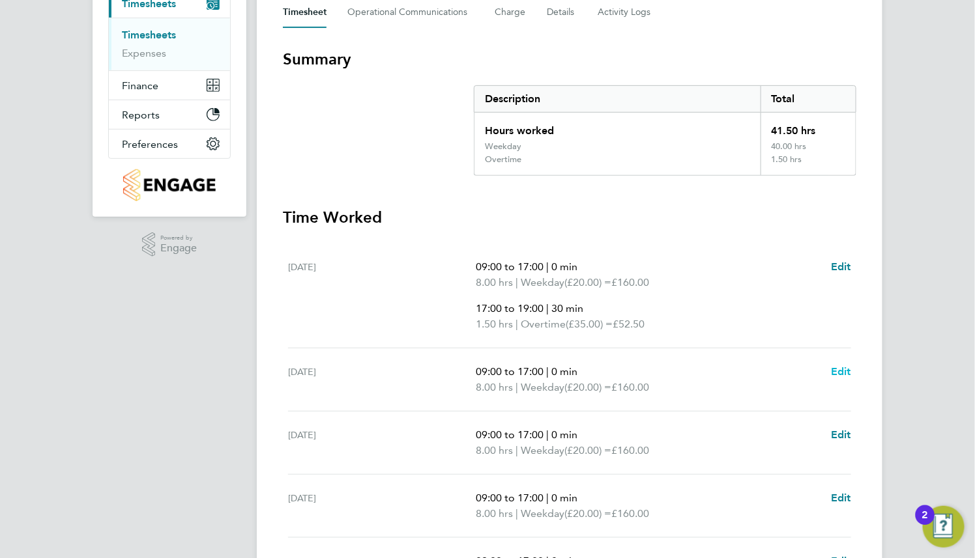
click at [841, 375] on span "Edit" at bounding box center [841, 372] width 20 height 12
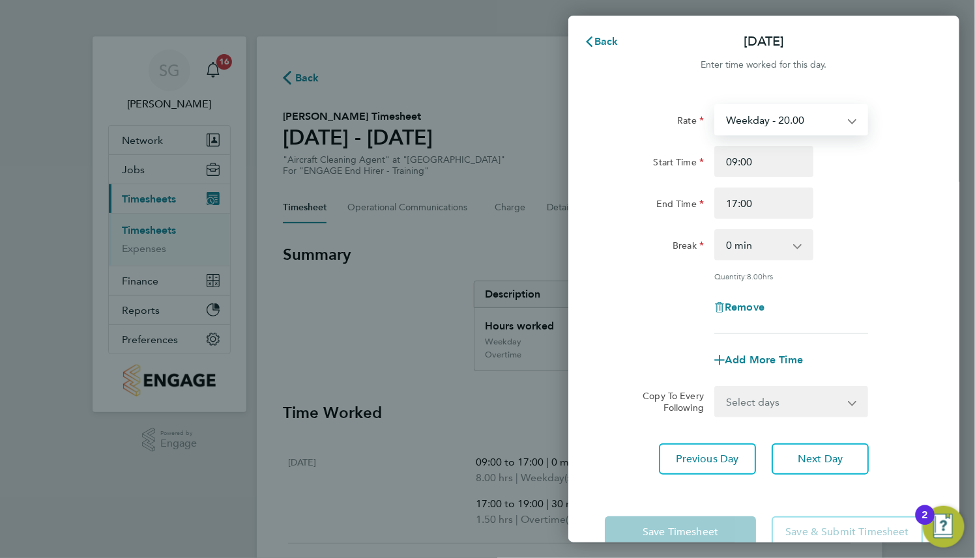
click at [799, 130] on select "Weekday - 20.00 Overtime - 35.00 Basic - 22.00 Bank Holiday - 29.00 Sick" at bounding box center [783, 120] width 136 height 29
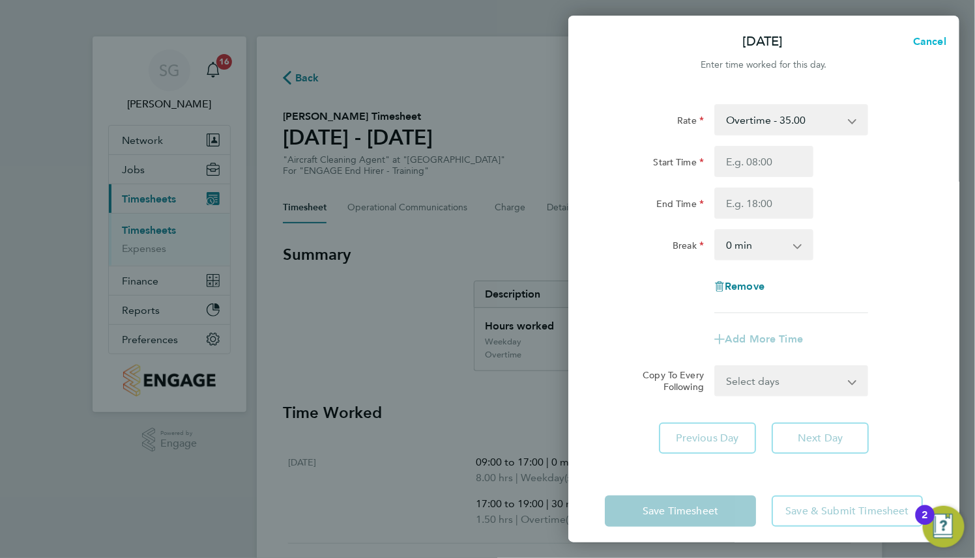
click at [935, 42] on span "Cancel" at bounding box center [927, 41] width 37 height 12
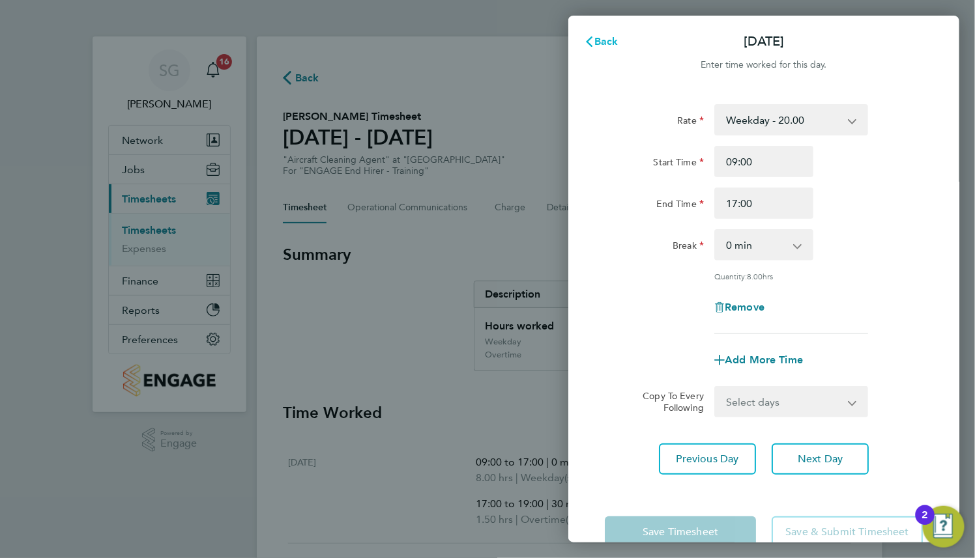
click at [617, 42] on span "Back" at bounding box center [606, 41] width 24 height 12
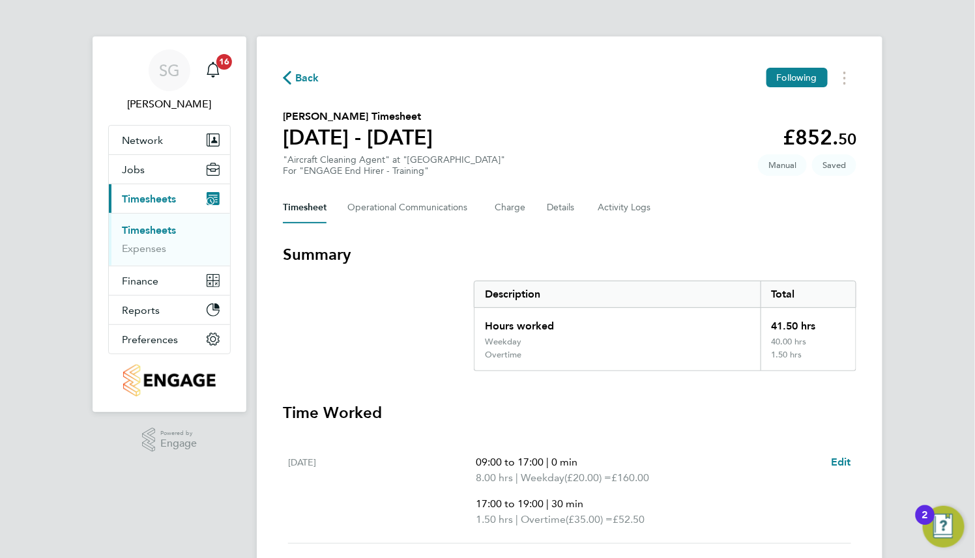
scroll to position [195, 0]
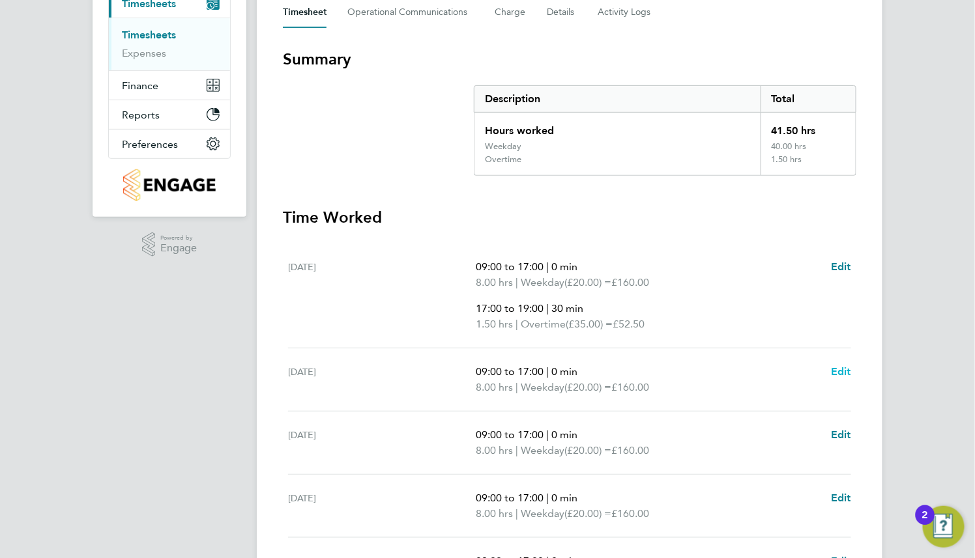
click at [831, 372] on span "Edit" at bounding box center [841, 372] width 20 height 12
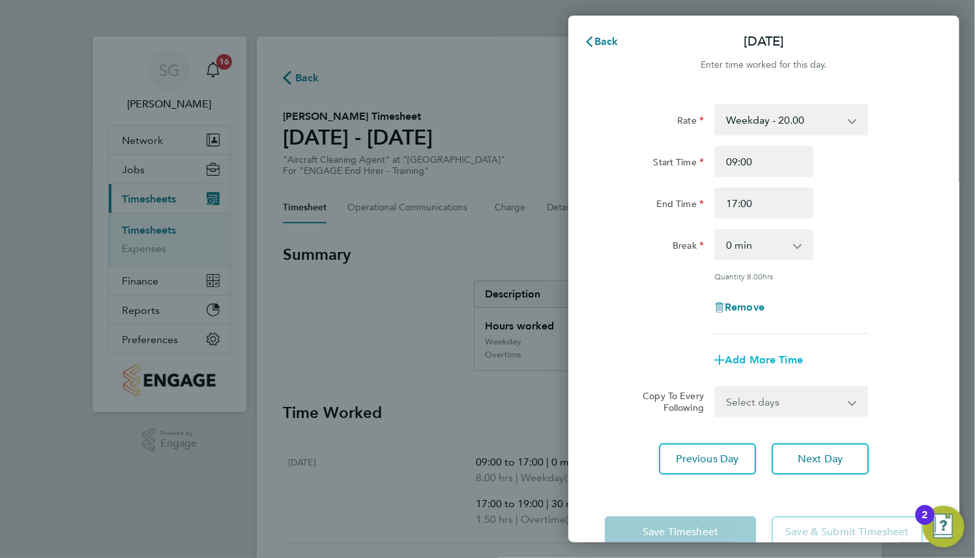
click at [797, 360] on span "Add More Time" at bounding box center [763, 360] width 78 height 12
select select "null"
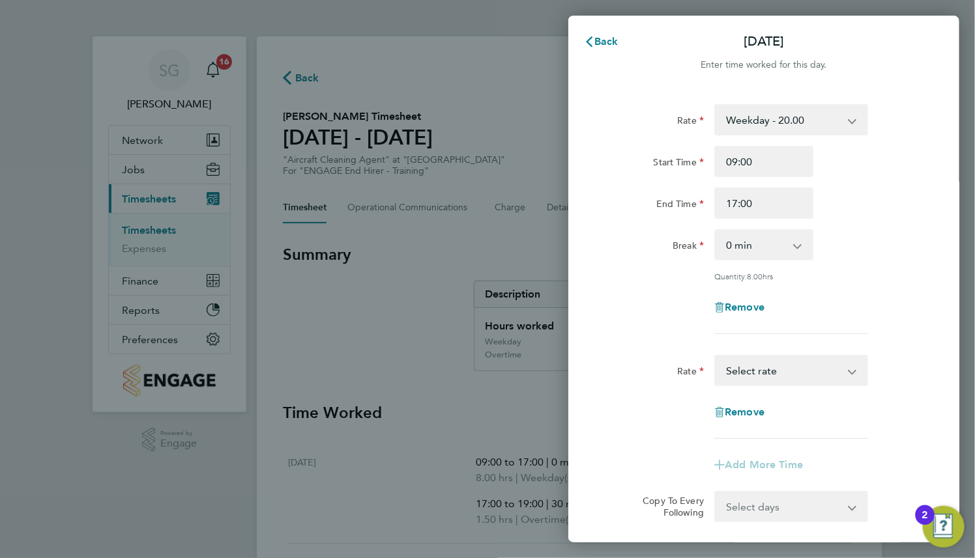
click at [799, 372] on select "Weekday - 20.00 Overtime - 35.00 Basic - 22.00 Bank Holiday - 29.00 Sick Select…" at bounding box center [783, 370] width 136 height 29
select select "30"
